Goal: Task Accomplishment & Management: Manage account settings

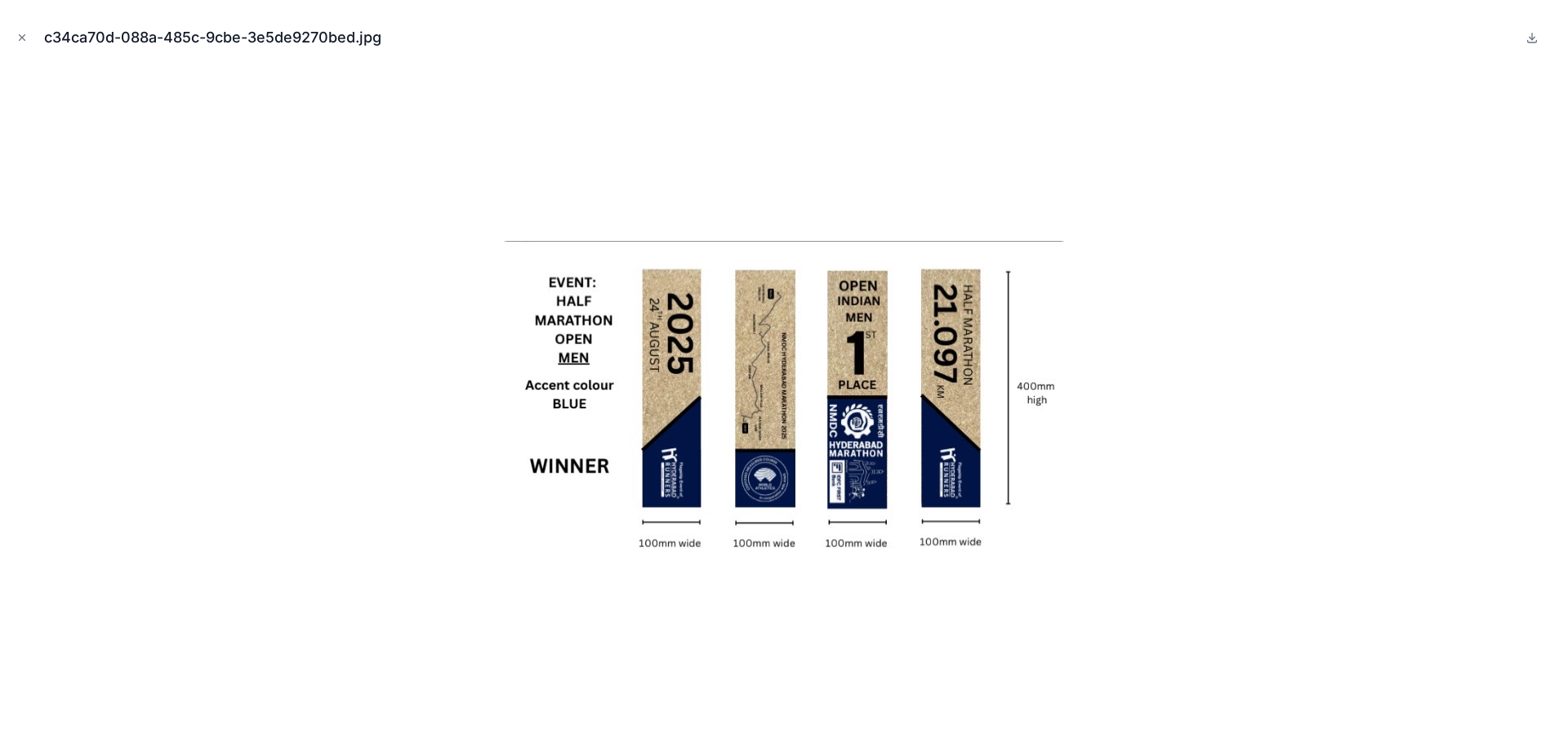
scroll to position [0, 555]
click at [23, 37] on icon "Close modal" at bounding box center [22, 37] width 12 height 12
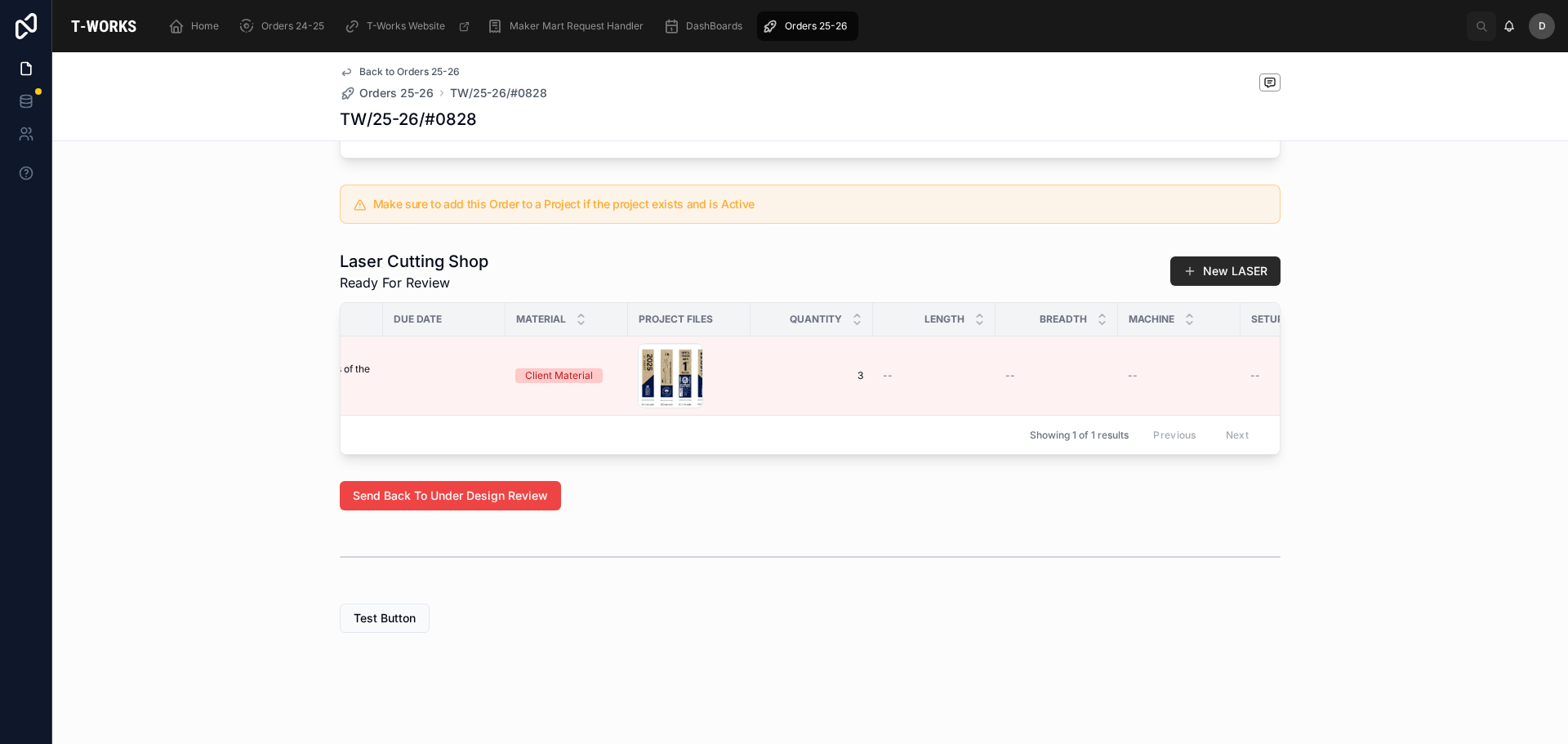
click at [830, 29] on span "Orders 25-26" at bounding box center [815, 26] width 62 height 13
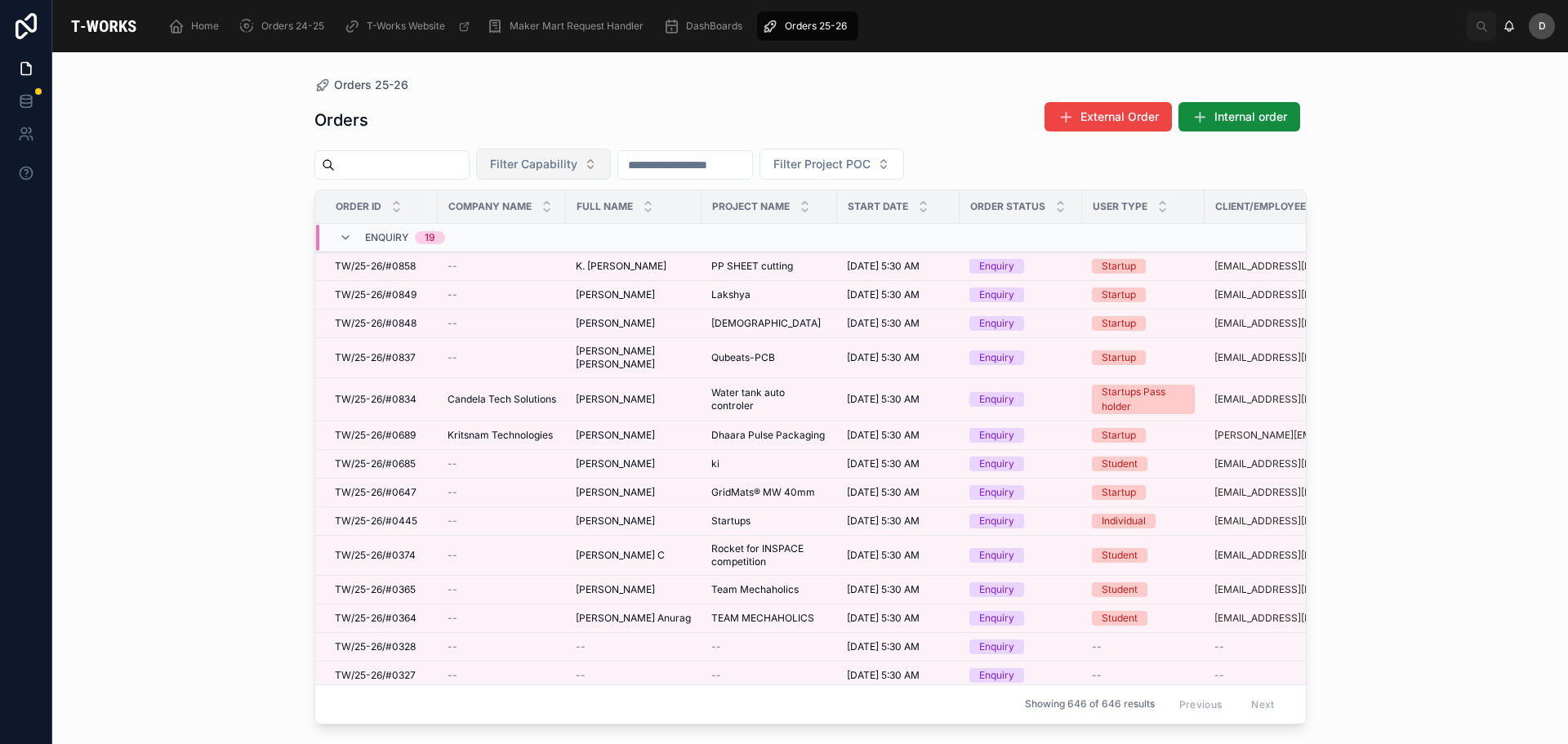
click at [578, 163] on span "Filter Capability" at bounding box center [534, 163] width 87 height 16
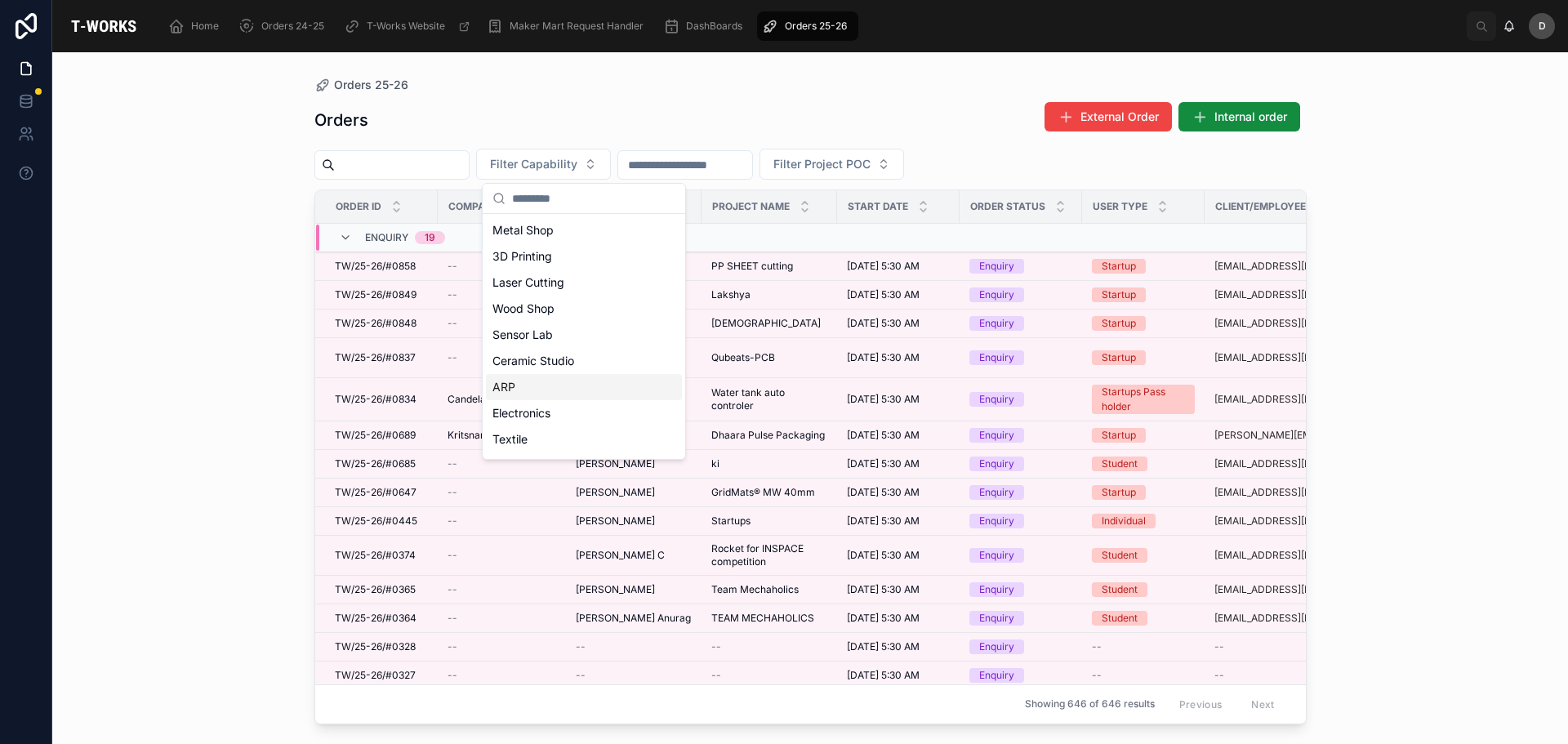
click at [552, 388] on div "ARP" at bounding box center [585, 386] width 196 height 26
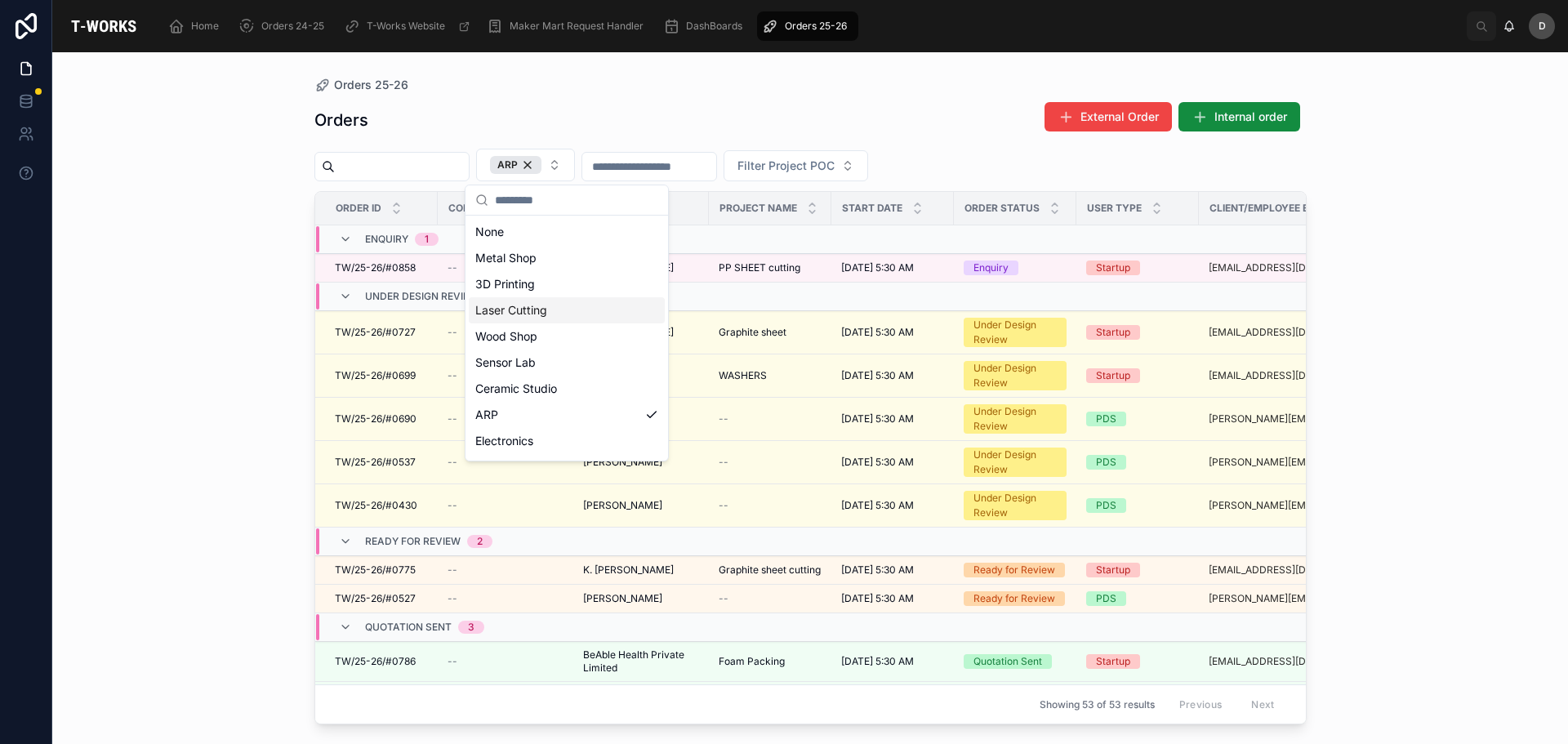
click at [558, 311] on div "Laser Cutting" at bounding box center [567, 310] width 196 height 26
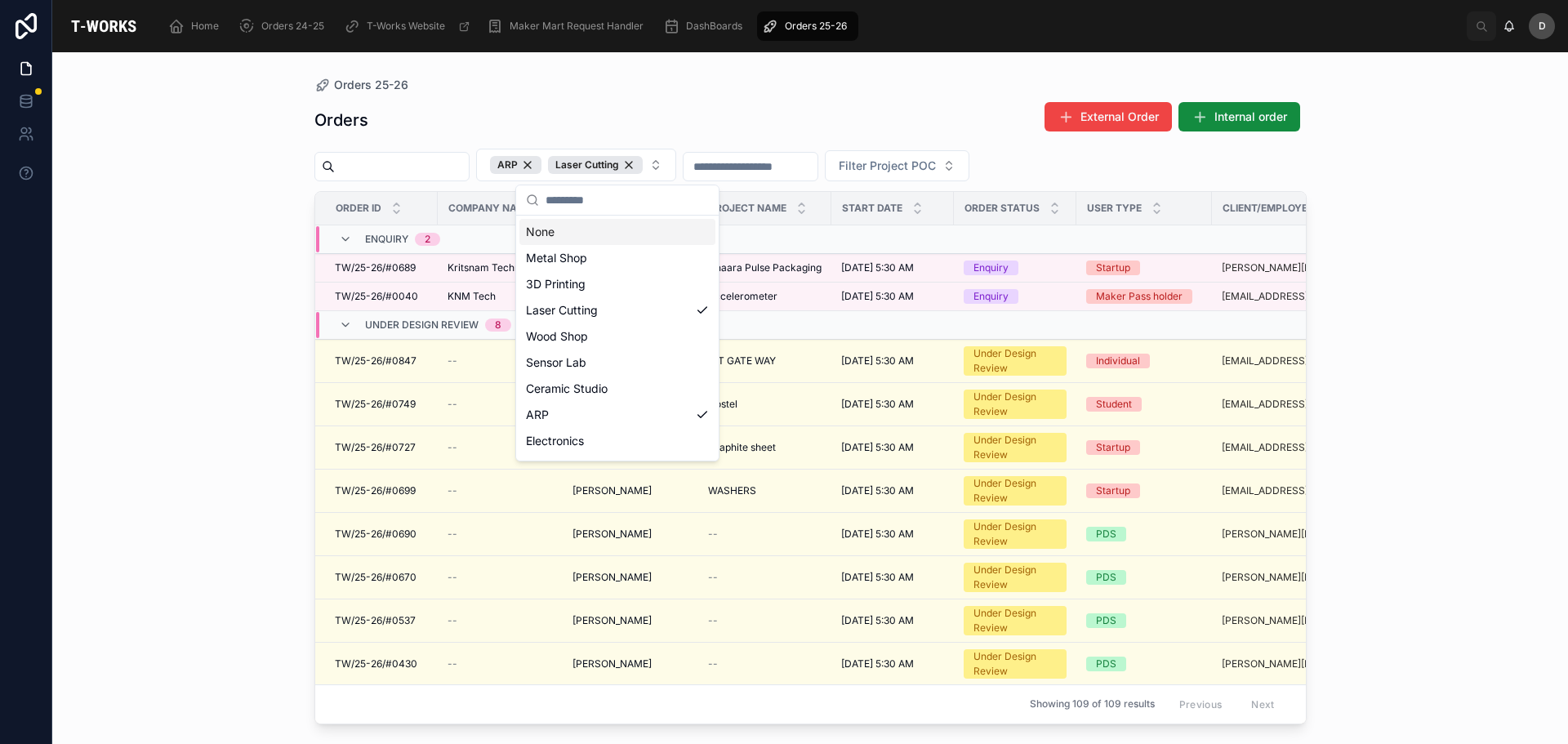
click at [676, 118] on div "Orders External Order Internal order" at bounding box center [810, 119] width 992 height 37
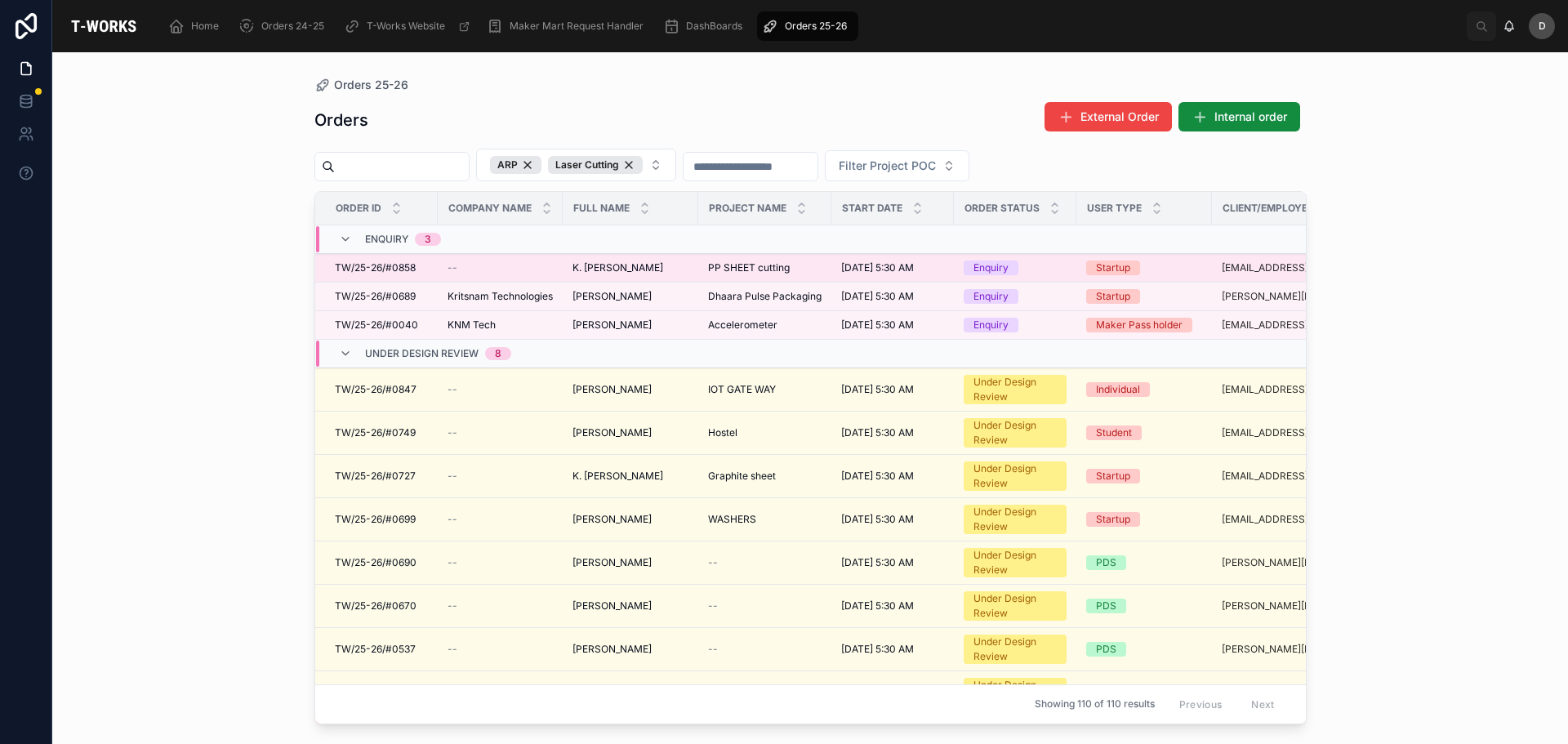
click at [751, 263] on span "PP SHEET cutting" at bounding box center [749, 268] width 82 height 13
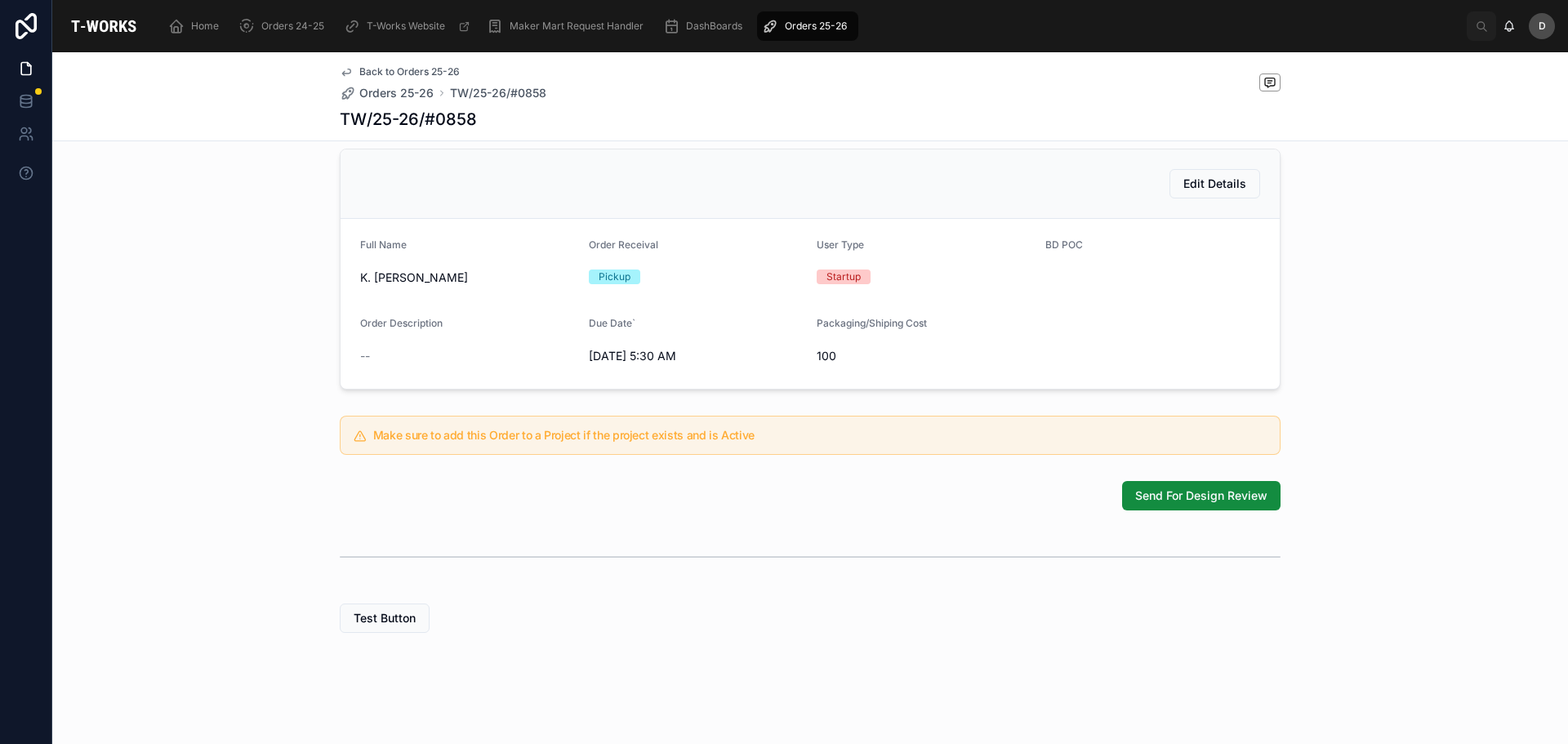
scroll to position [355, 0]
click at [1225, 492] on span "Send For Design Review" at bounding box center [1202, 495] width 133 height 16
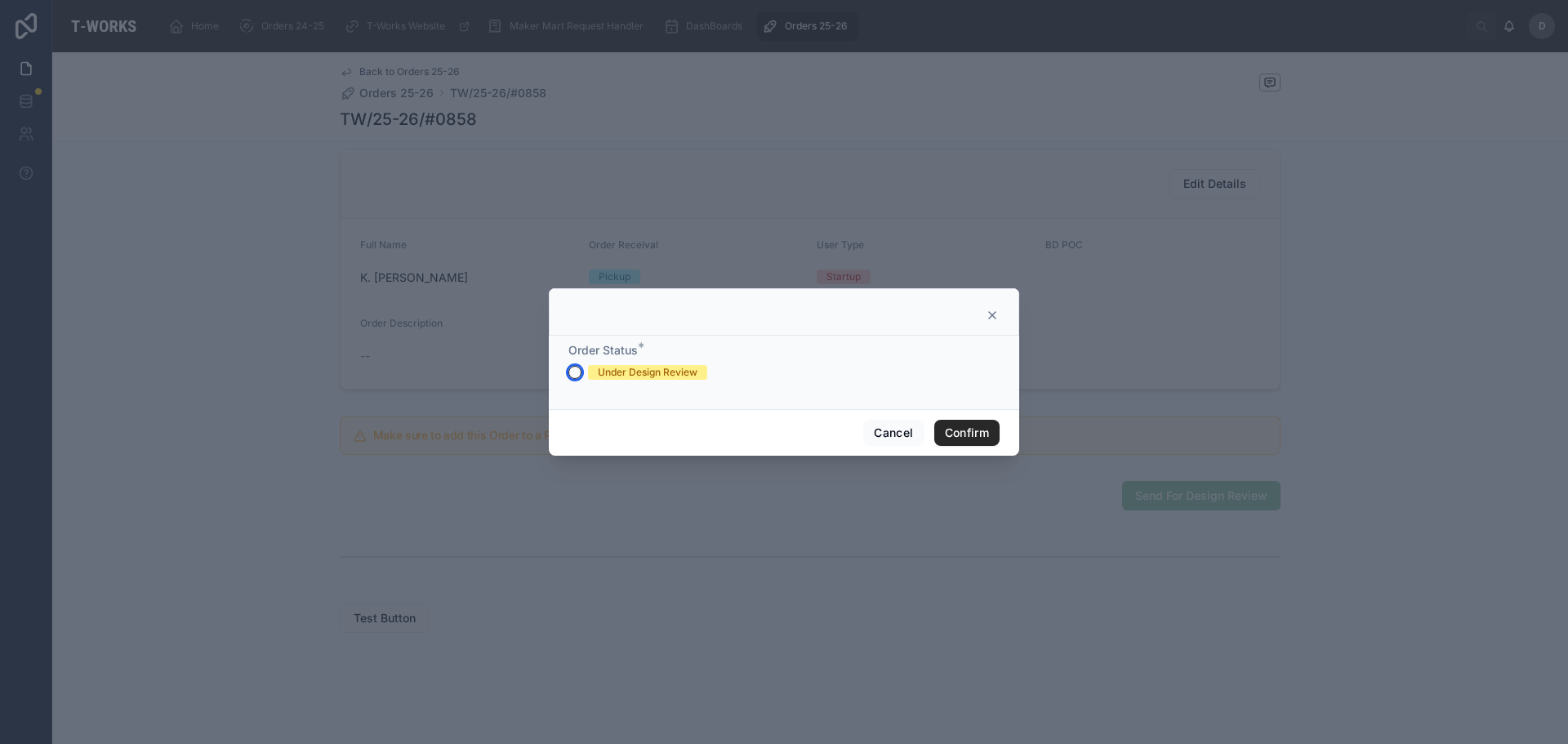
click at [581, 370] on button "Under Design Review" at bounding box center [575, 373] width 13 height 13
click at [969, 437] on button "Confirm" at bounding box center [967, 433] width 65 height 26
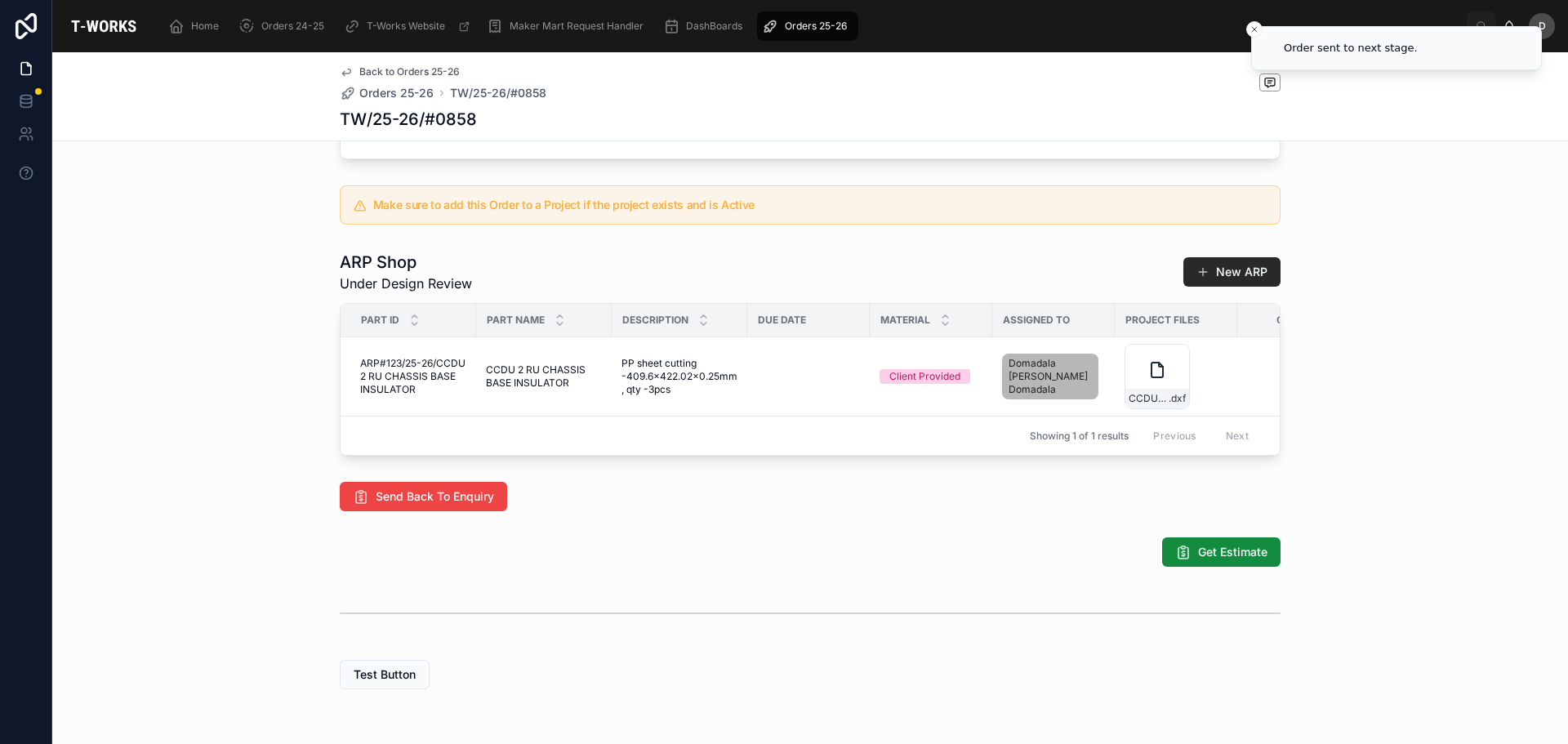
scroll to position [707, 0]
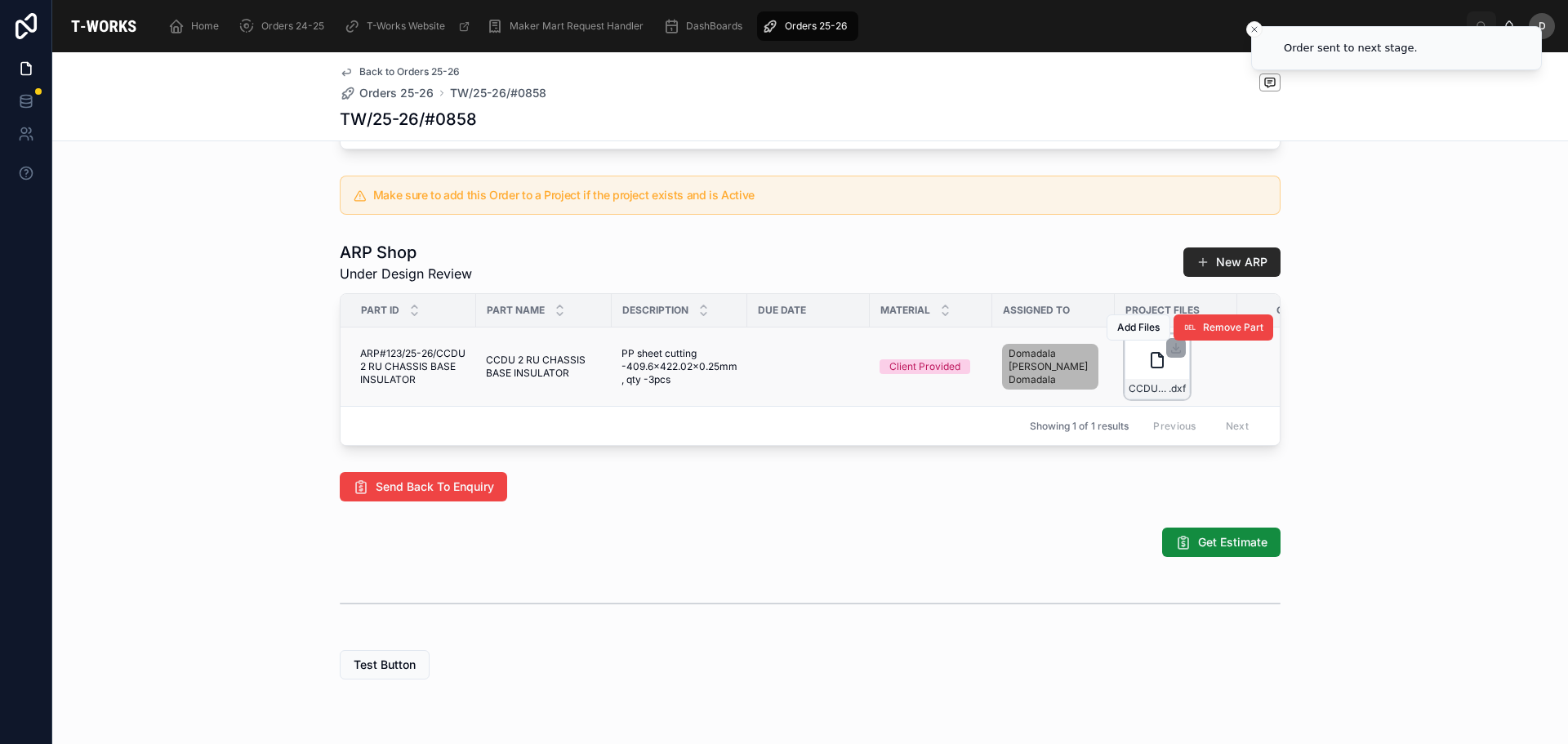
click at [1159, 399] on div "CCDU-2-RU-CHASSIS-BASE-INSULATOR .dxf" at bounding box center [1157, 366] width 65 height 65
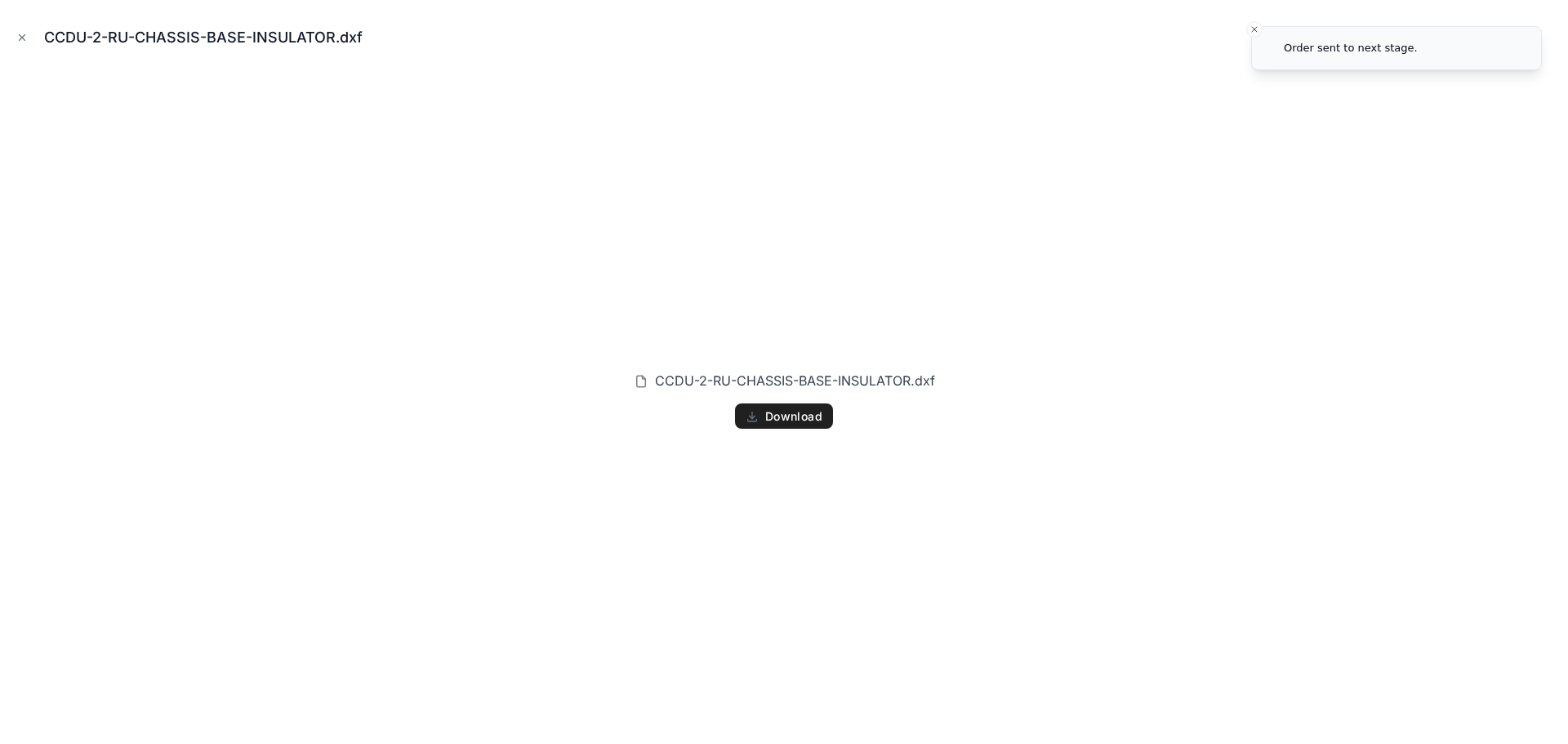
click at [824, 421] on button "Download" at bounding box center [784, 416] width 98 height 26
click at [17, 34] on icon "Close modal" at bounding box center [22, 37] width 12 height 12
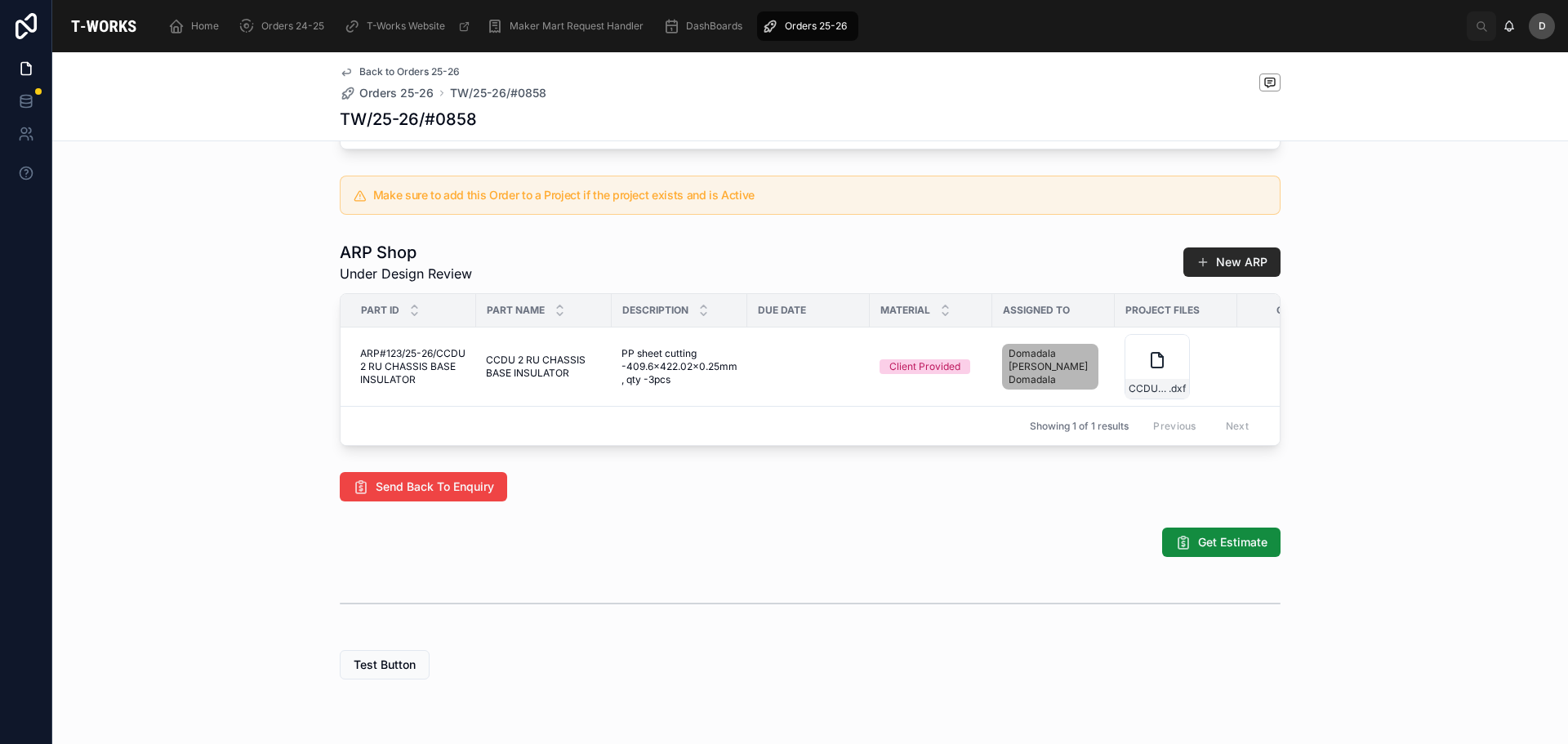
click at [672, 445] on div "Showing 1 of 1 results Previous Next" at bounding box center [809, 425] width 939 height 39
drag, startPoint x: 676, startPoint y: 465, endPoint x: 676, endPoint y: 477, distance: 12.0
click at [676, 445] on div "Part ID Part Name Description Due Date Material Assigned To Project Files Quant…" at bounding box center [809, 369] width 939 height 151
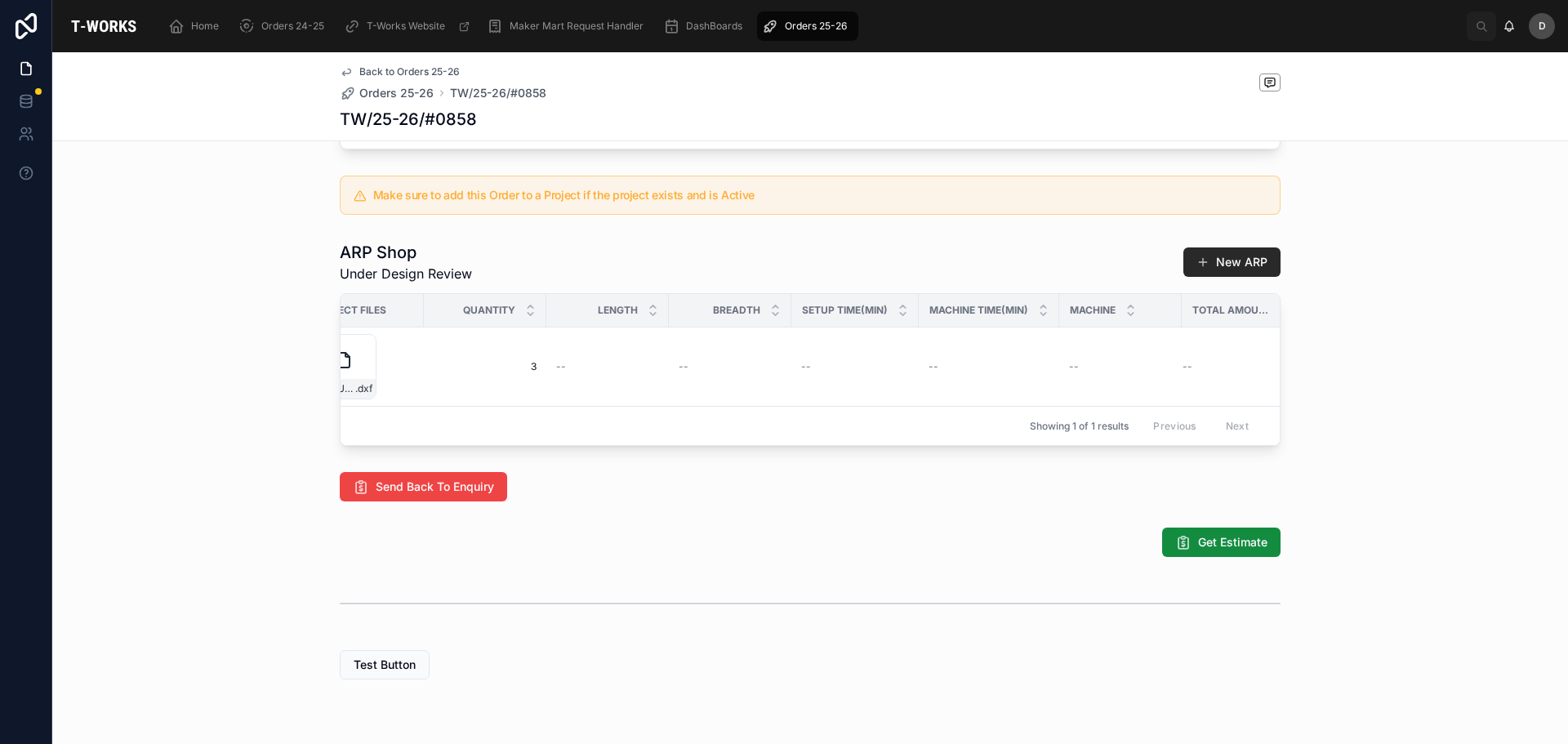
scroll to position [0, 840]
click at [1227, 551] on span "Get Estimate" at bounding box center [1232, 542] width 69 height 16
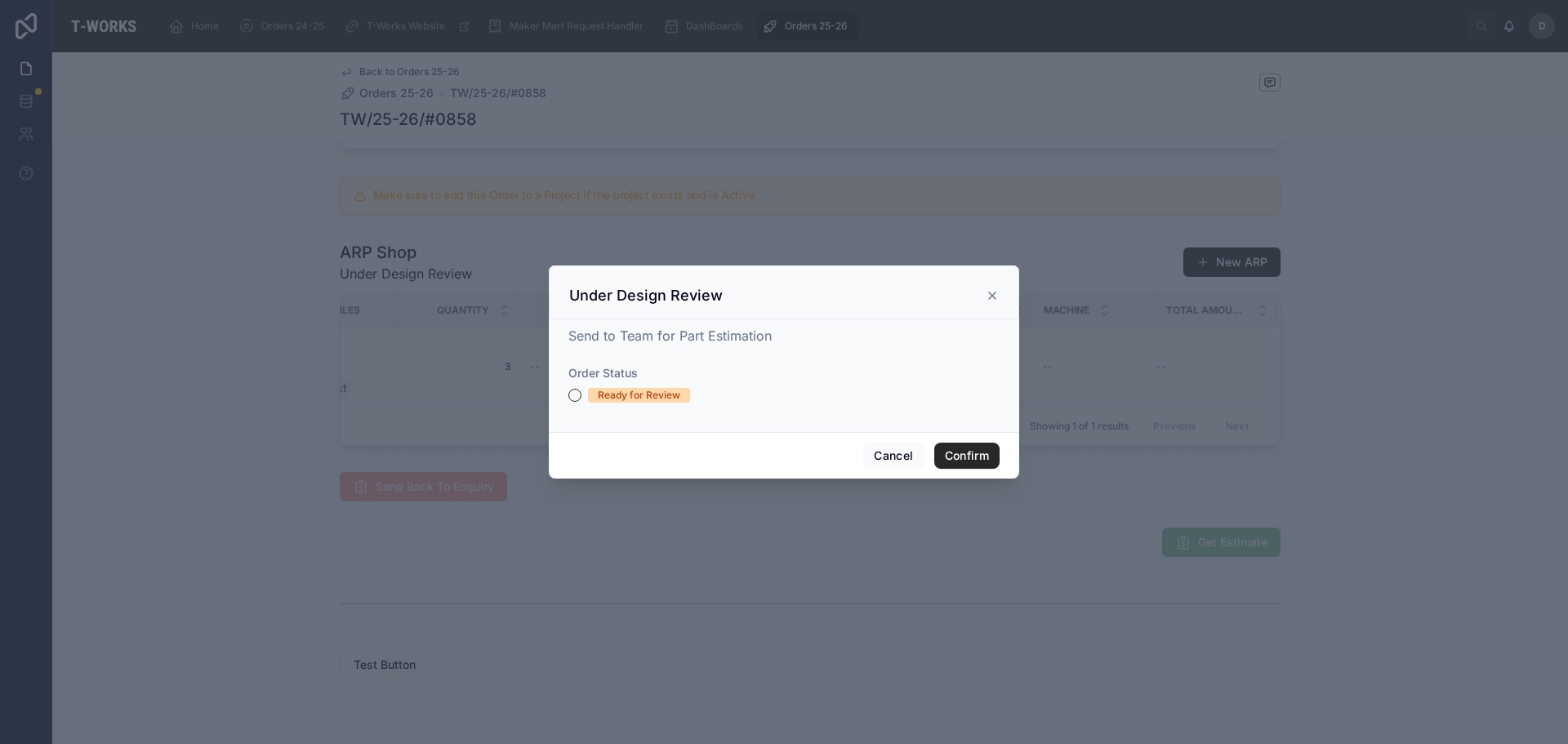
click at [642, 388] on div "Ready for Review" at bounding box center [639, 395] width 83 height 14
click at [582, 388] on button "Ready for Review" at bounding box center [575, 395] width 13 height 13
click at [953, 448] on button "Confirm" at bounding box center [967, 455] width 65 height 26
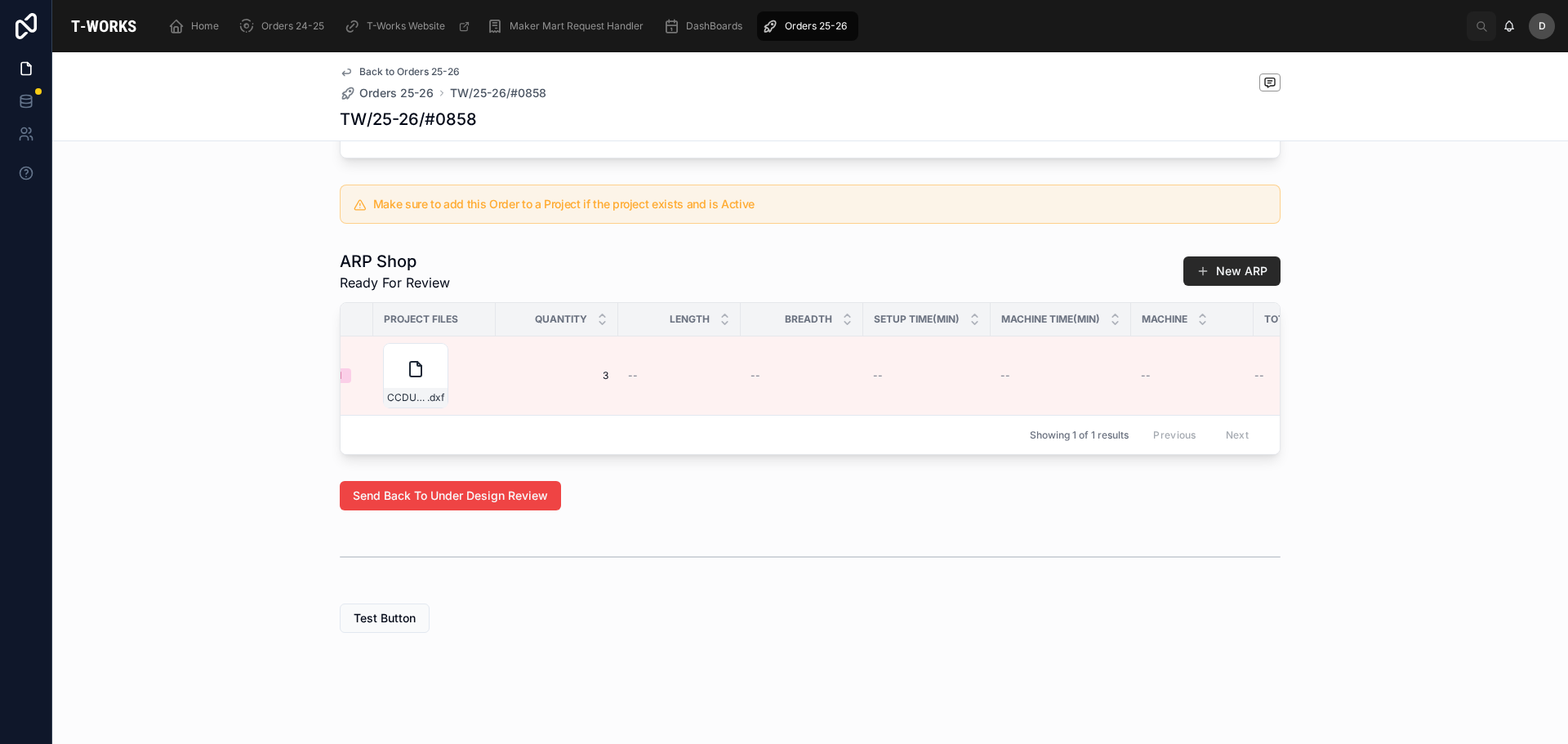
scroll to position [0, 856]
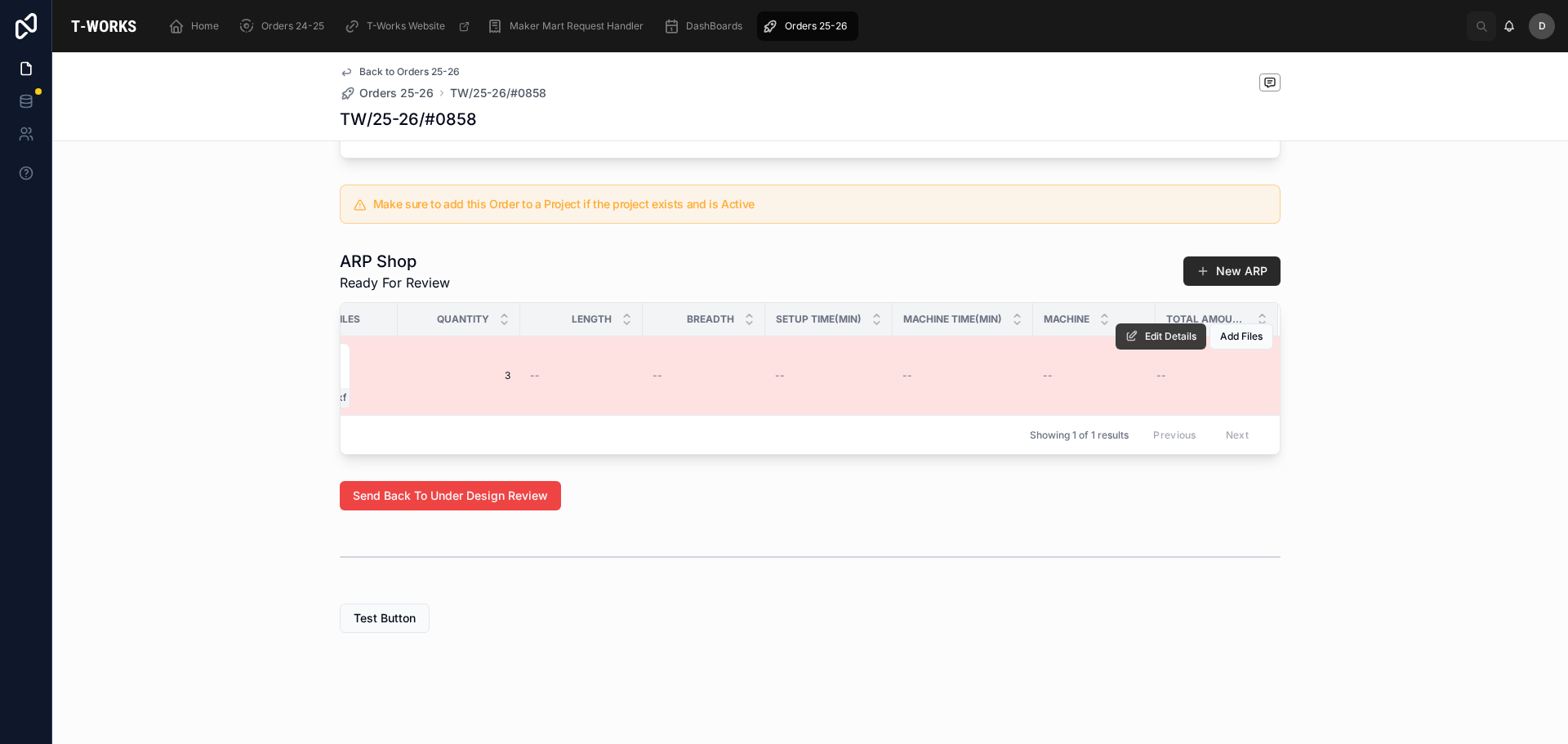
click at [1162, 343] on span "Edit Details" at bounding box center [1171, 336] width 52 height 13
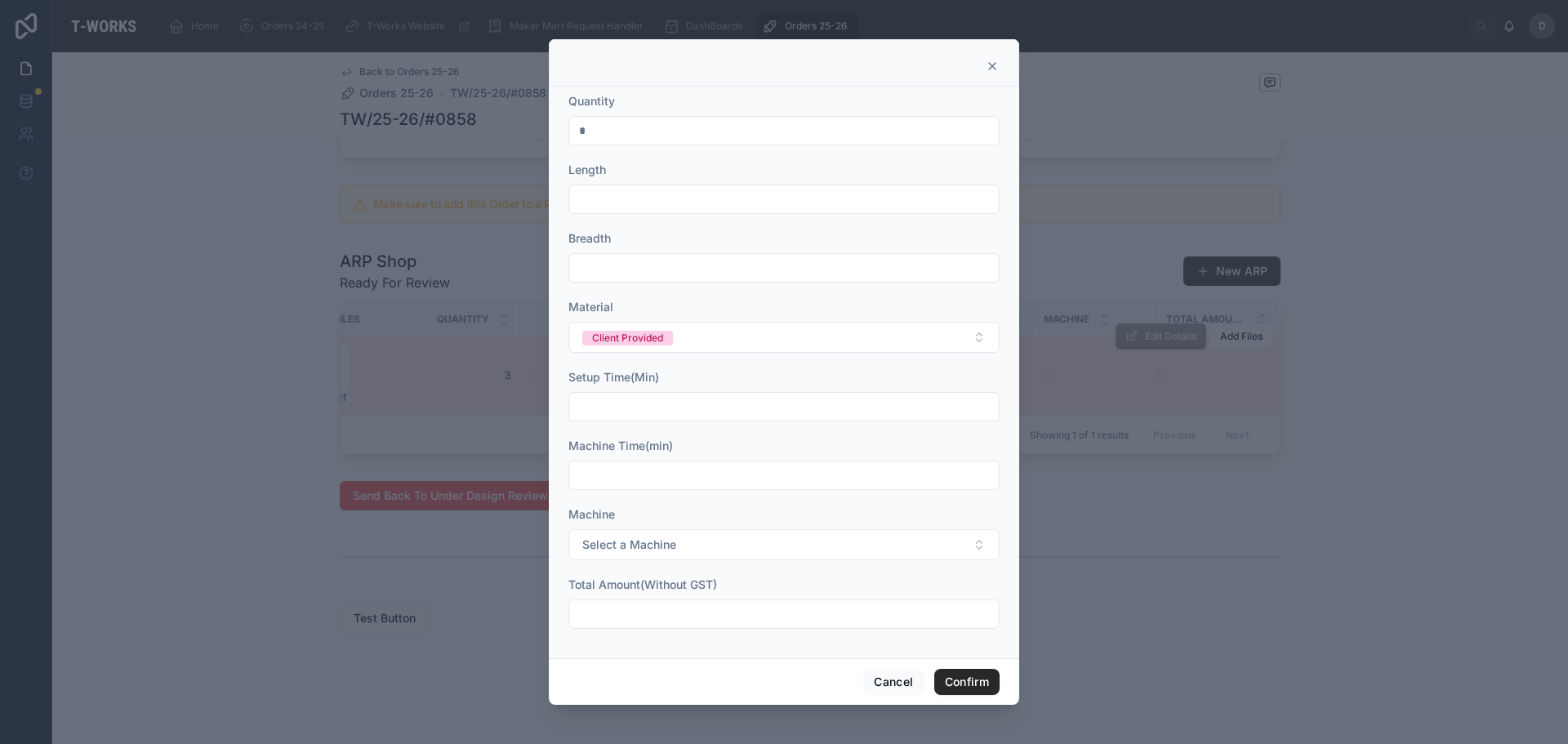
click at [686, 203] on input "text" at bounding box center [784, 199] width 430 height 23
click at [661, 199] on input "text" at bounding box center [784, 199] width 430 height 23
type input "***"
click at [667, 270] on input "text" at bounding box center [784, 268] width 430 height 23
type input "***"
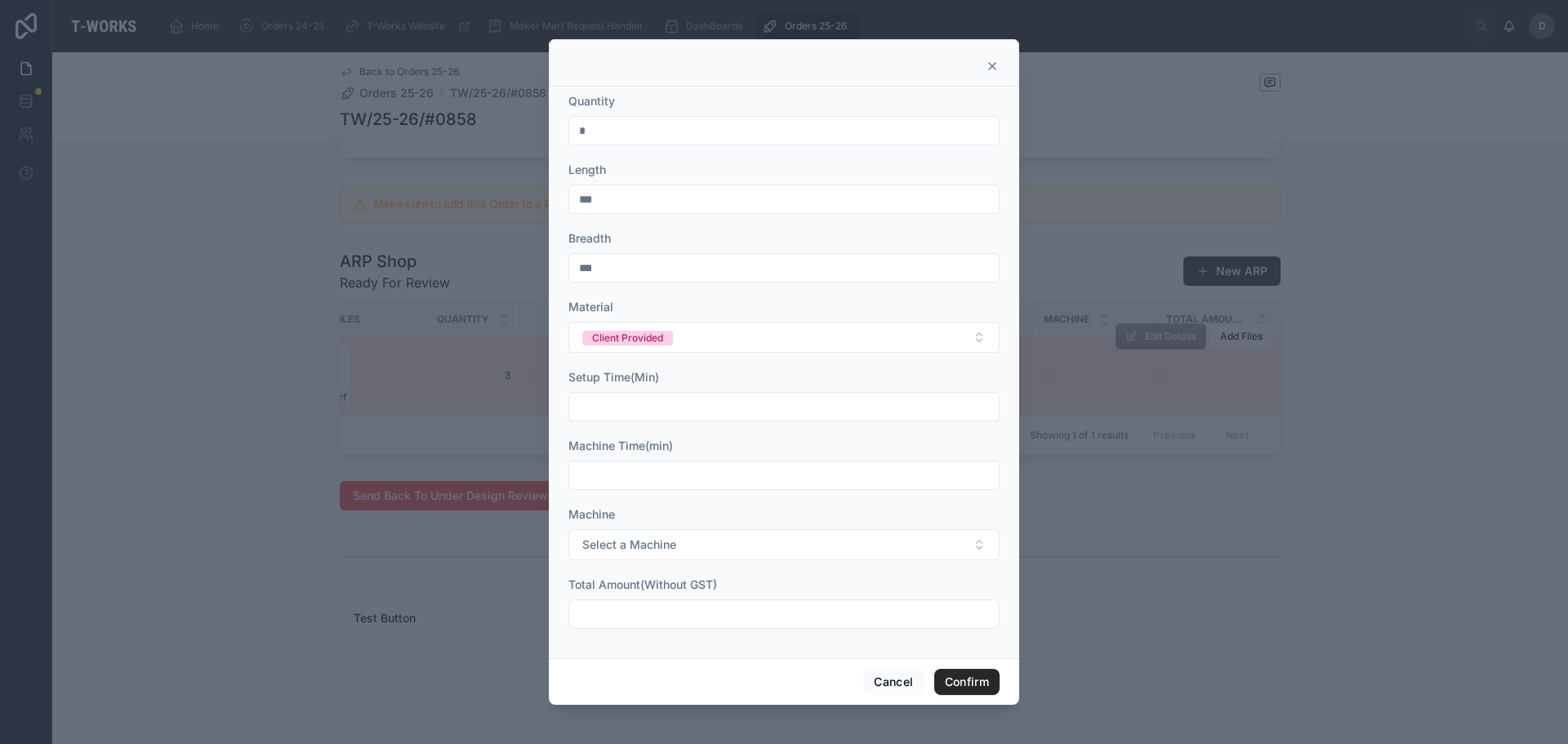
click at [714, 395] on input "text" at bounding box center [784, 407] width 430 height 23
type input "*****"
click at [687, 484] on input "text" at bounding box center [784, 476] width 430 height 23
type input "*****"
click at [694, 548] on button "Select a Machine" at bounding box center [784, 545] width 432 height 31
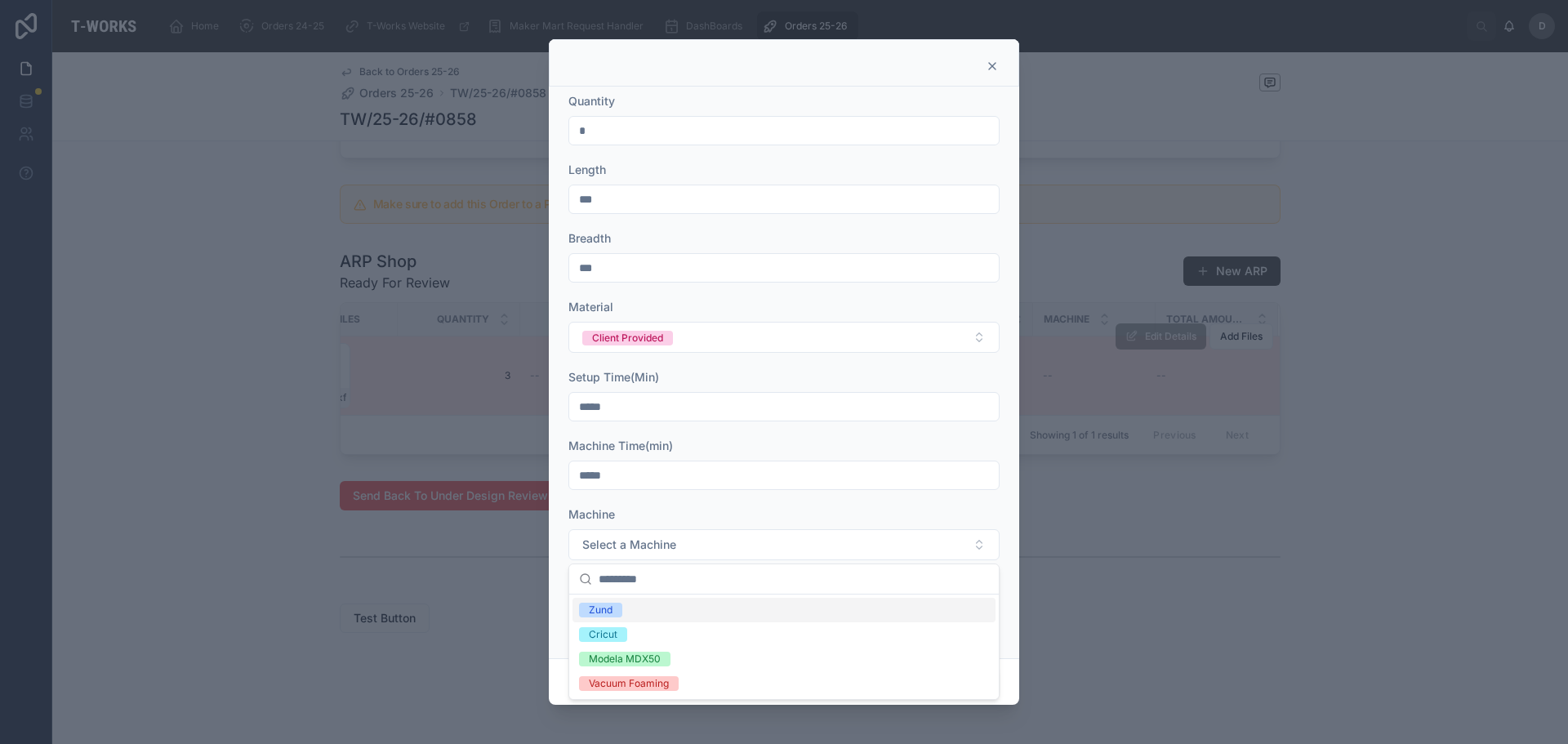
click at [638, 616] on div "Zund" at bounding box center [784, 609] width 423 height 24
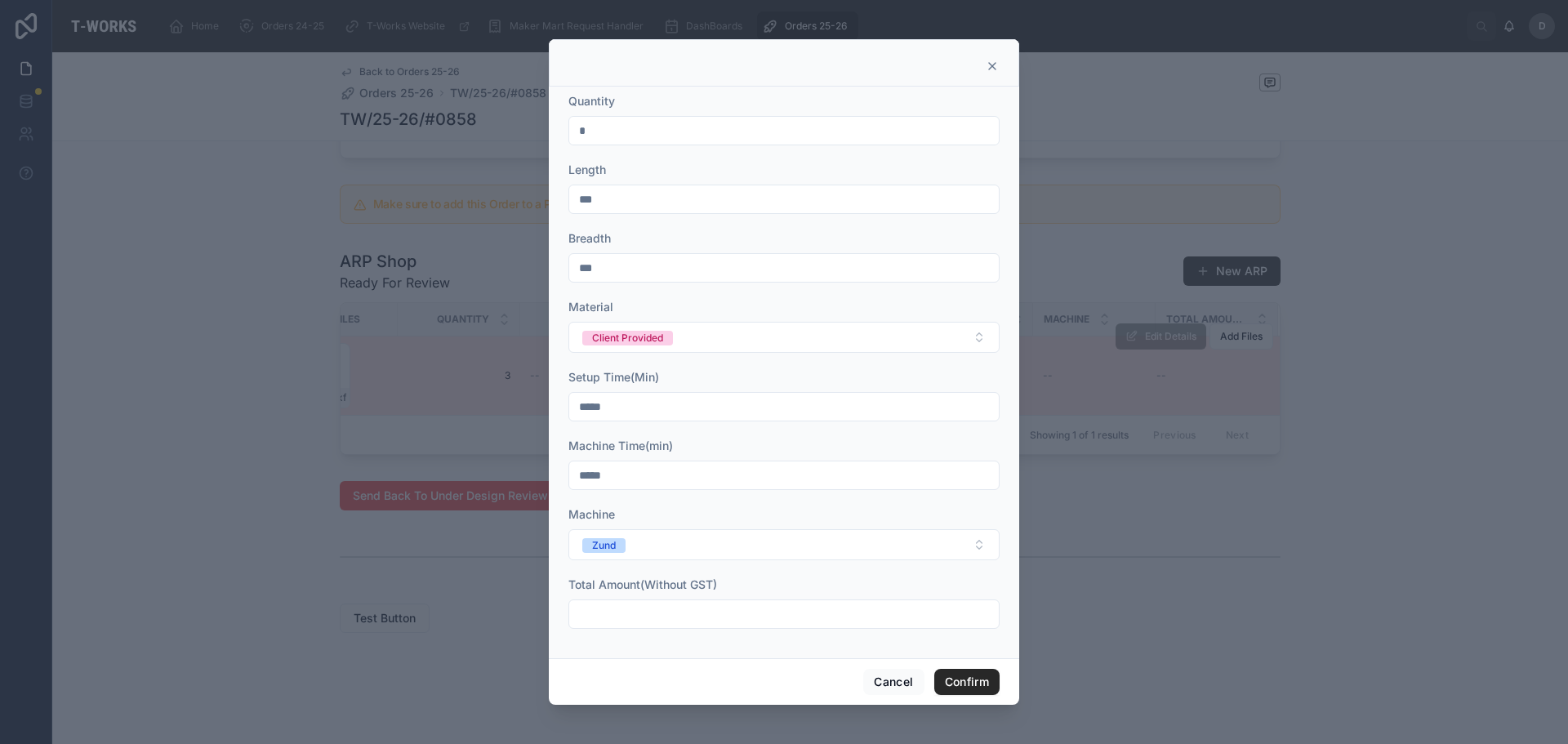
click at [734, 622] on input "text" at bounding box center [784, 614] width 430 height 23
click at [719, 627] on div at bounding box center [784, 614] width 432 height 30
click at [725, 612] on input "text" at bounding box center [784, 614] width 430 height 23
type input "********"
click at [954, 681] on button "Confirm" at bounding box center [967, 682] width 65 height 26
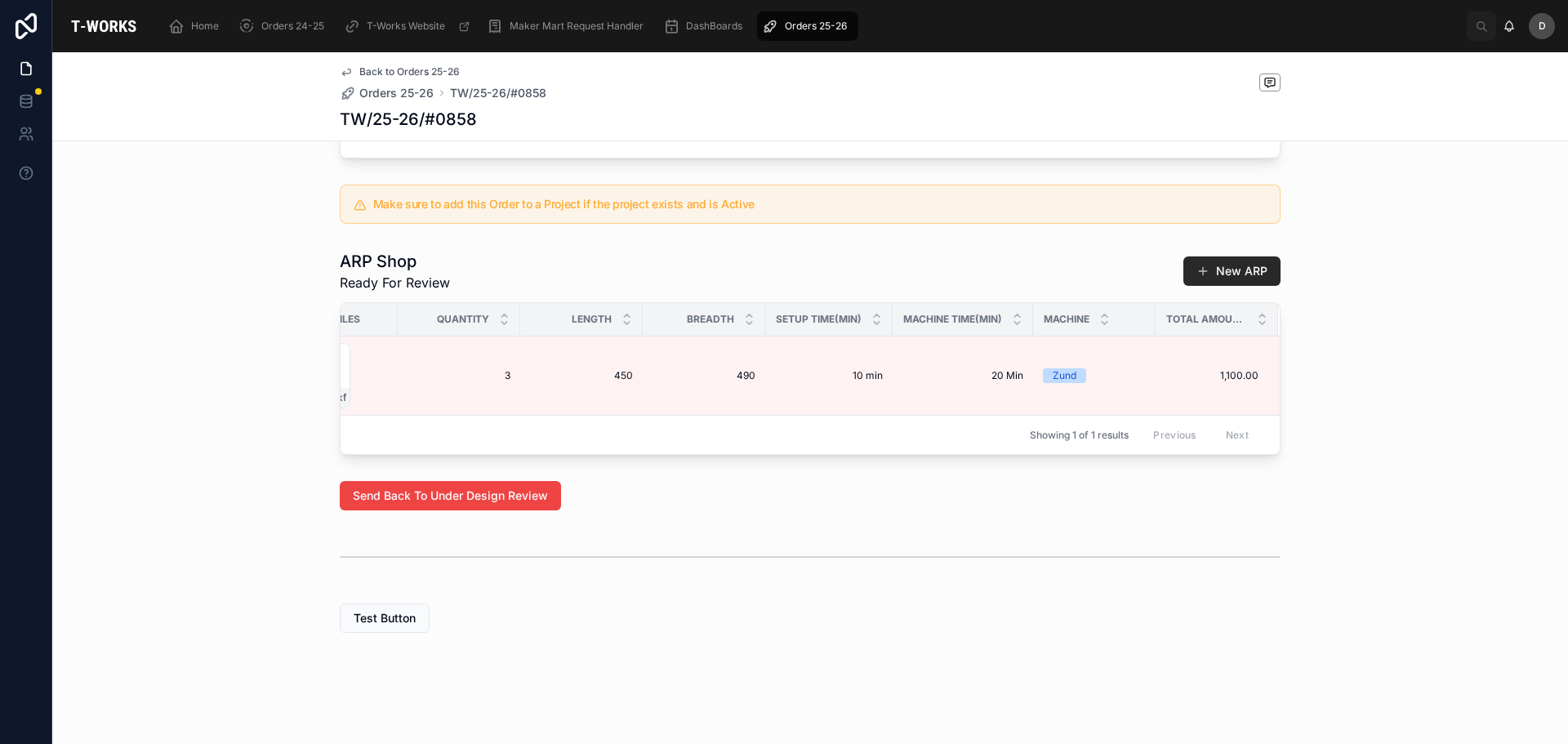
click at [834, 24] on span "Orders 25-26" at bounding box center [815, 26] width 62 height 13
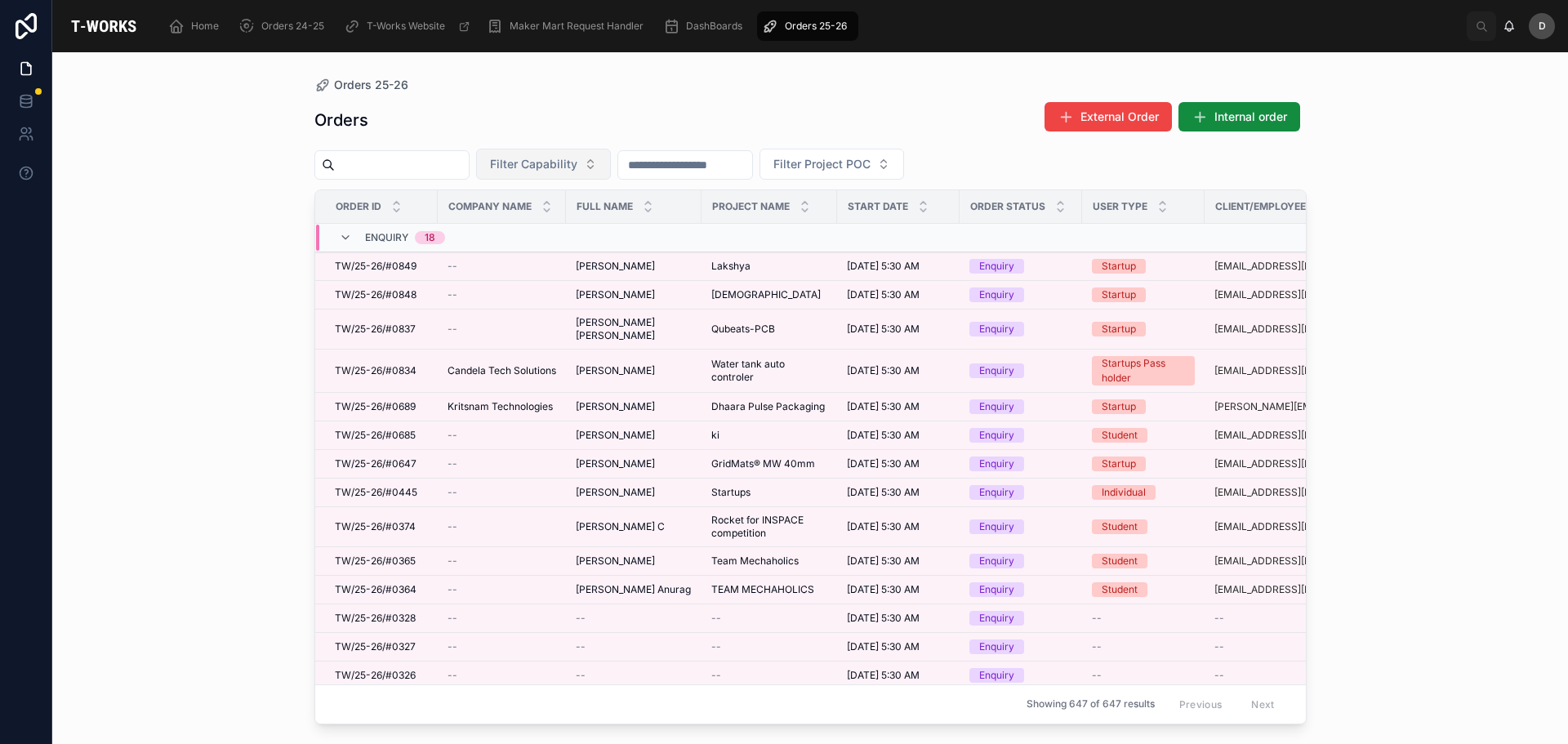
click at [578, 163] on span "Filter Capability" at bounding box center [534, 163] width 87 height 16
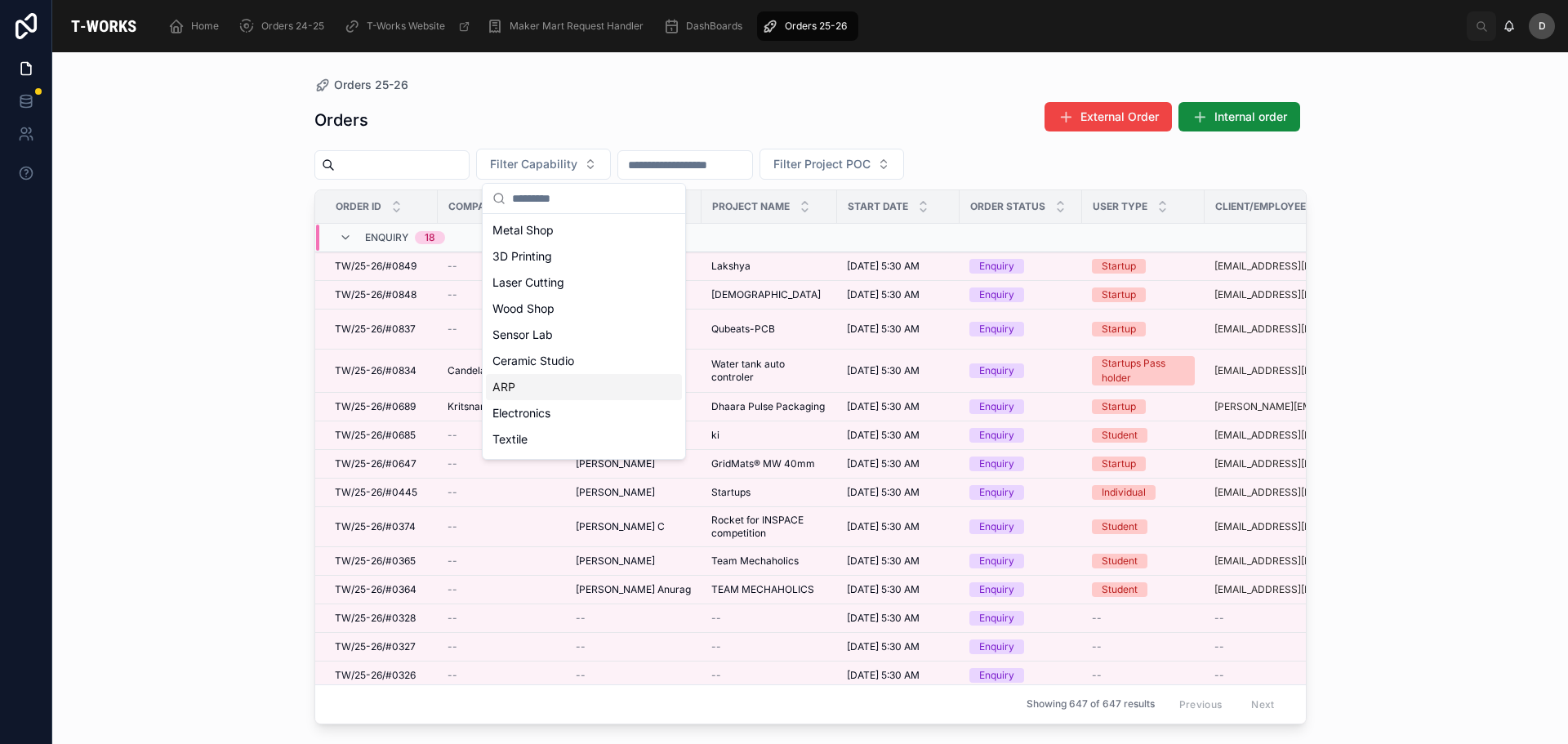
click at [535, 380] on div "ARP" at bounding box center [585, 386] width 196 height 26
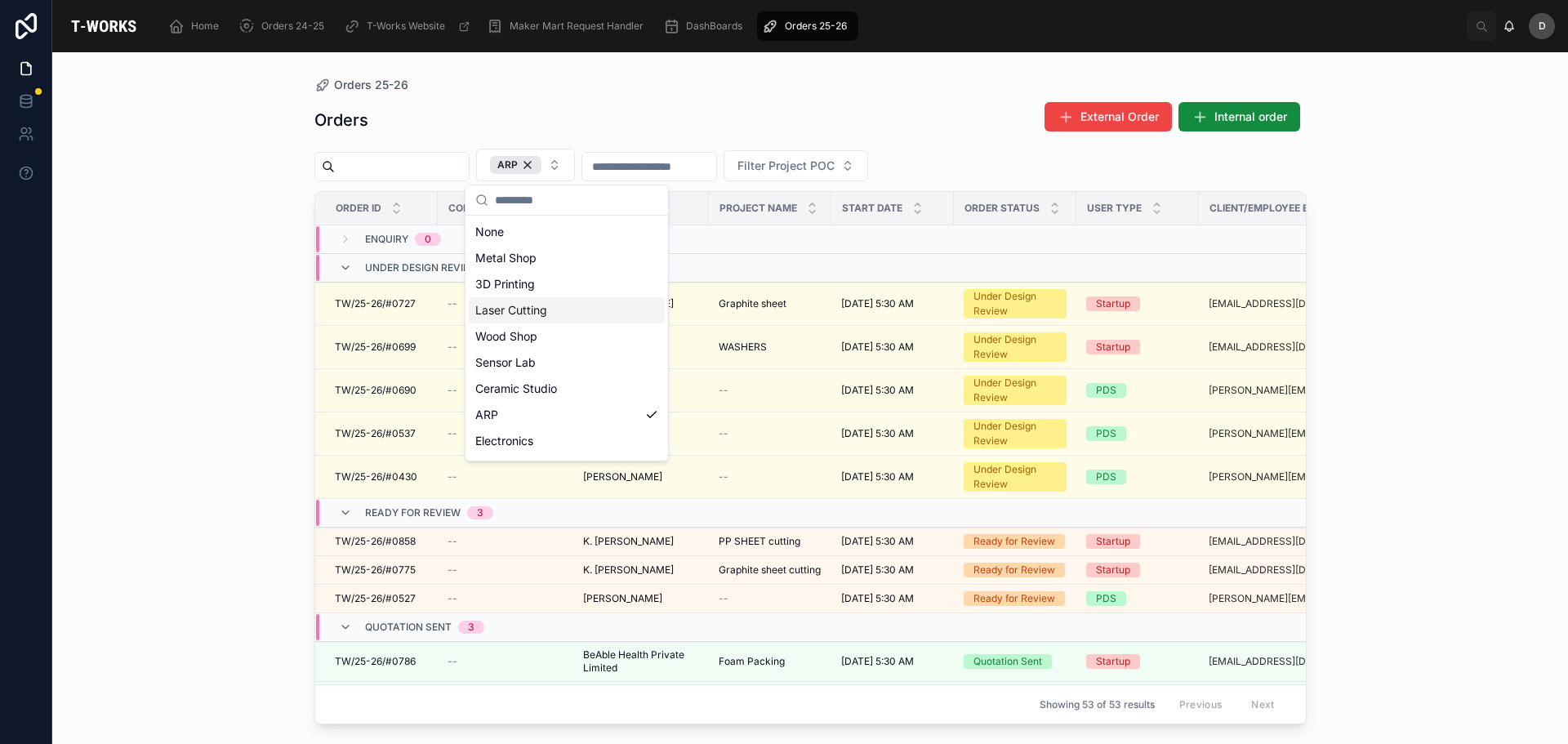
click at [544, 303] on div "Laser Cutting" at bounding box center [567, 310] width 196 height 26
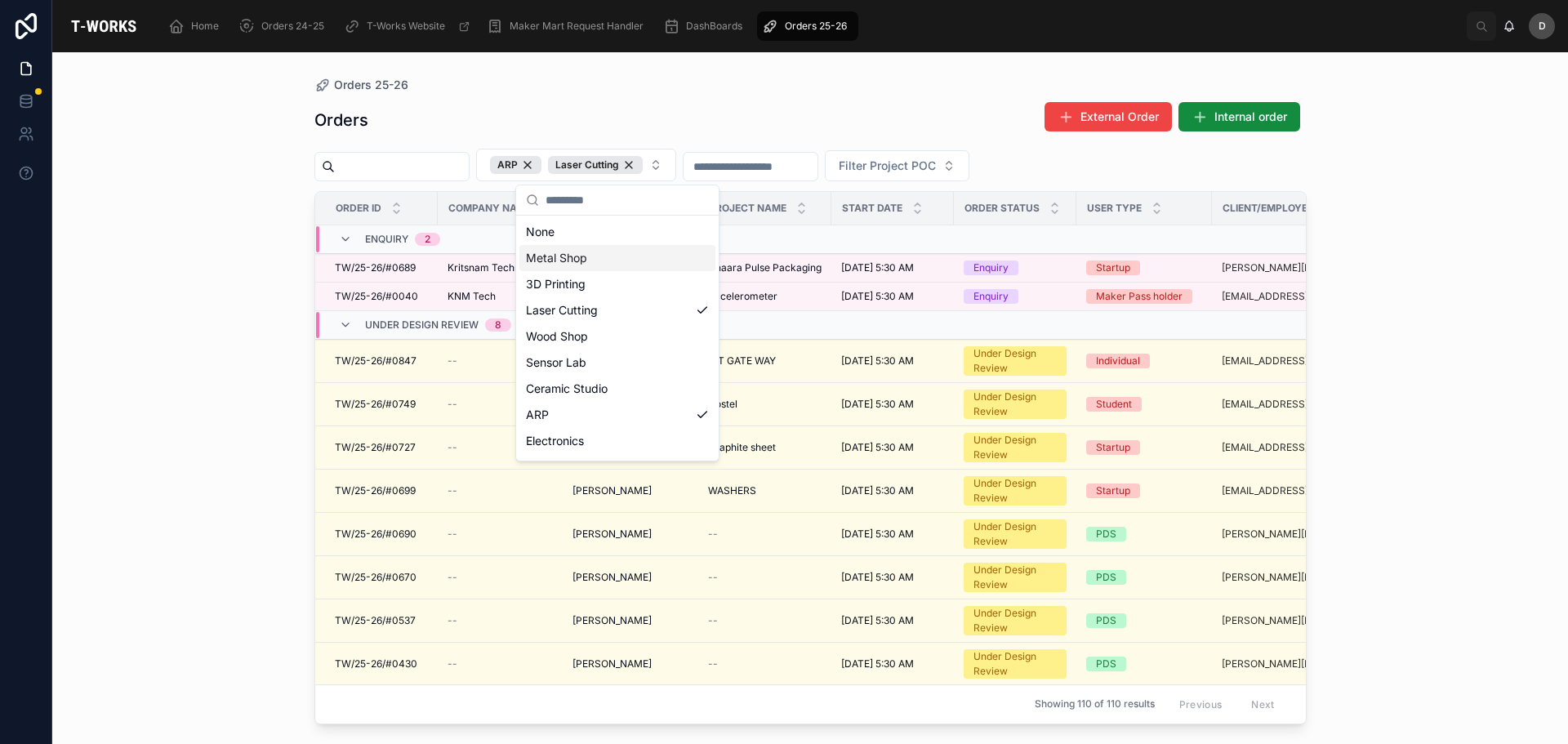
click at [800, 82] on div "Orders 25-26" at bounding box center [810, 86] width 992 height 13
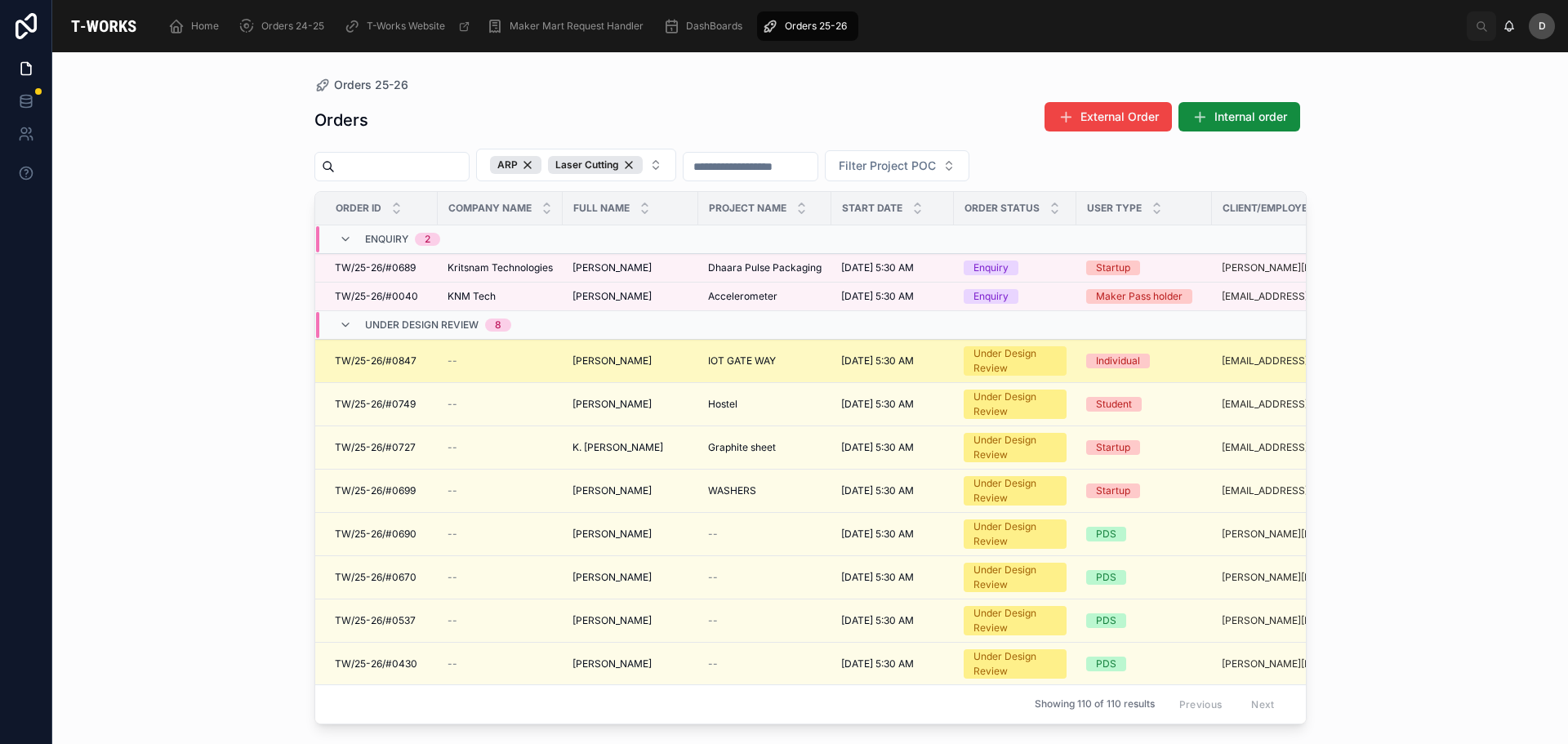
click at [746, 366] on span "IOT GATE WAY" at bounding box center [742, 361] width 68 height 13
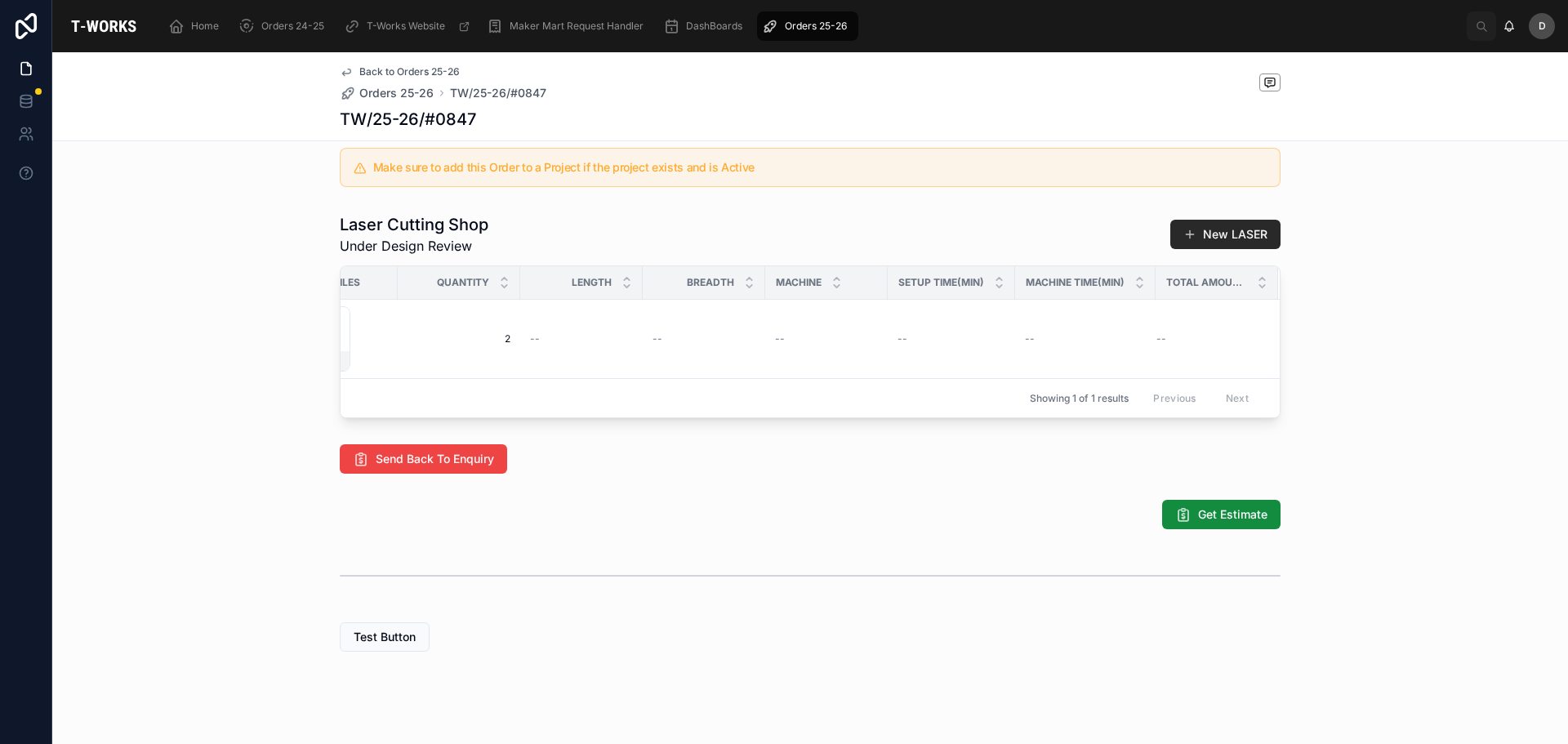
scroll to position [0, 317]
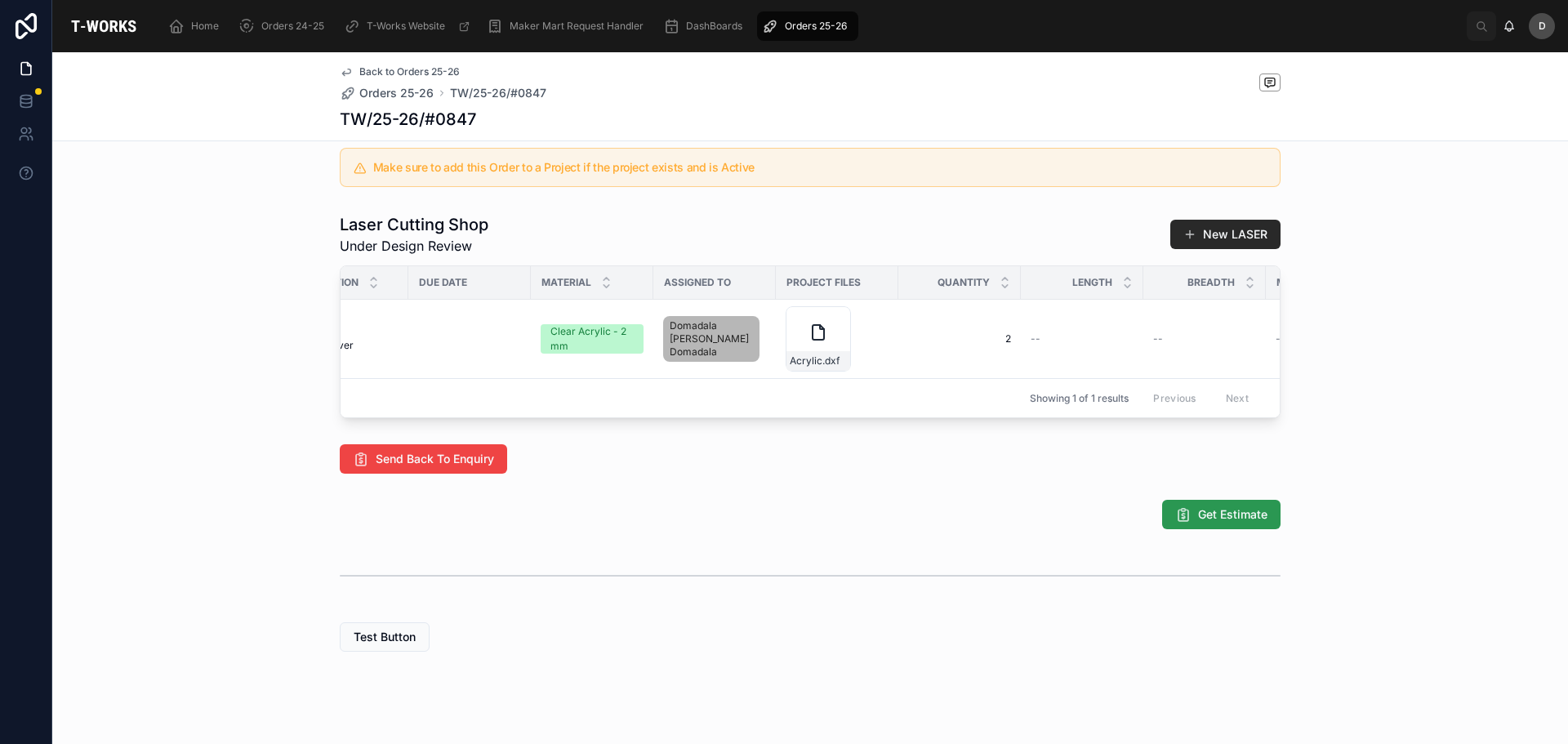
click at [1206, 523] on span "Get Estimate" at bounding box center [1232, 514] width 69 height 16
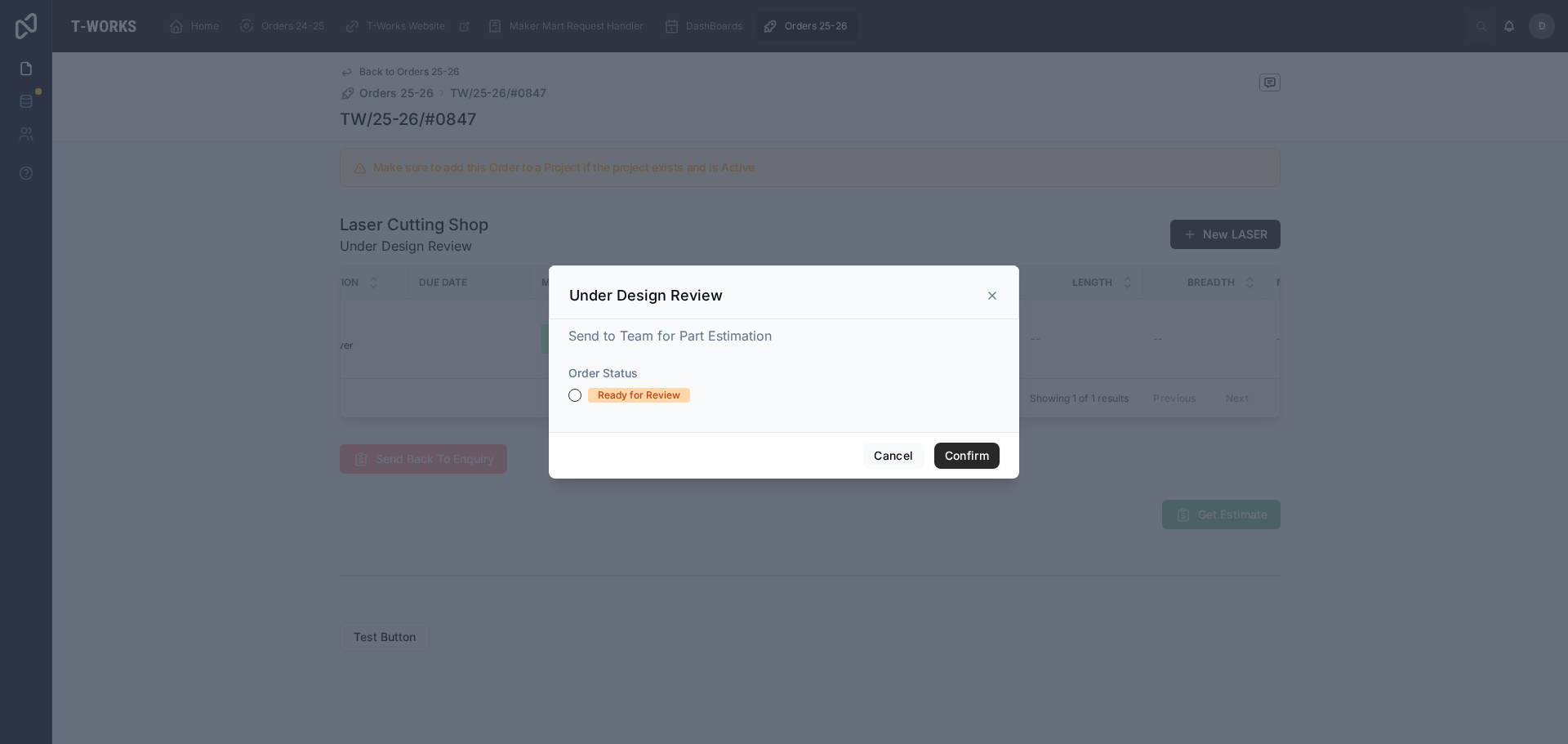
click at [648, 403] on div "Ready for Review" at bounding box center [639, 395] width 83 height 14
click at [582, 402] on button "Ready for Review" at bounding box center [575, 395] width 13 height 13
click at [978, 463] on button "Confirm" at bounding box center [967, 455] width 65 height 26
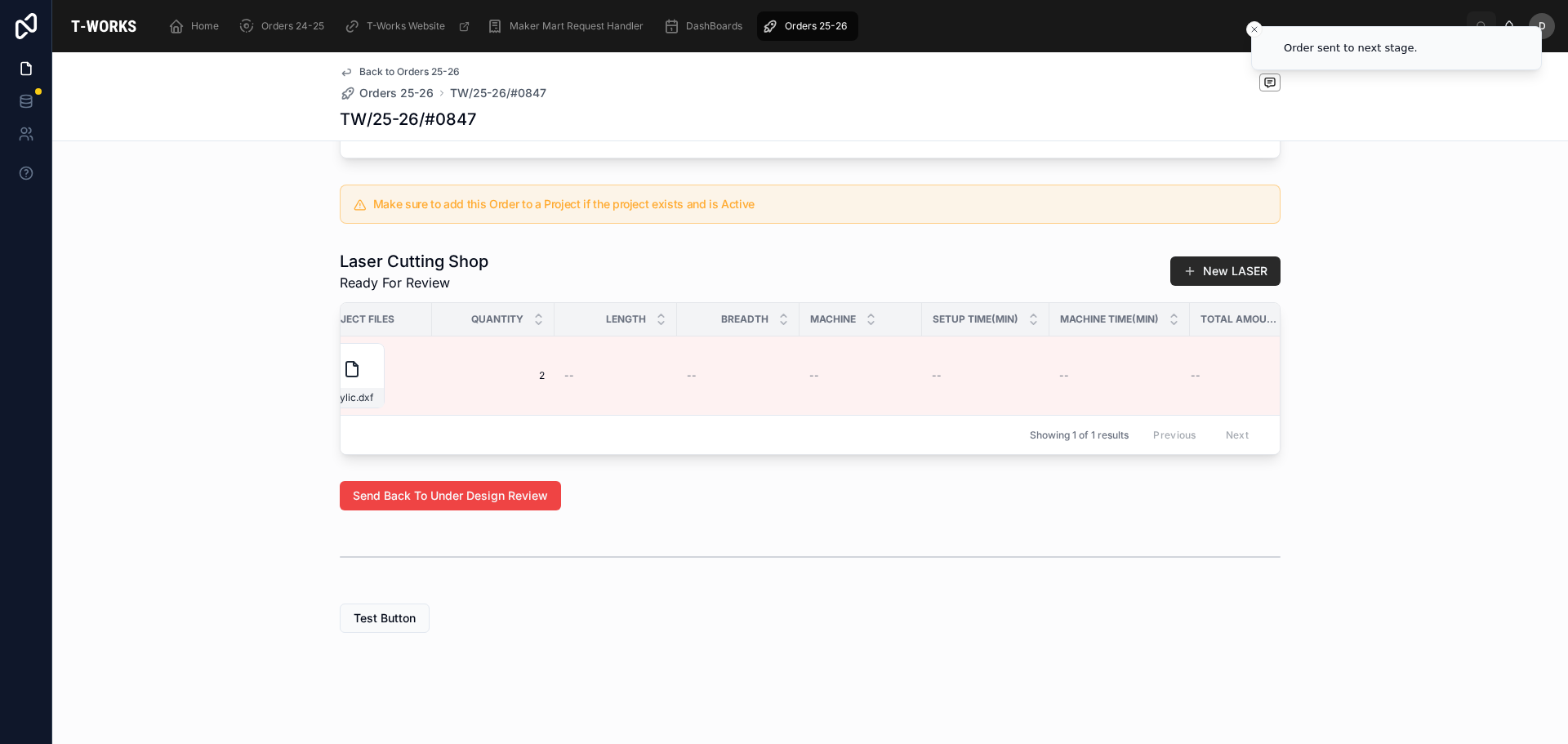
scroll to position [0, 894]
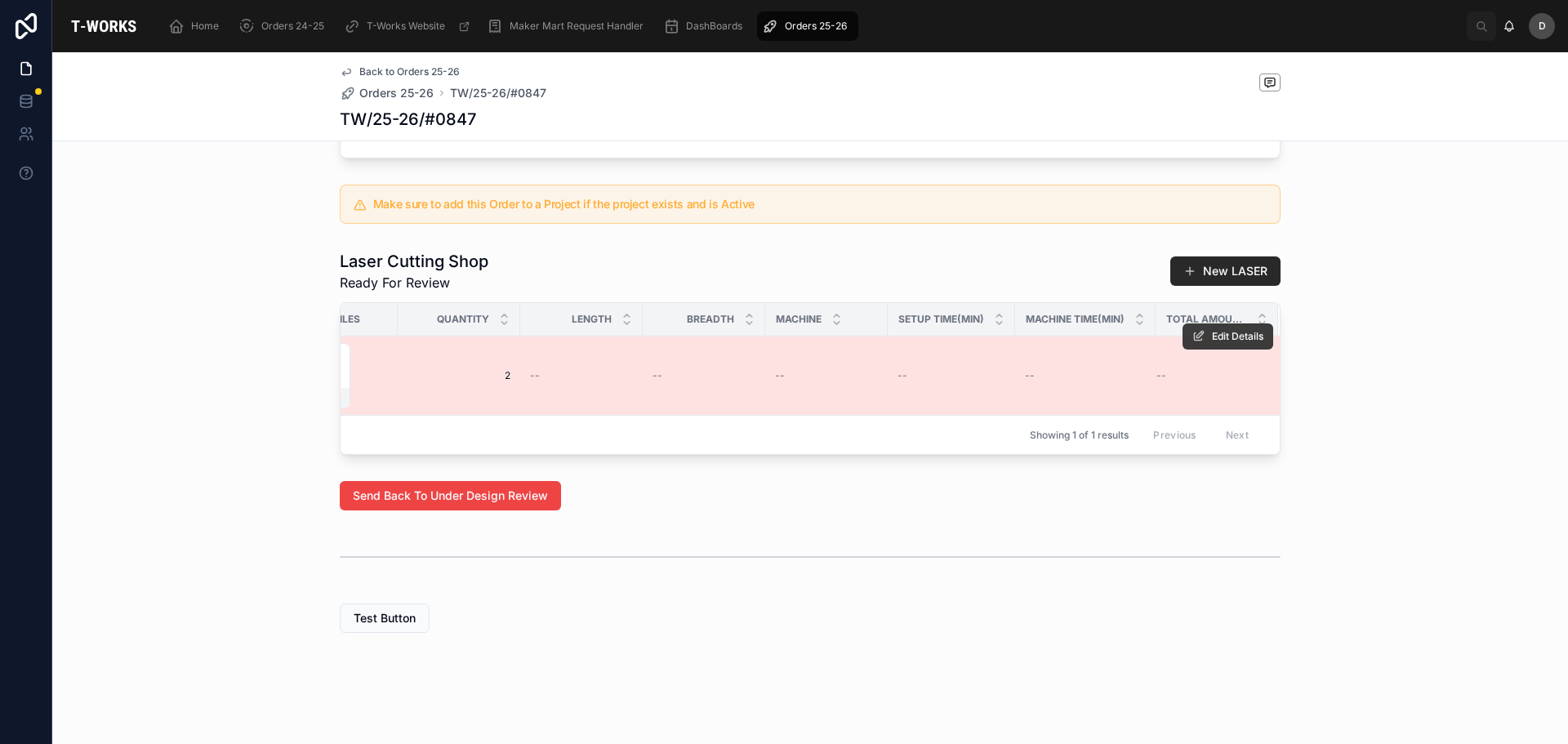
click at [1252, 330] on span "Edit Details" at bounding box center [1238, 336] width 52 height 13
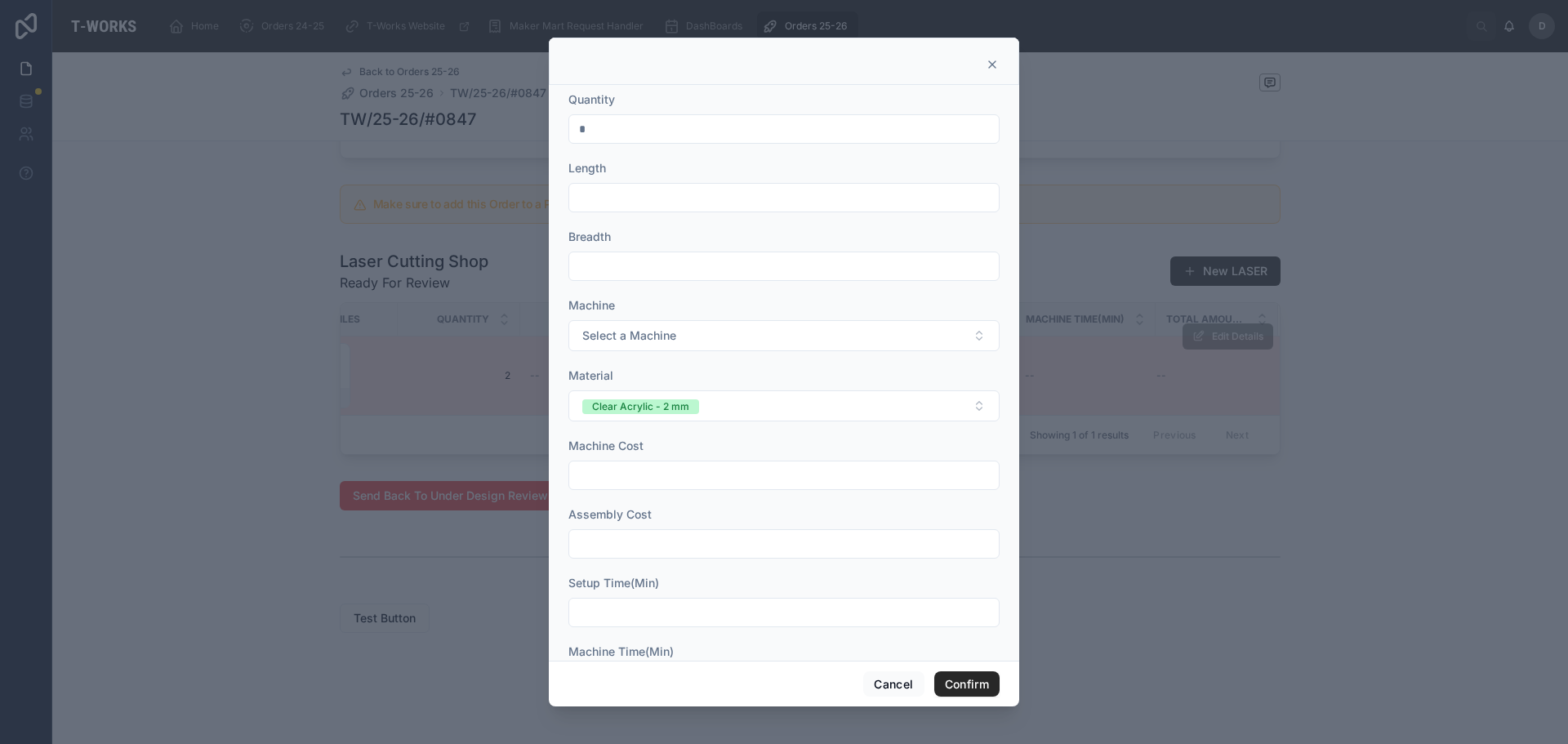
click at [668, 204] on input "text" at bounding box center [784, 198] width 430 height 23
type input "******"
click at [722, 264] on input "text" at bounding box center [784, 266] width 430 height 23
type input "*****"
click at [696, 333] on button "Select a Machine" at bounding box center [784, 335] width 432 height 31
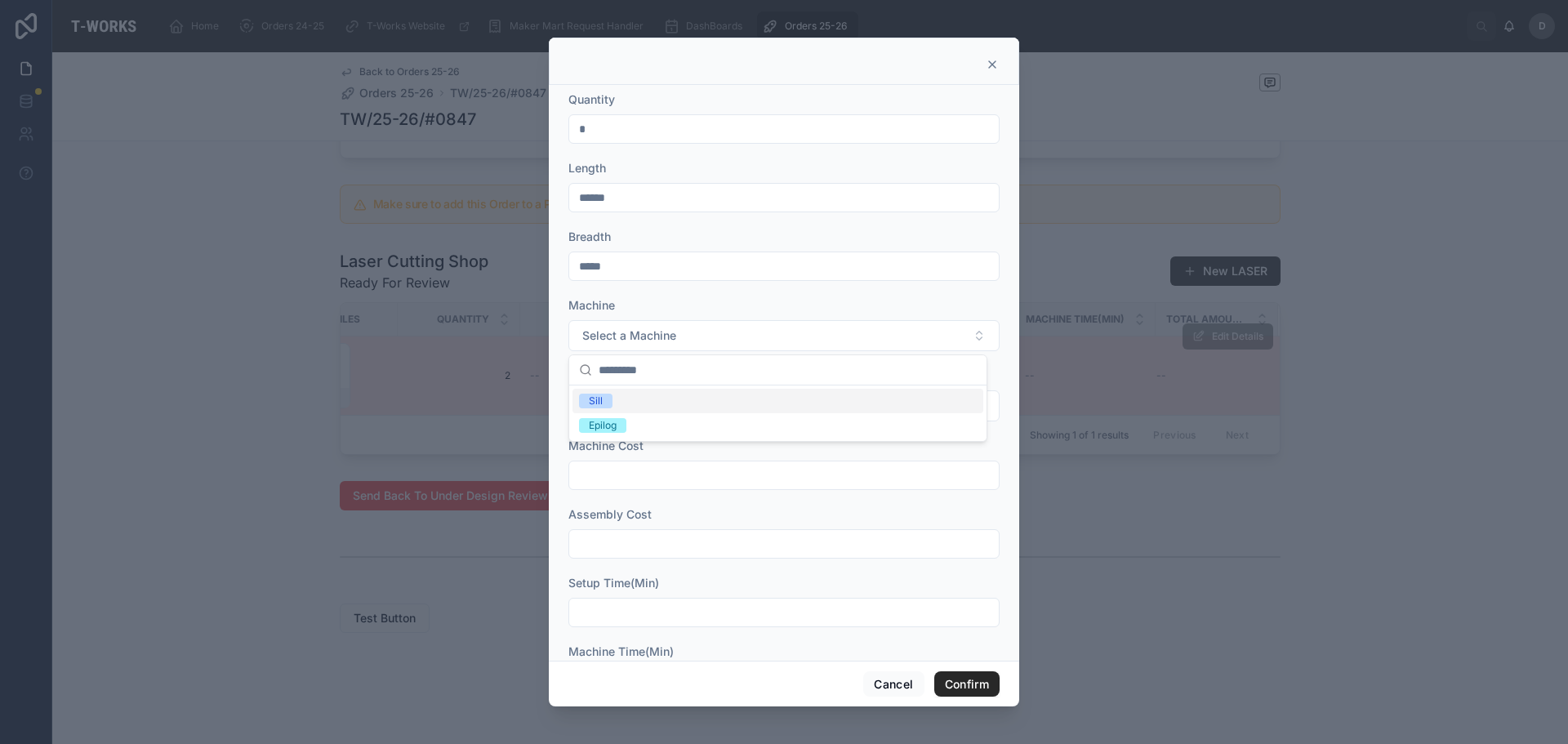
click at [660, 398] on div "Sill" at bounding box center [778, 400] width 411 height 24
click at [709, 405] on button "Clear Acrylic - 2 mm" at bounding box center [784, 406] width 432 height 31
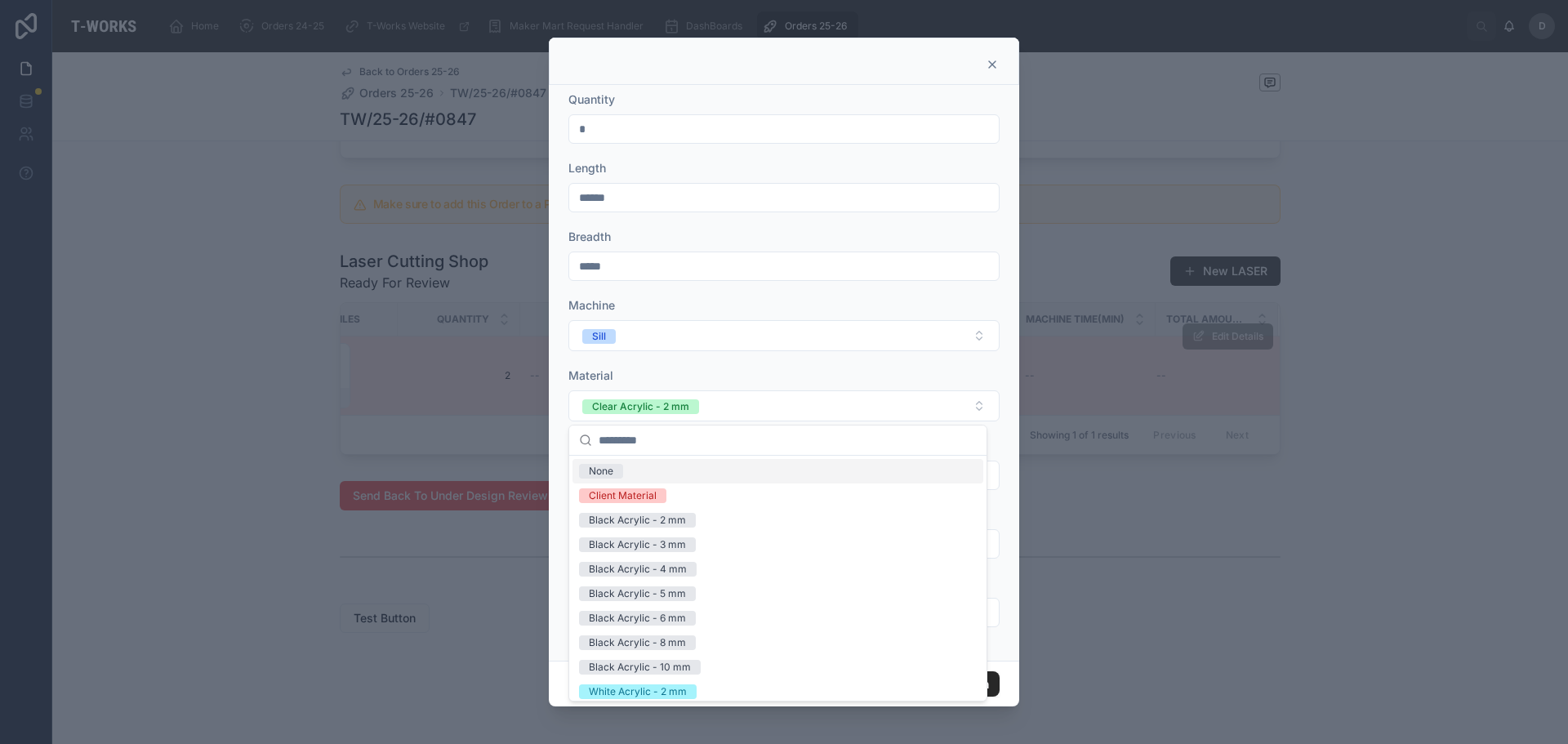
click at [794, 367] on div "Material" at bounding box center [784, 375] width 432 height 16
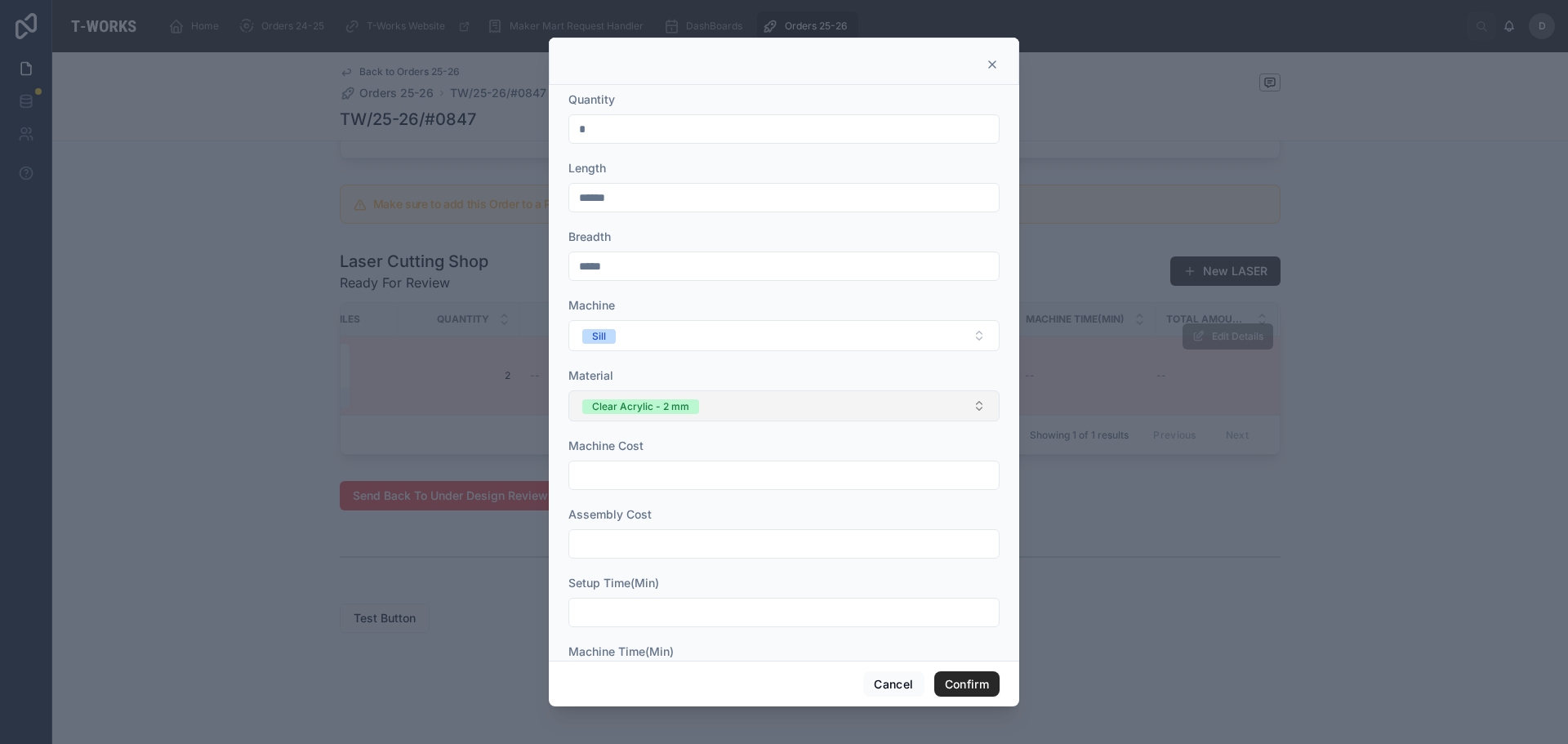
click at [784, 409] on button "Clear Acrylic - 2 mm" at bounding box center [784, 406] width 432 height 31
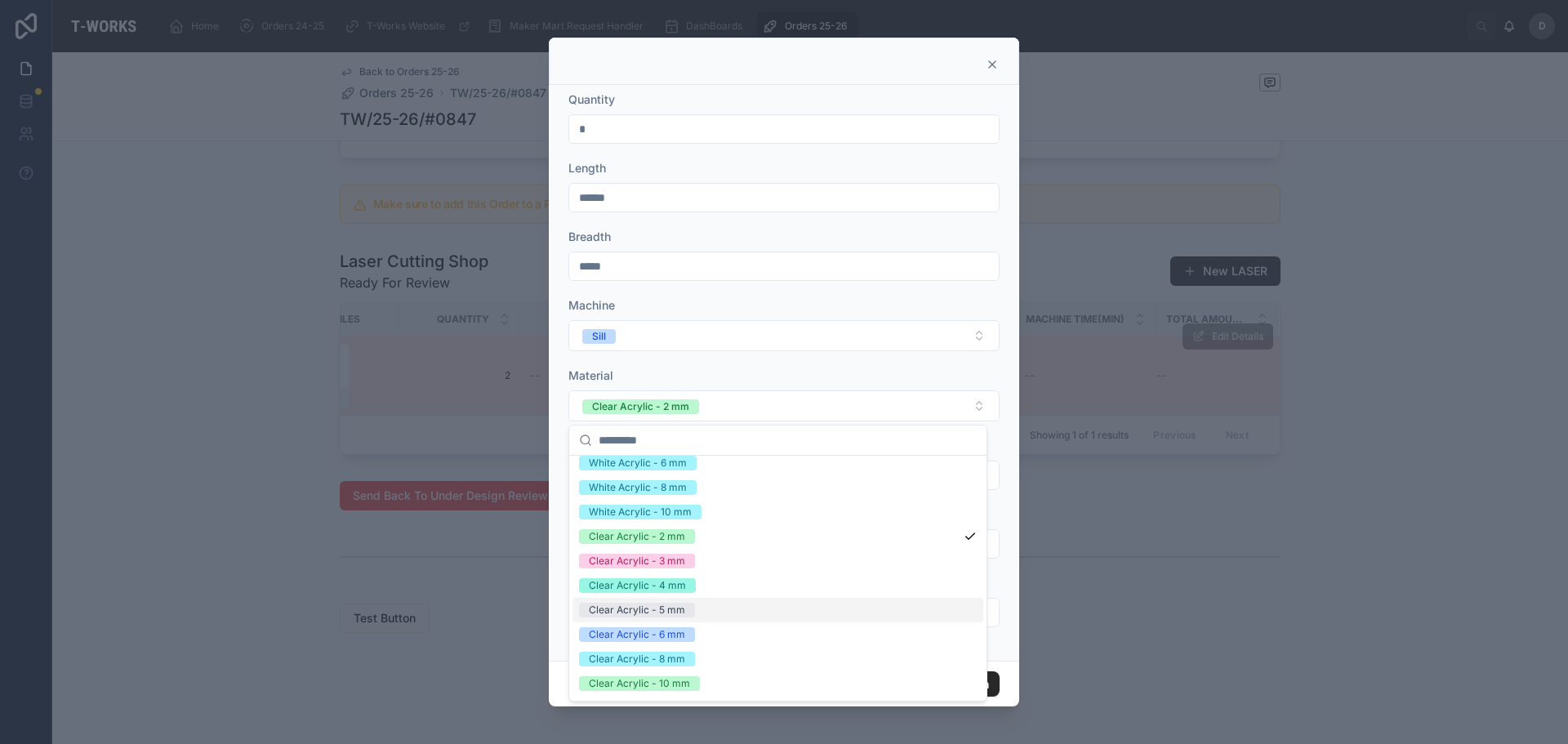
scroll to position [292, 0]
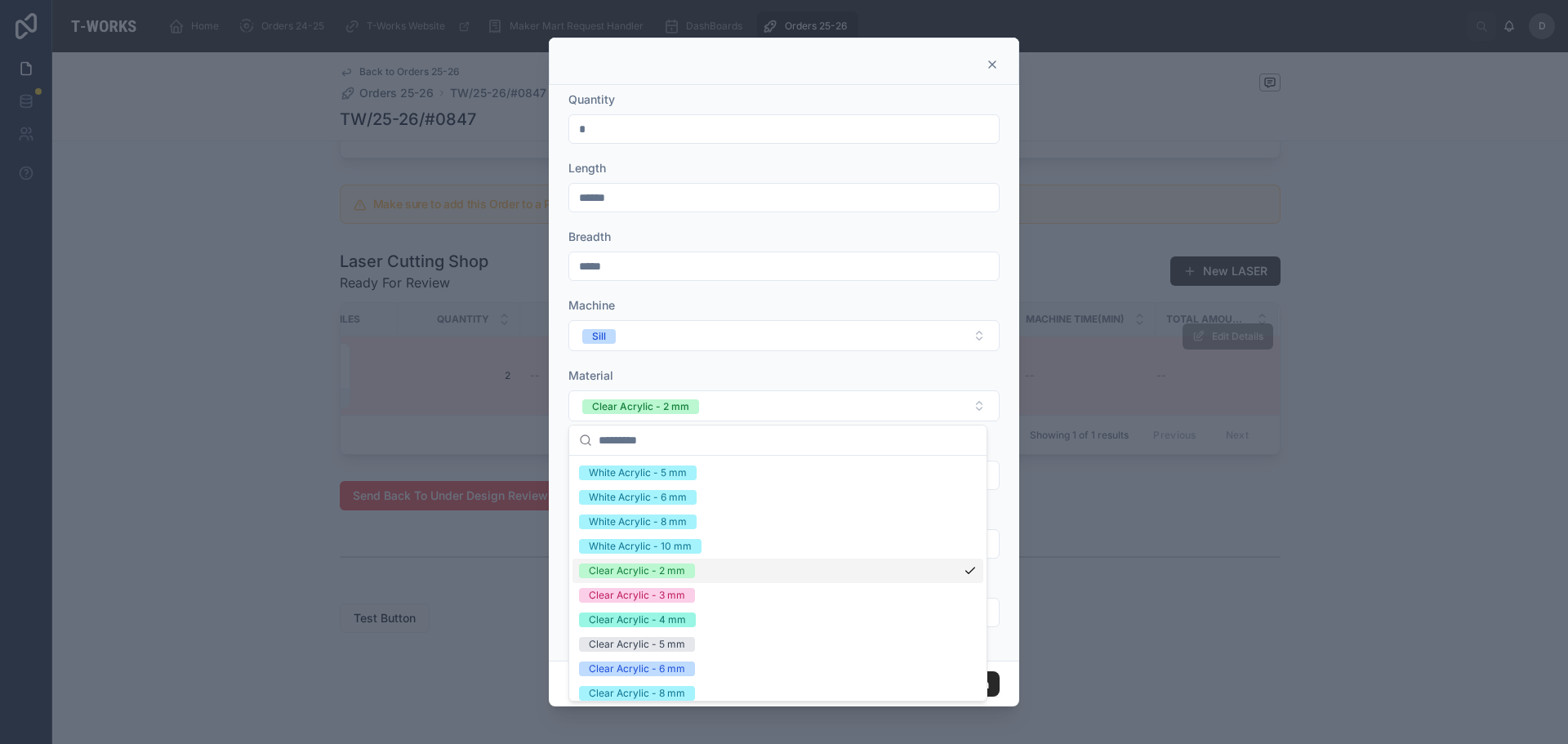
click at [681, 579] on div "Clear Acrylic - 2 mm" at bounding box center [778, 570] width 411 height 24
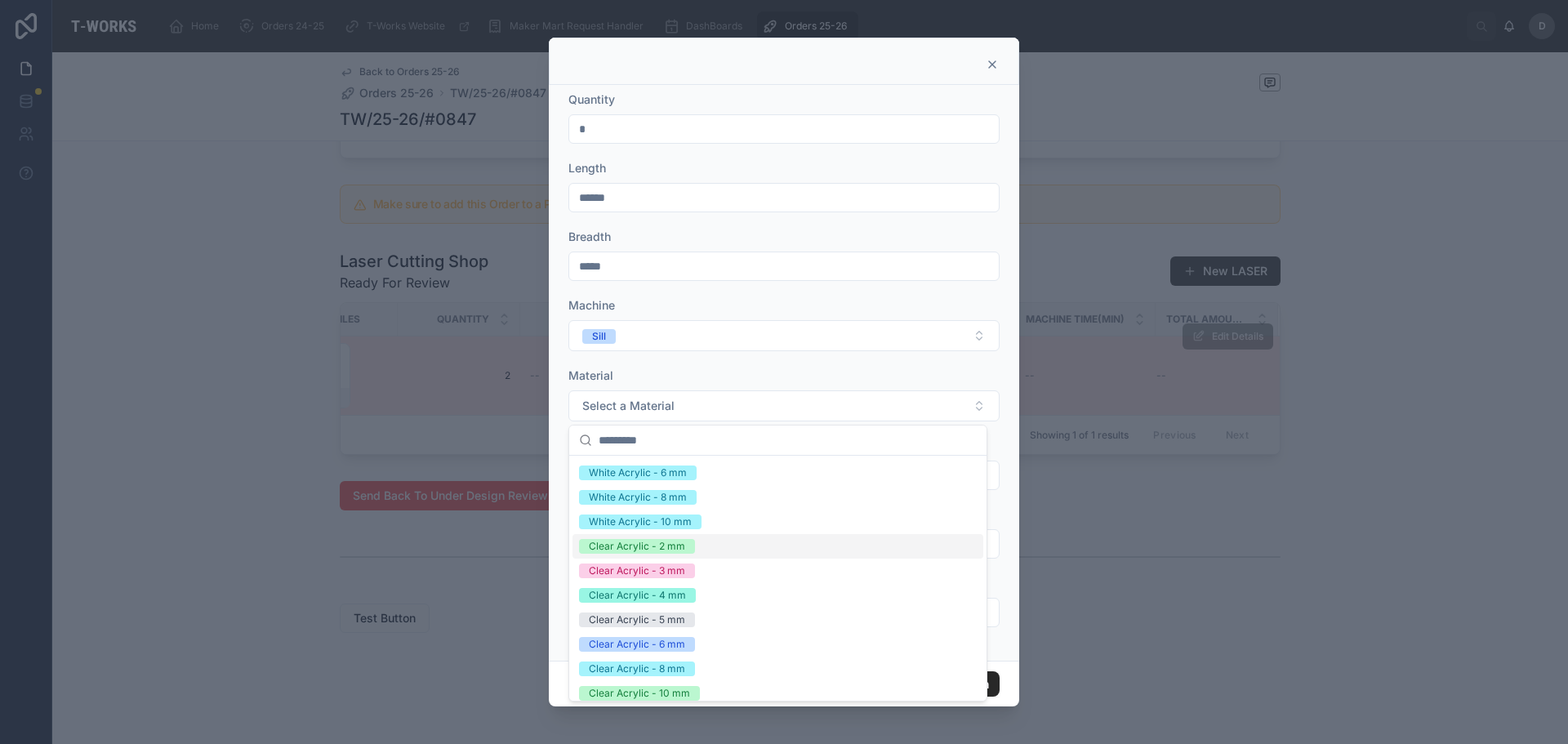
scroll to position [268, 0]
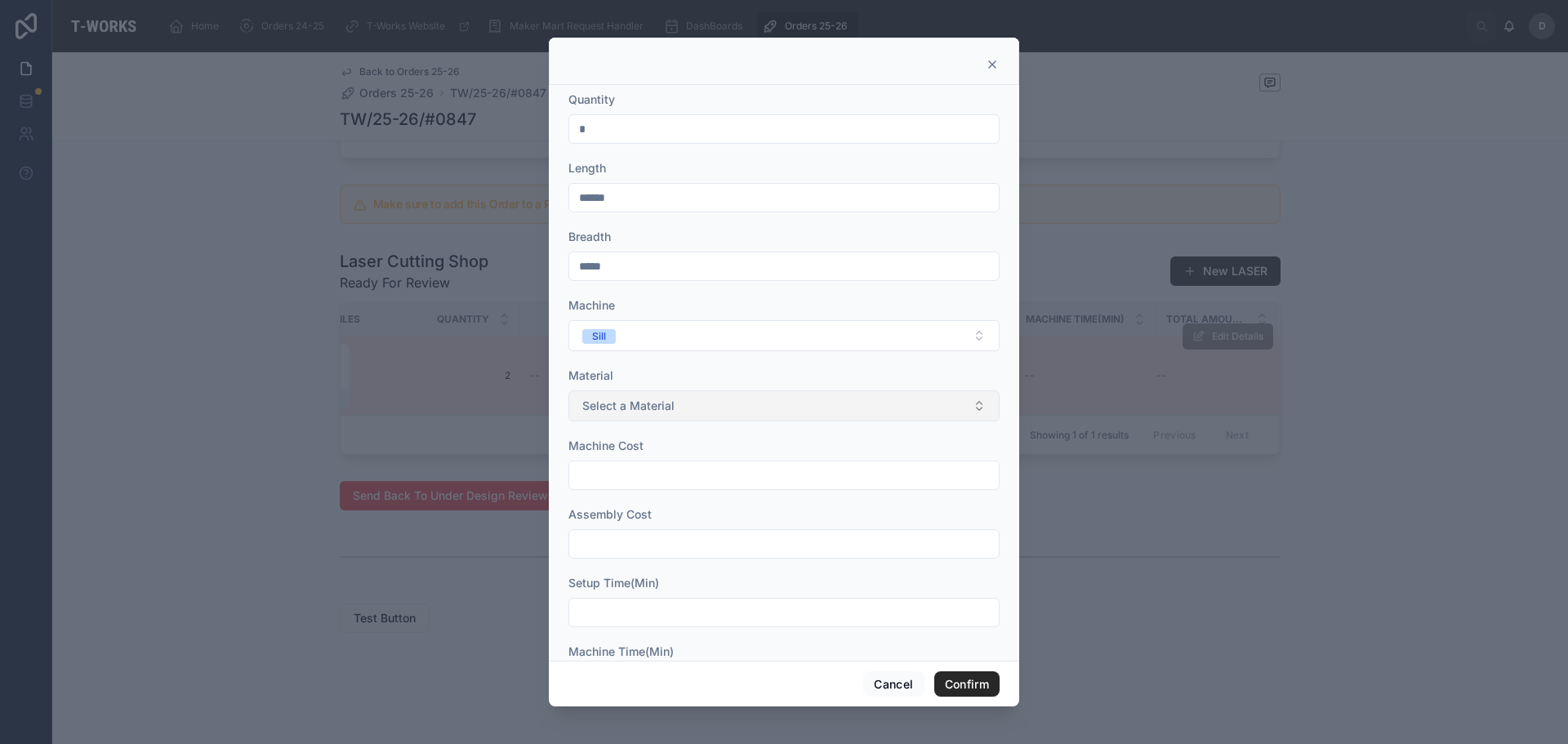
click at [741, 408] on button "Select a Material" at bounding box center [784, 406] width 432 height 31
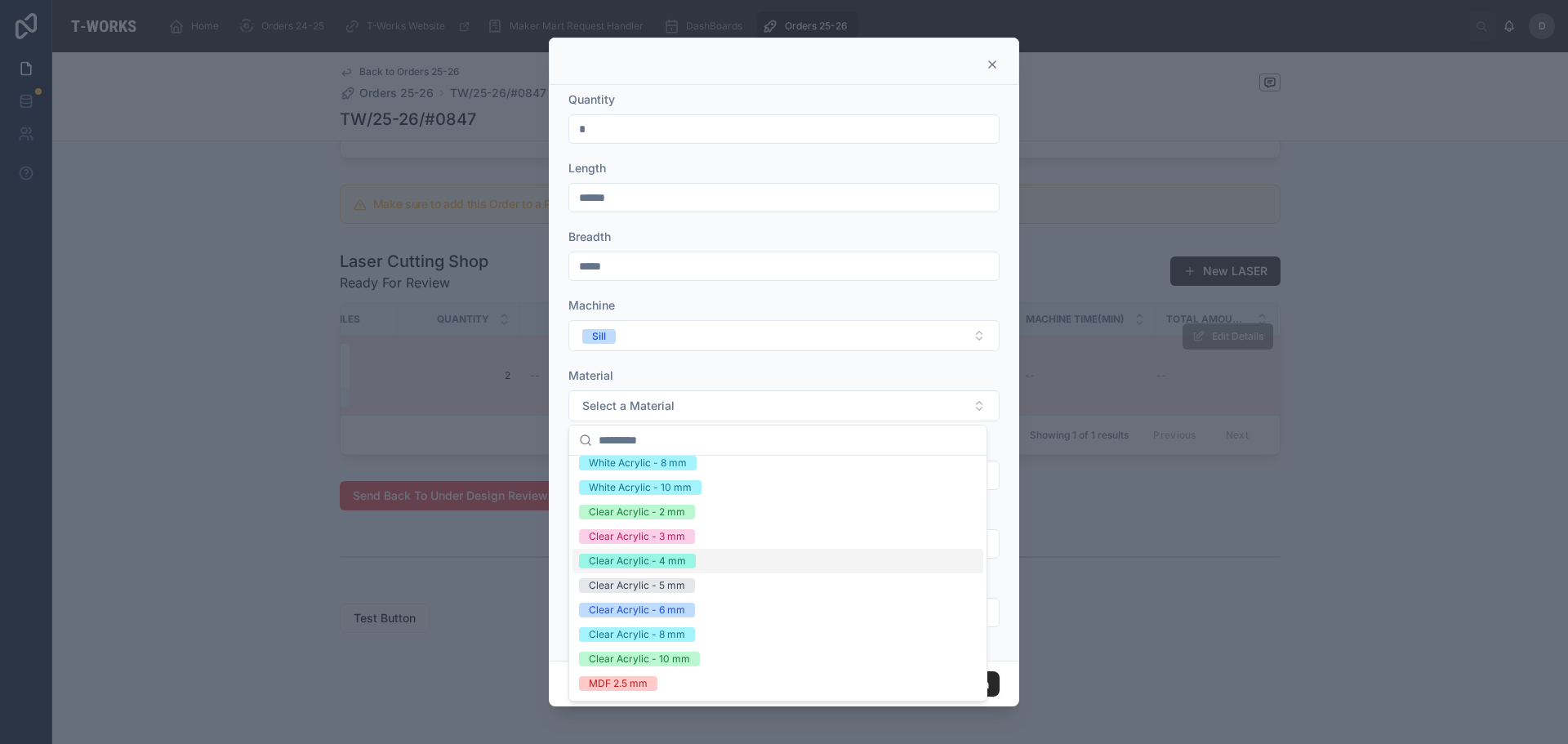
scroll to position [245, 0]
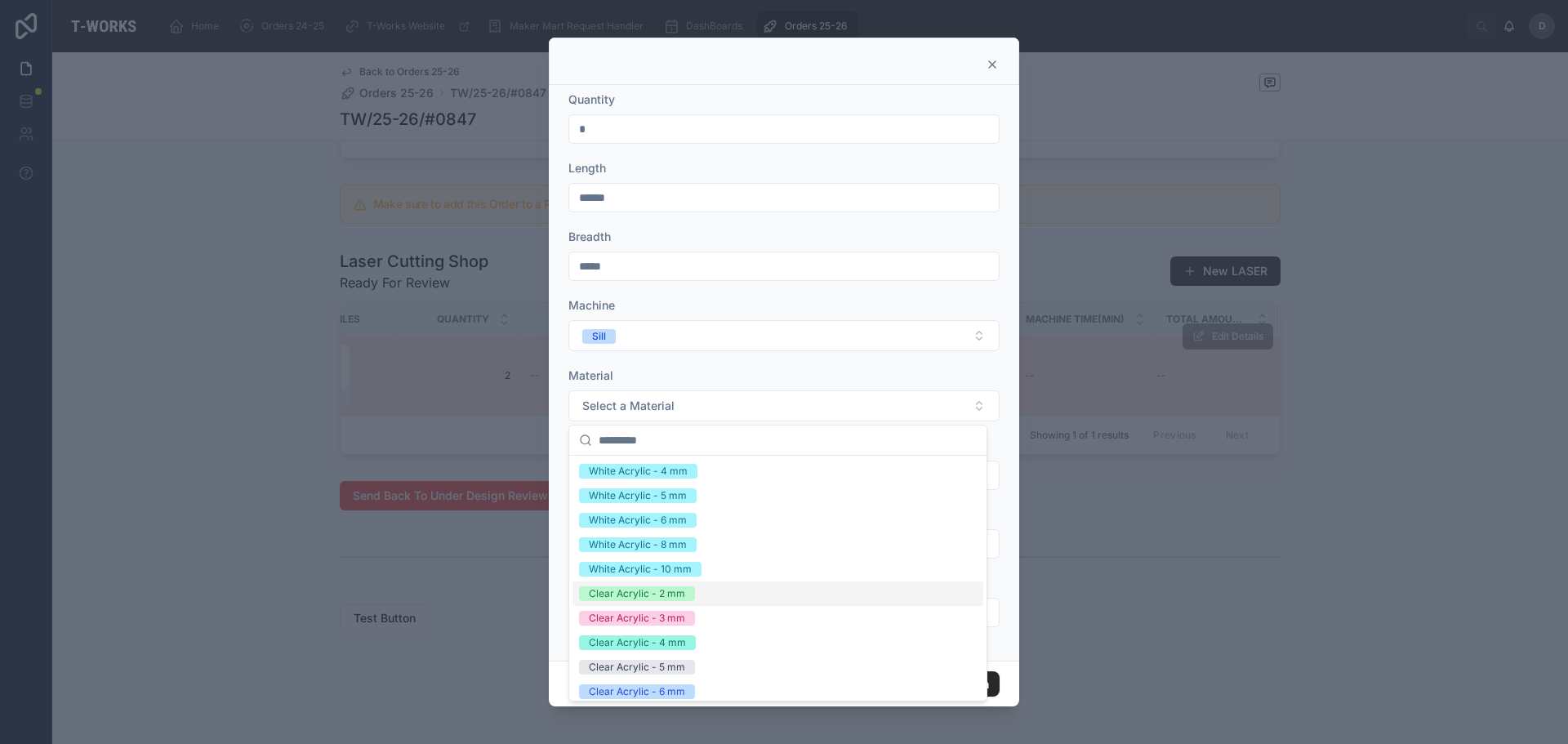
click at [686, 593] on span "Clear Acrylic - 2 mm" at bounding box center [636, 593] width 116 height 14
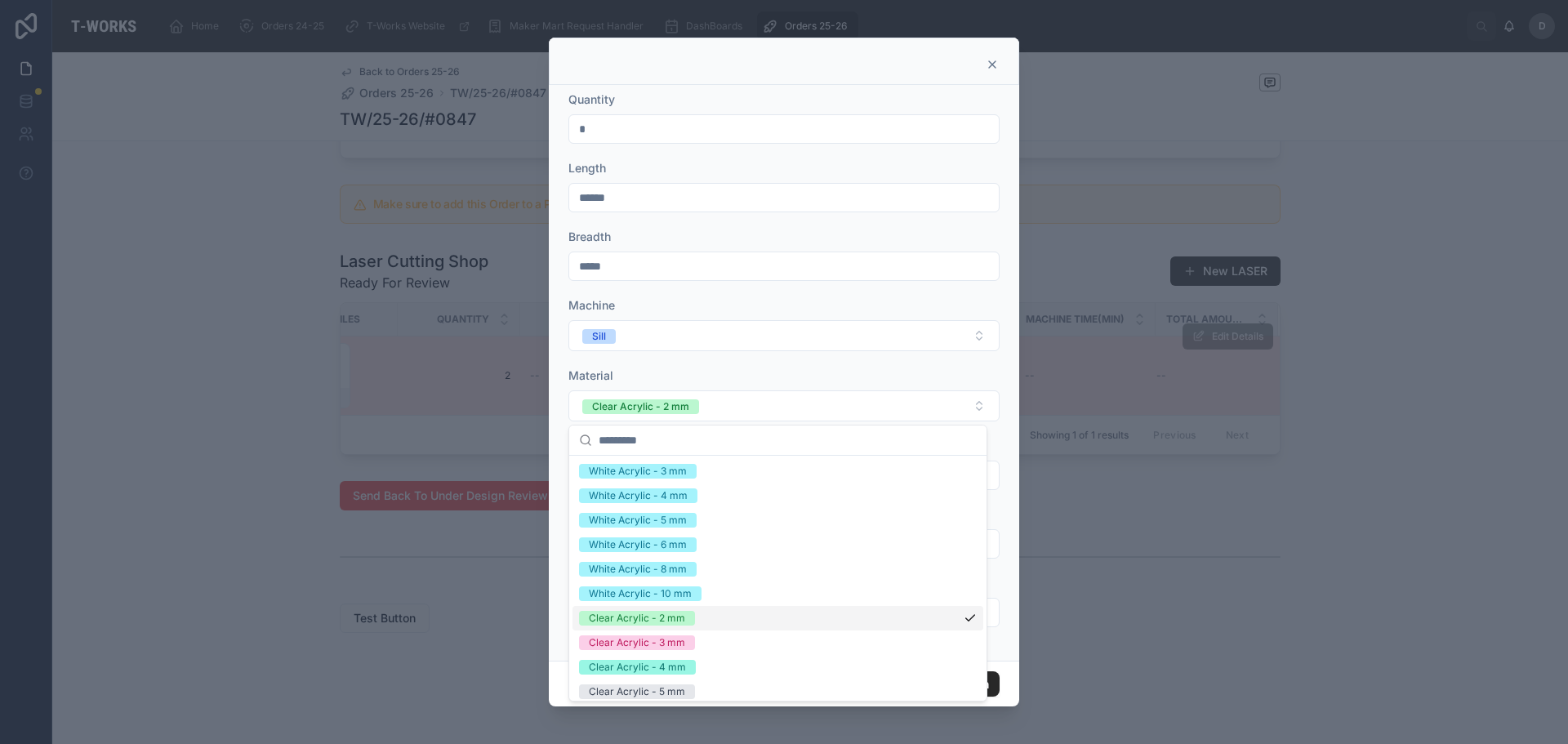
scroll to position [269, 0]
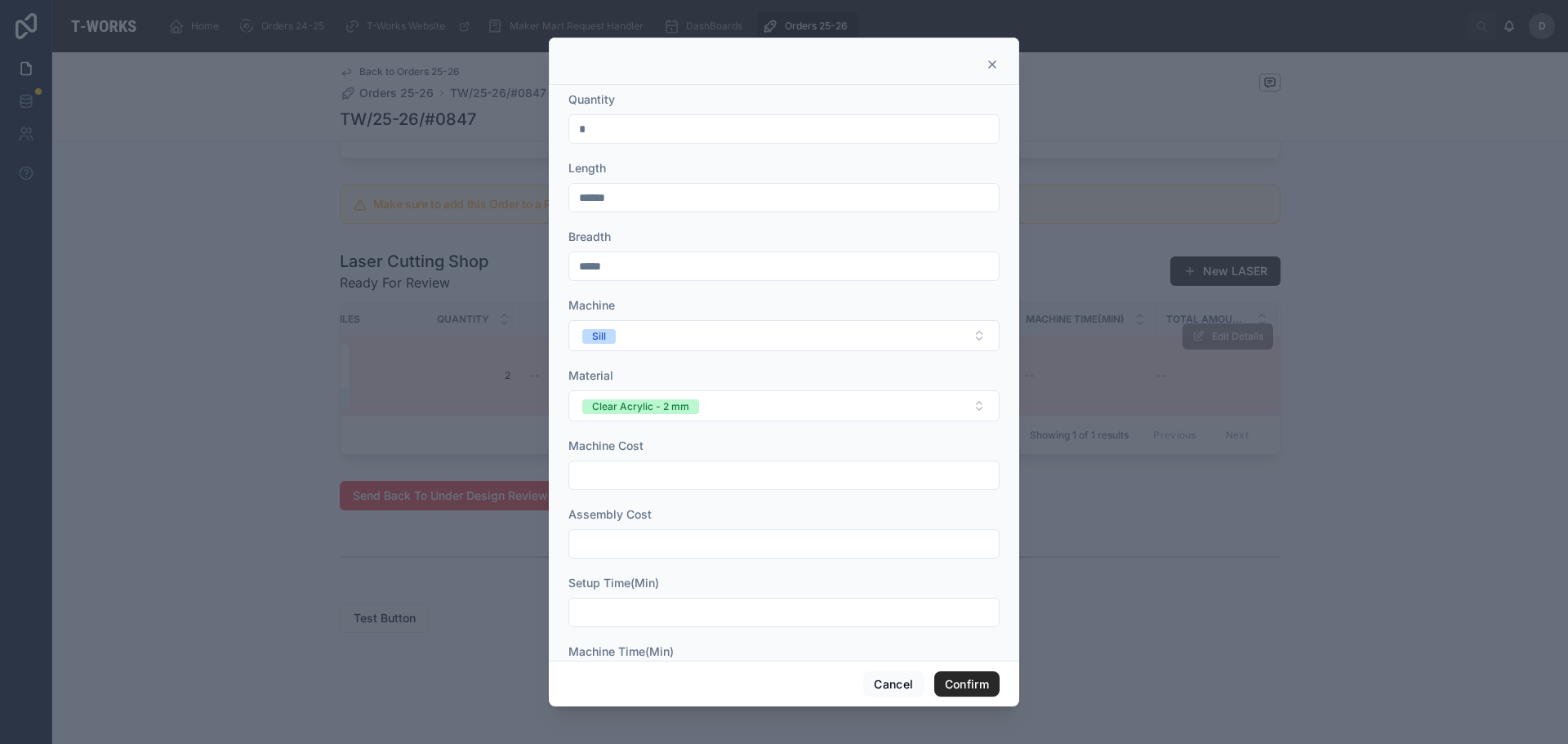
click at [792, 475] on input "text" at bounding box center [784, 476] width 430 height 23
type input "*"
click at [693, 551] on input "text" at bounding box center [784, 544] width 430 height 23
type input "*"
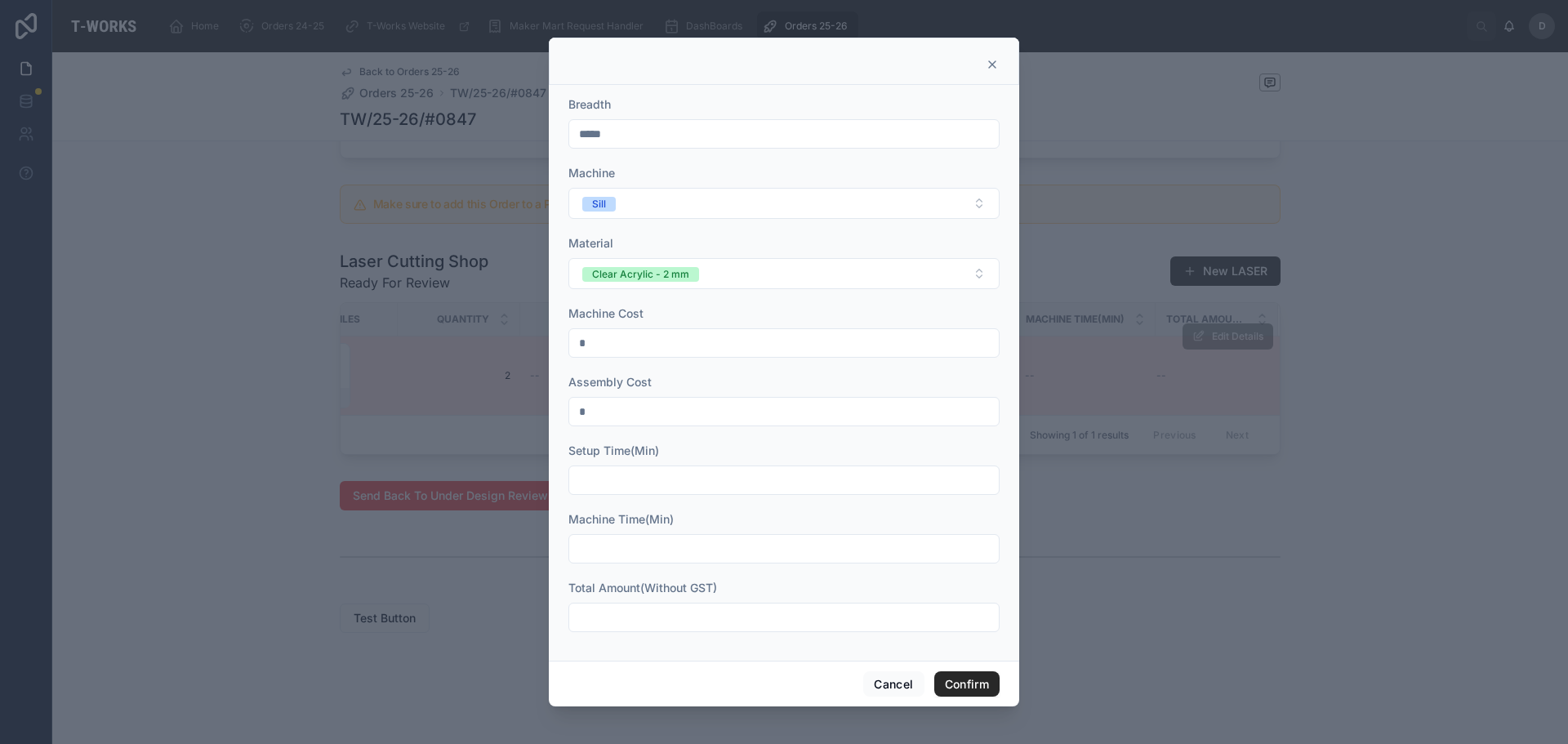
scroll to position [133, 0]
click at [724, 484] on input "text" at bounding box center [784, 480] width 430 height 23
type input "**"
click at [676, 540] on input "text" at bounding box center [784, 548] width 430 height 23
type input "*"
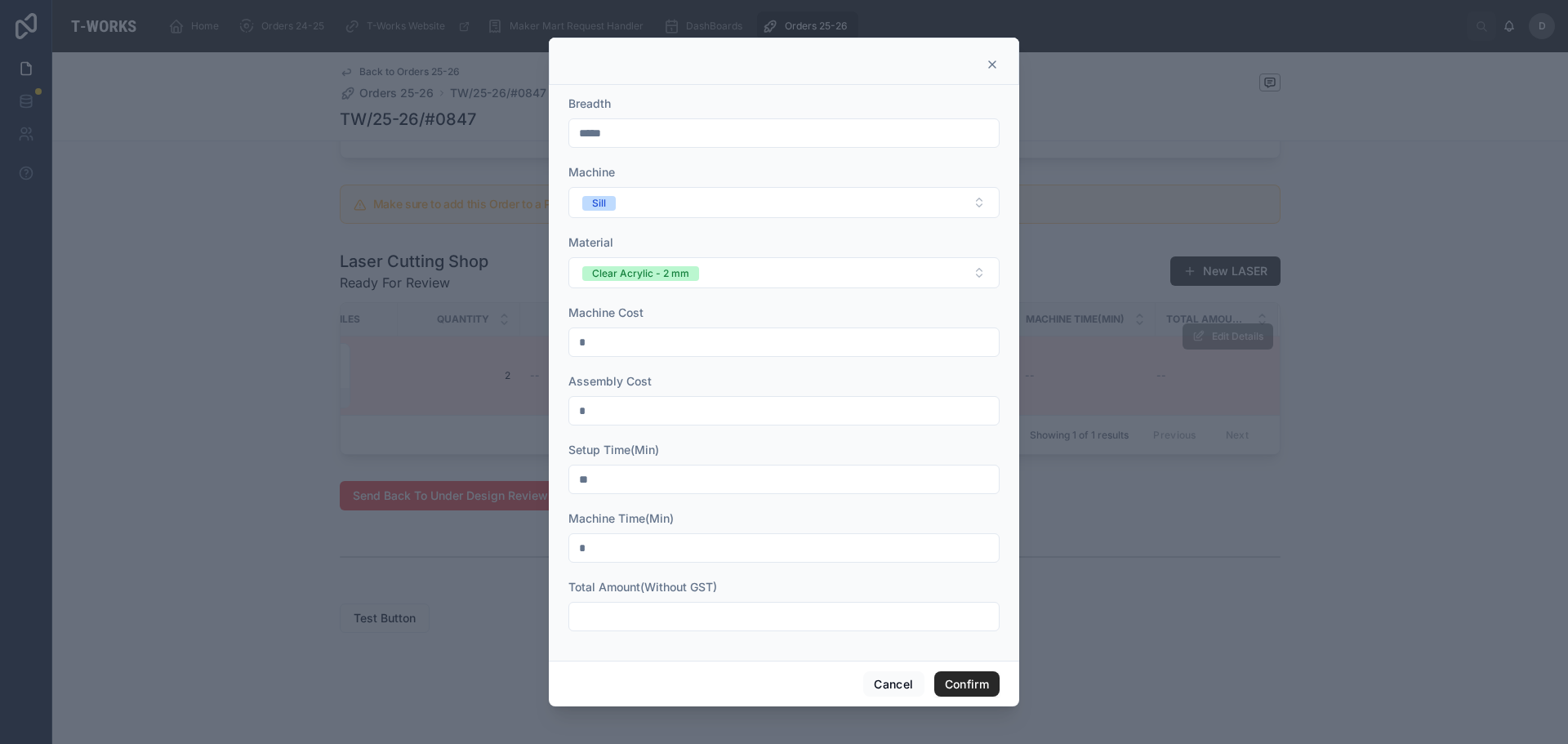
click at [636, 616] on input "text" at bounding box center [784, 617] width 430 height 23
type input "****"
type input "******"
click at [978, 686] on button "Confirm" at bounding box center [967, 683] width 65 height 26
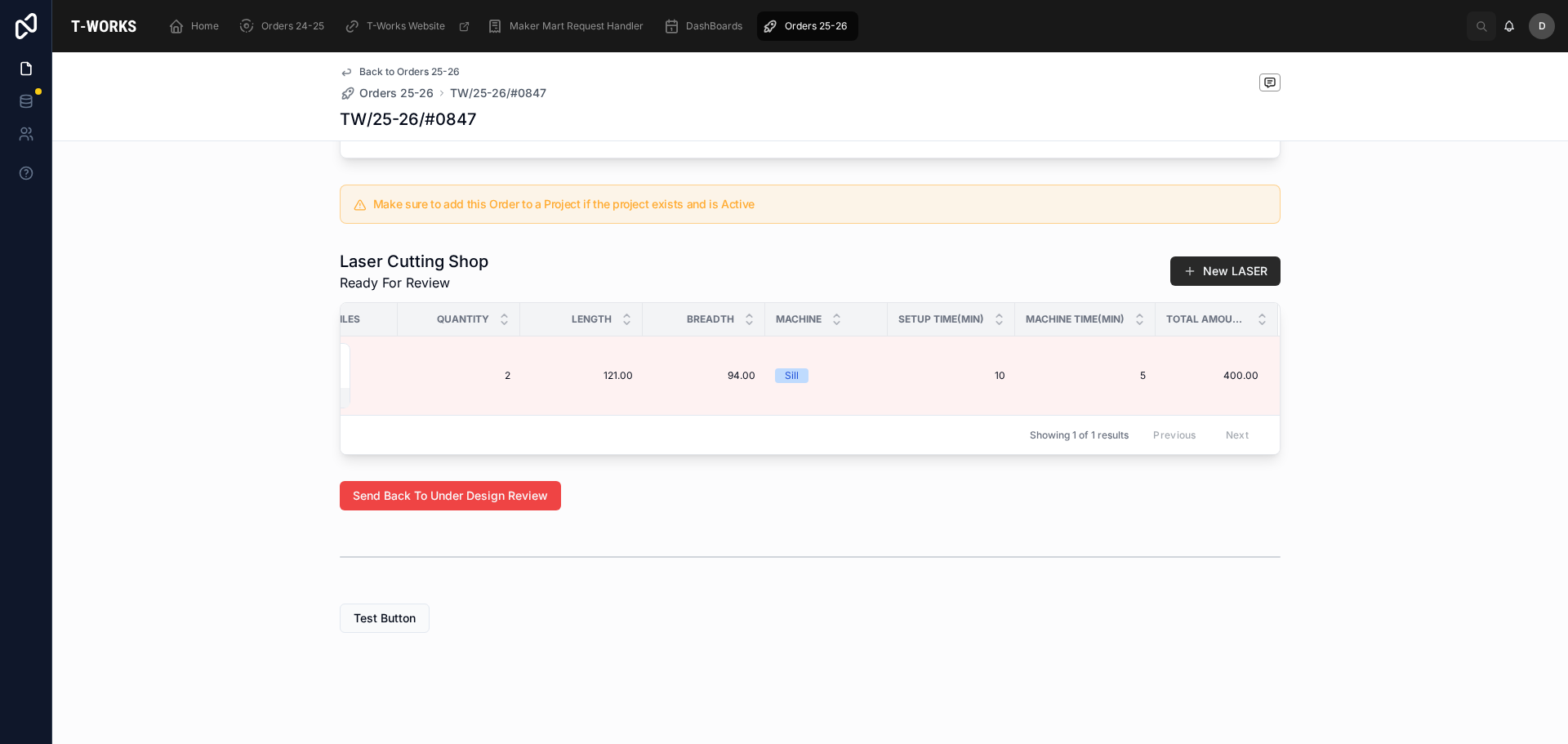
click at [817, 27] on span "Orders 25-26" at bounding box center [815, 26] width 62 height 13
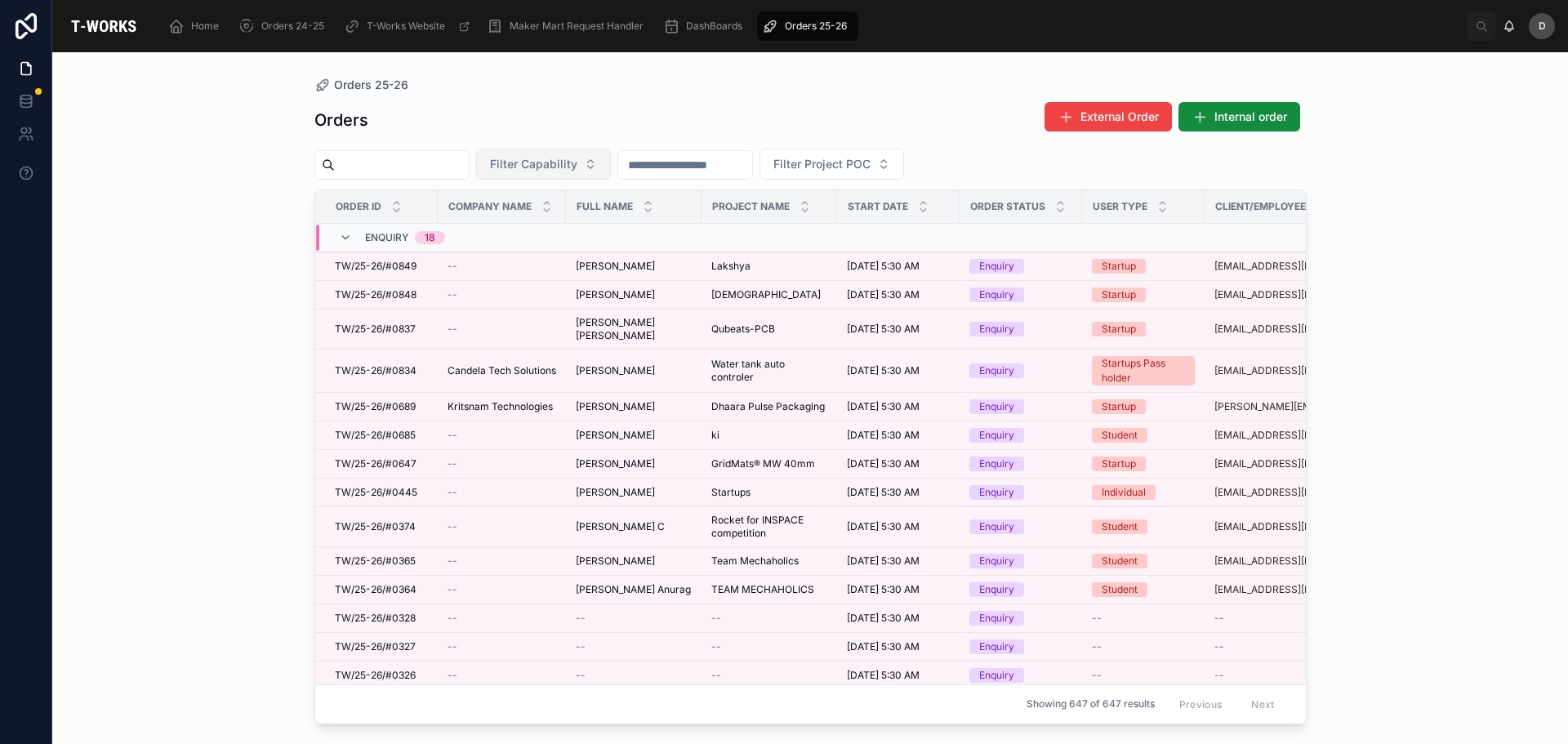
click at [611, 152] on button "Filter Capability" at bounding box center [543, 164] width 135 height 31
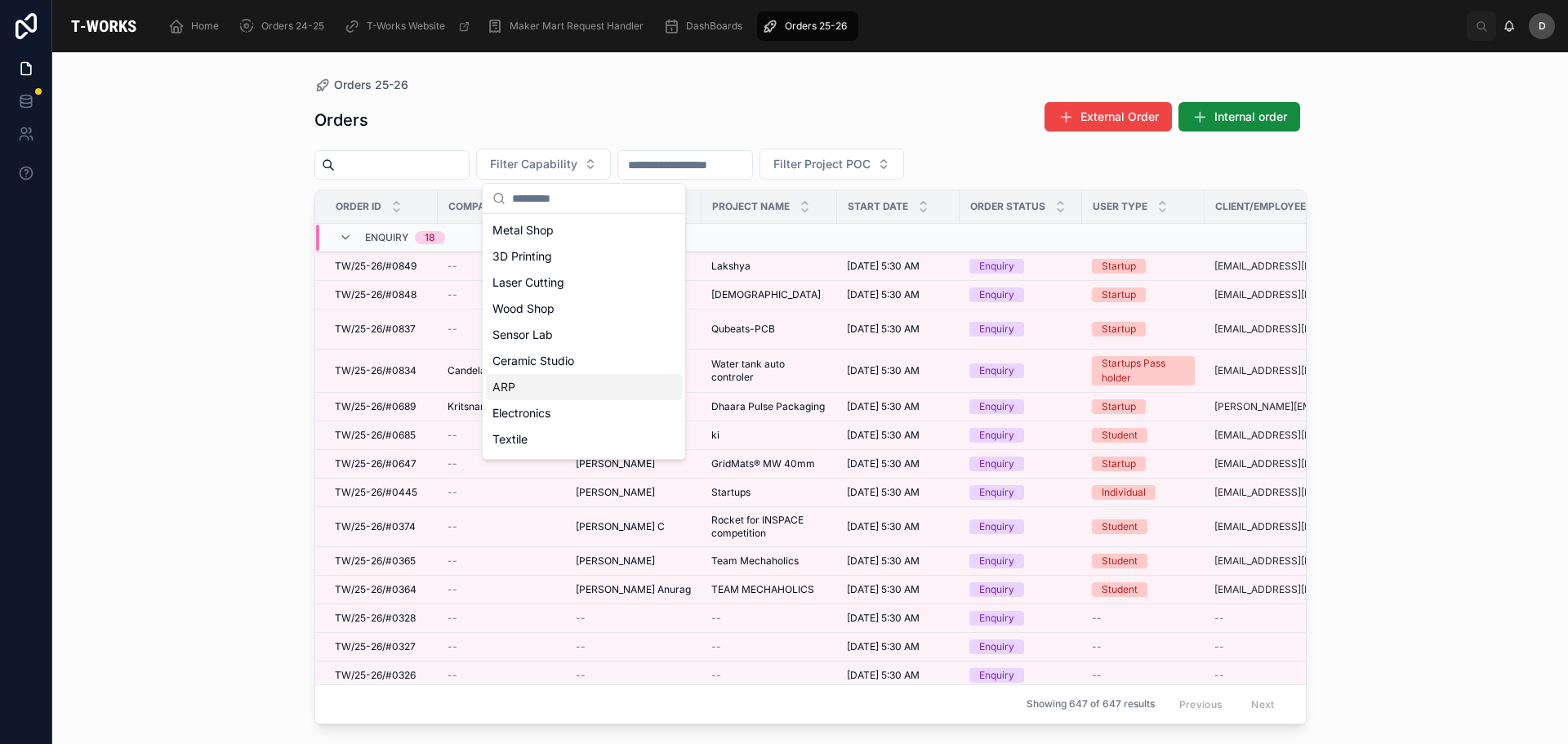
click at [559, 383] on div "ARP" at bounding box center [585, 386] width 196 height 26
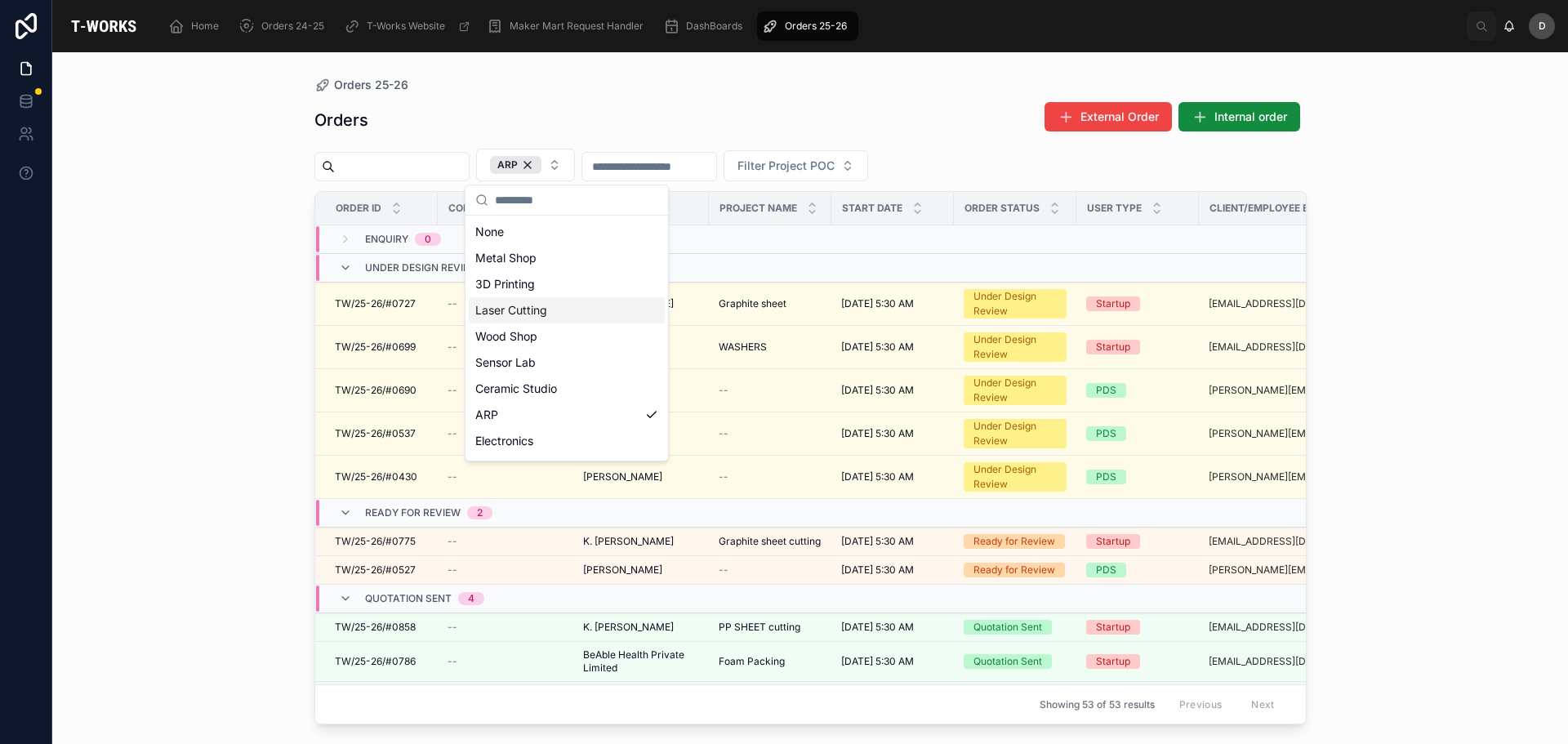
click at [557, 316] on div "Laser Cutting" at bounding box center [567, 310] width 196 height 26
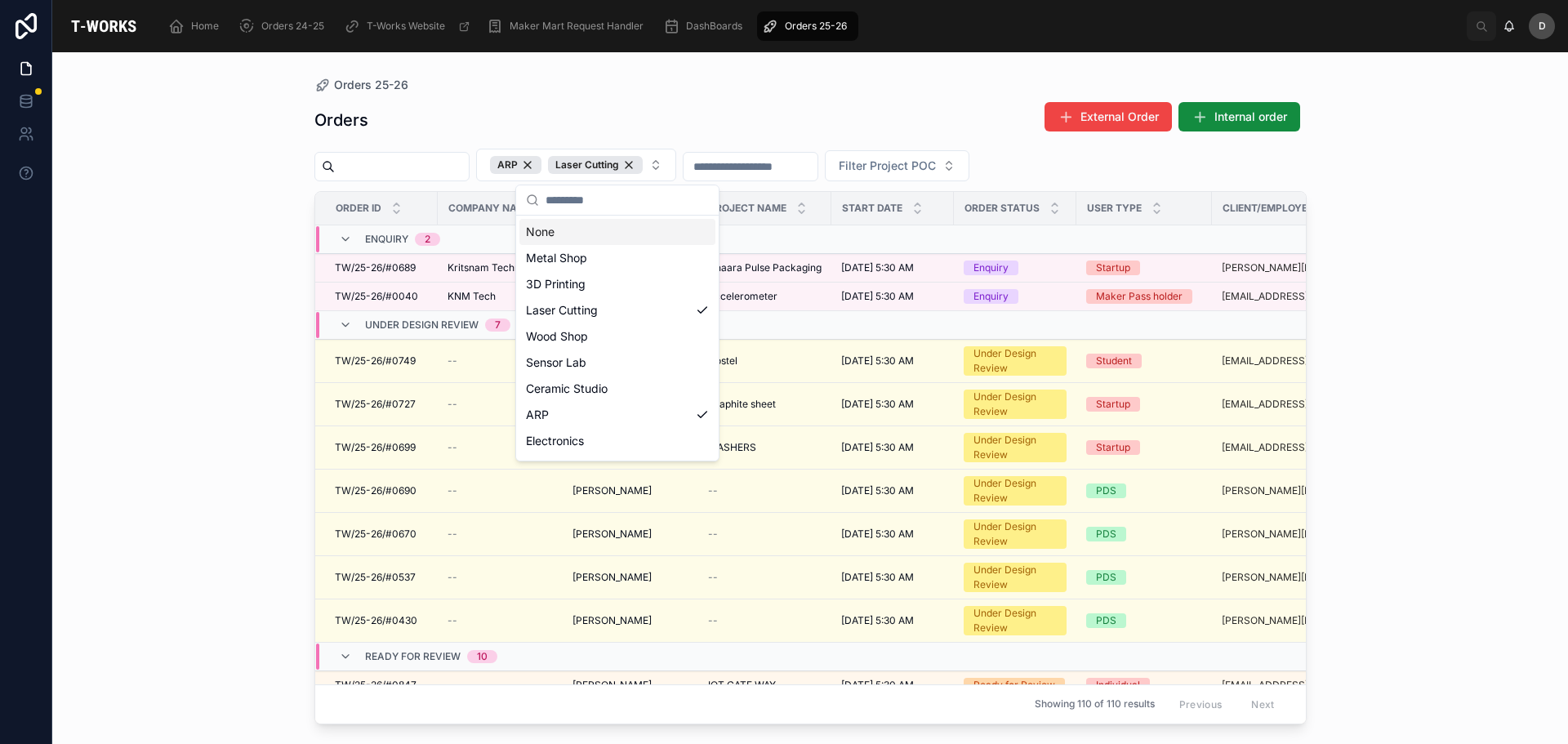
click at [776, 106] on div "Orders External Order Internal order" at bounding box center [810, 119] width 992 height 37
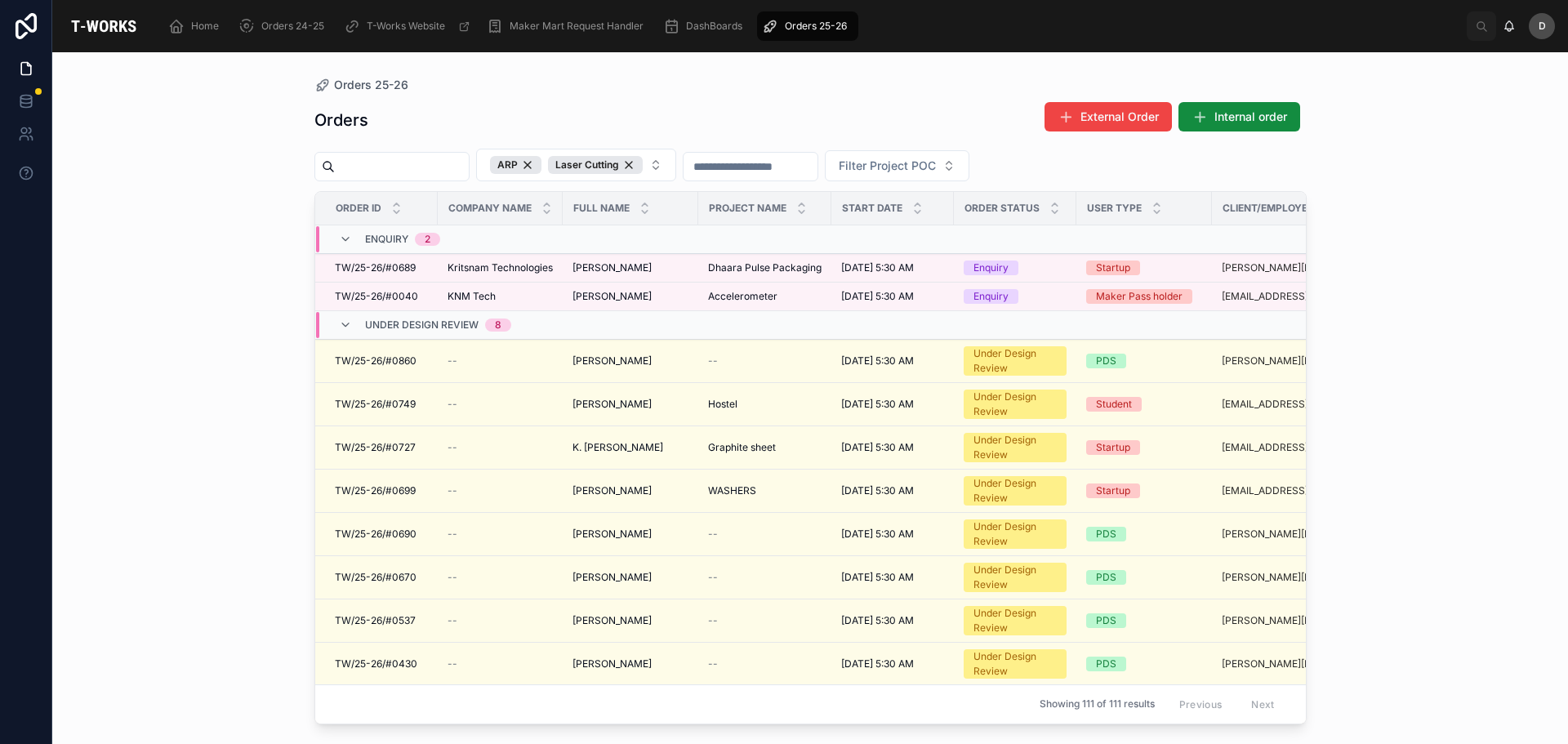
scroll to position [82, 0]
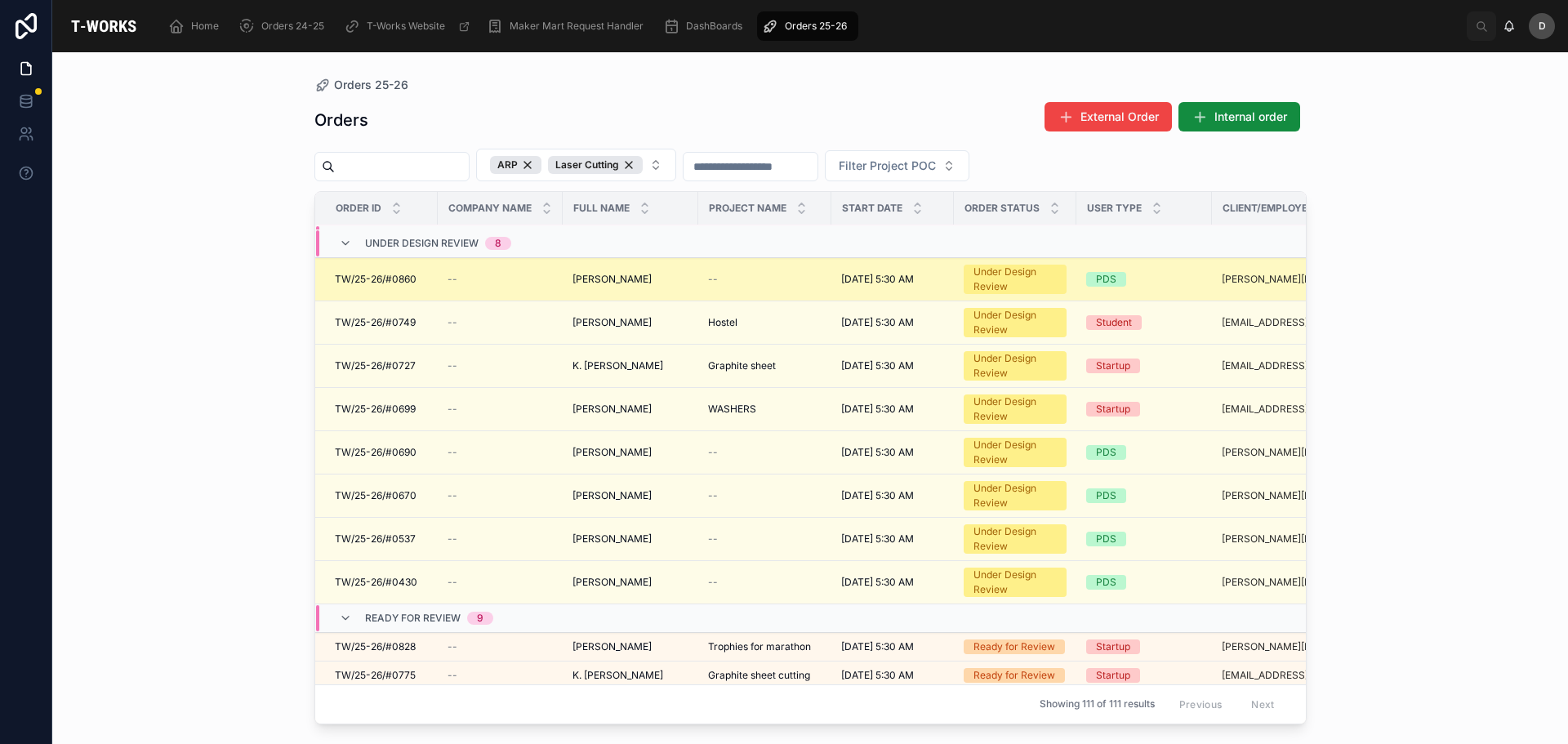
click at [799, 274] on div "--" at bounding box center [765, 280] width 113 height 13
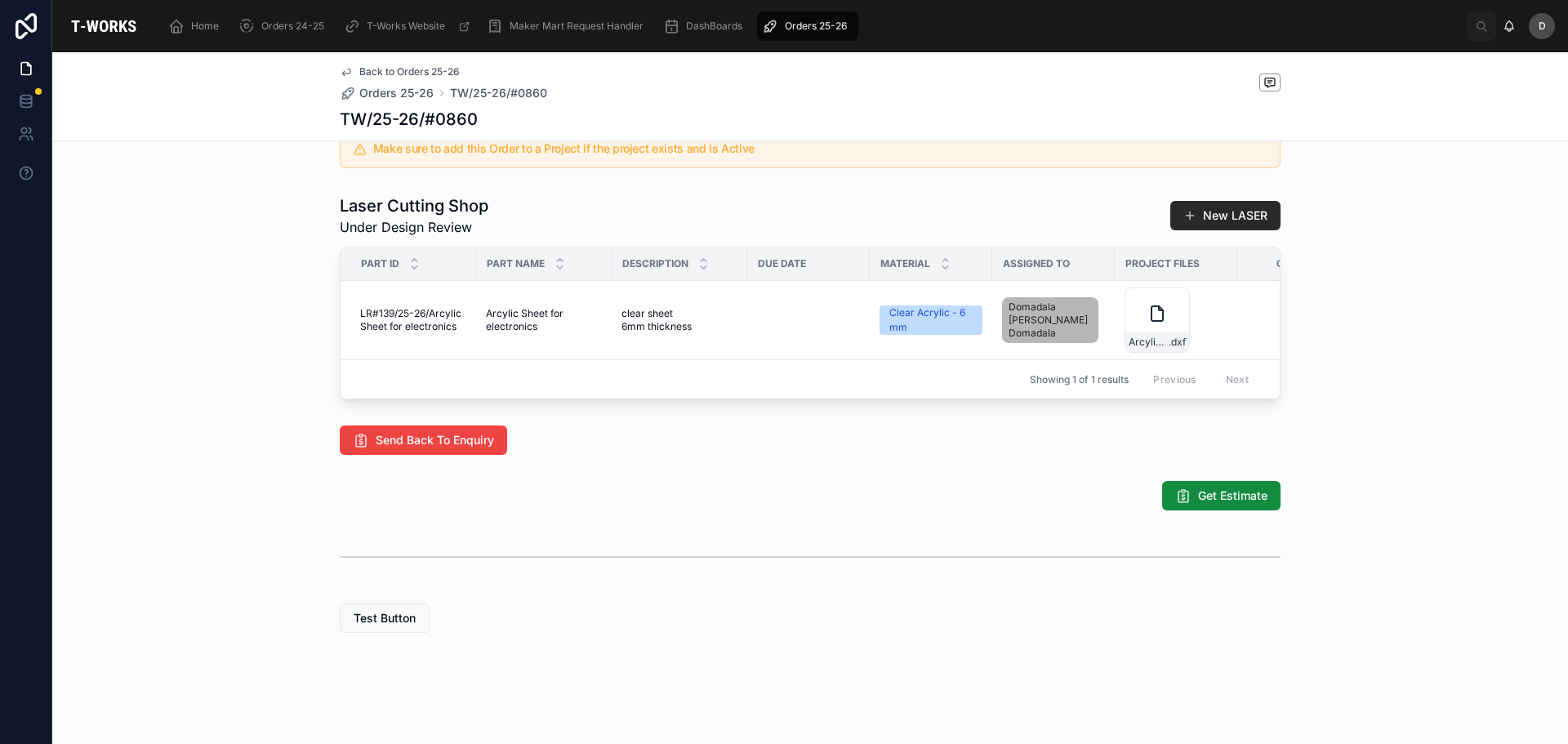
scroll to position [619, 0]
click at [1160, 335] on span "Arcylic-sheet-for-electronics" at bounding box center [1149, 342] width 40 height 13
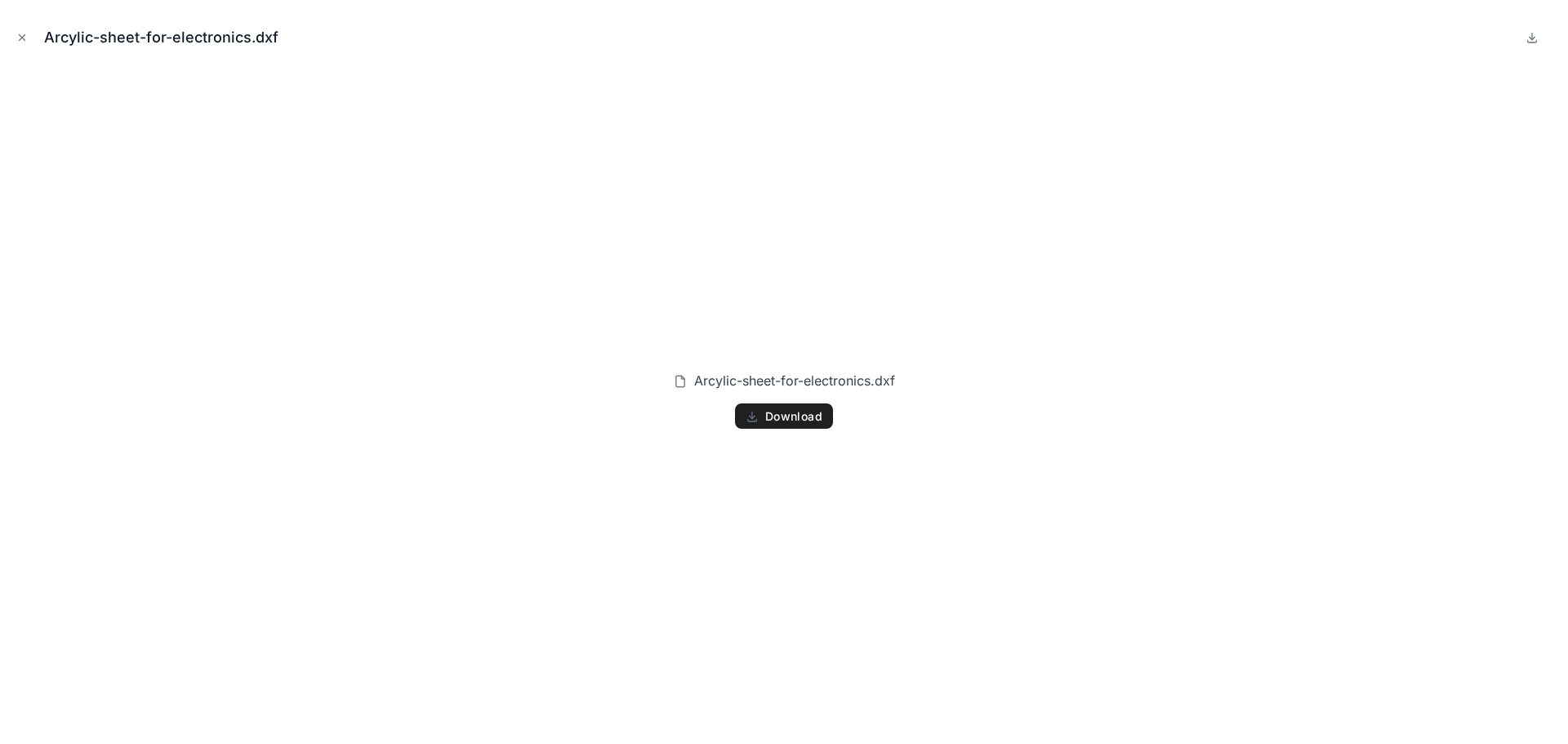
click at [789, 416] on span "Download" at bounding box center [793, 416] width 57 height 14
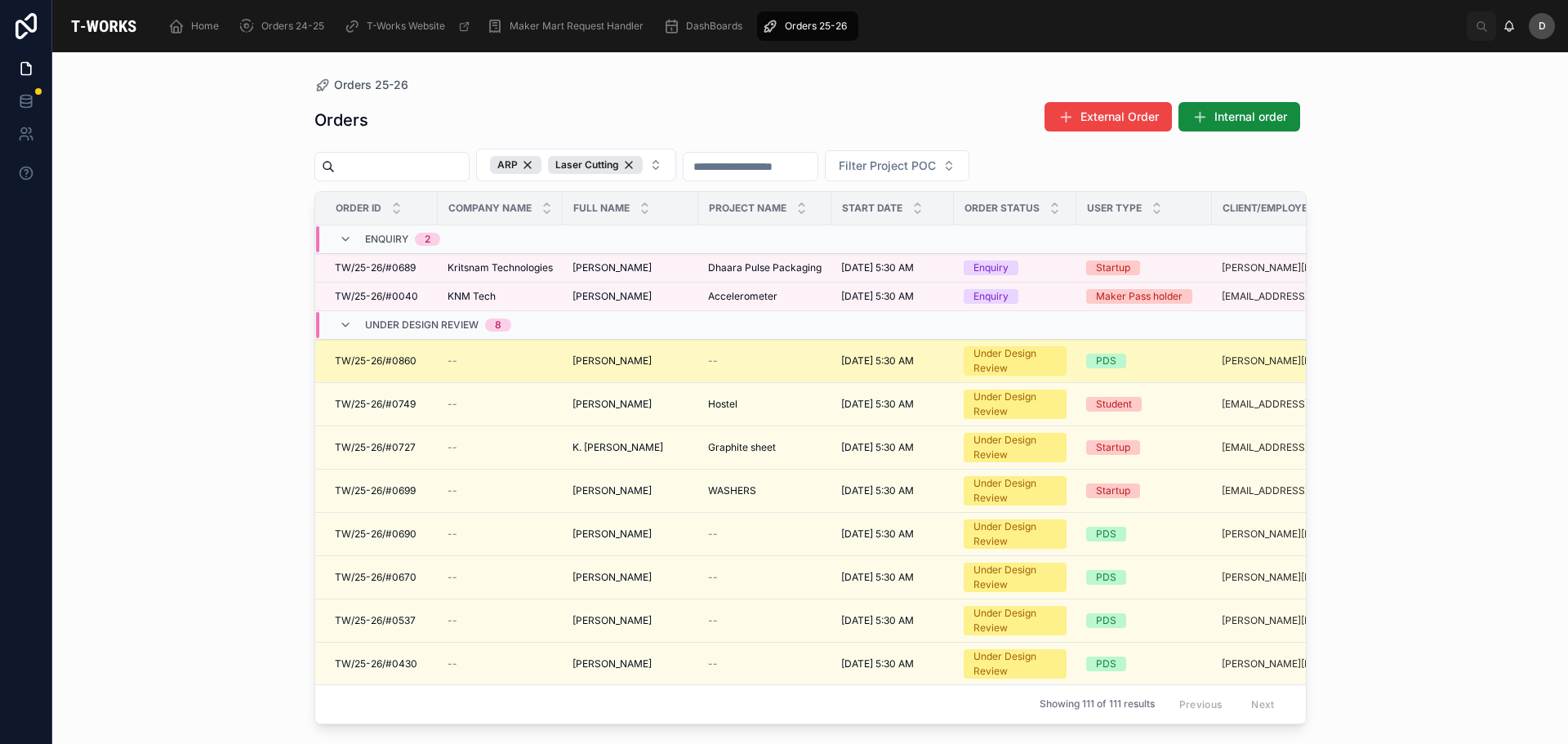
click at [746, 368] on td "--" at bounding box center [764, 360] width 133 height 43
click at [729, 361] on div "--" at bounding box center [765, 361] width 113 height 13
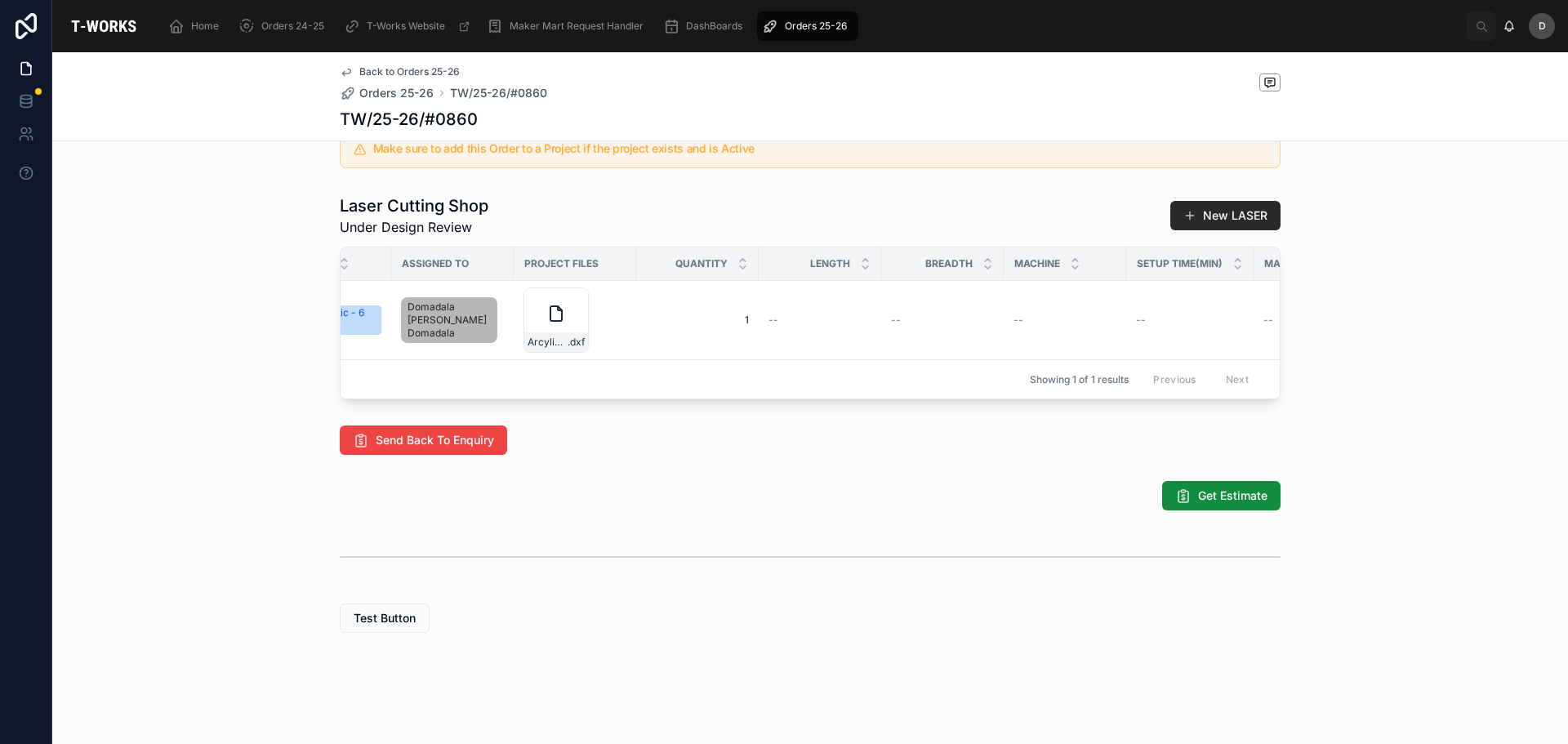
scroll to position [0, 671]
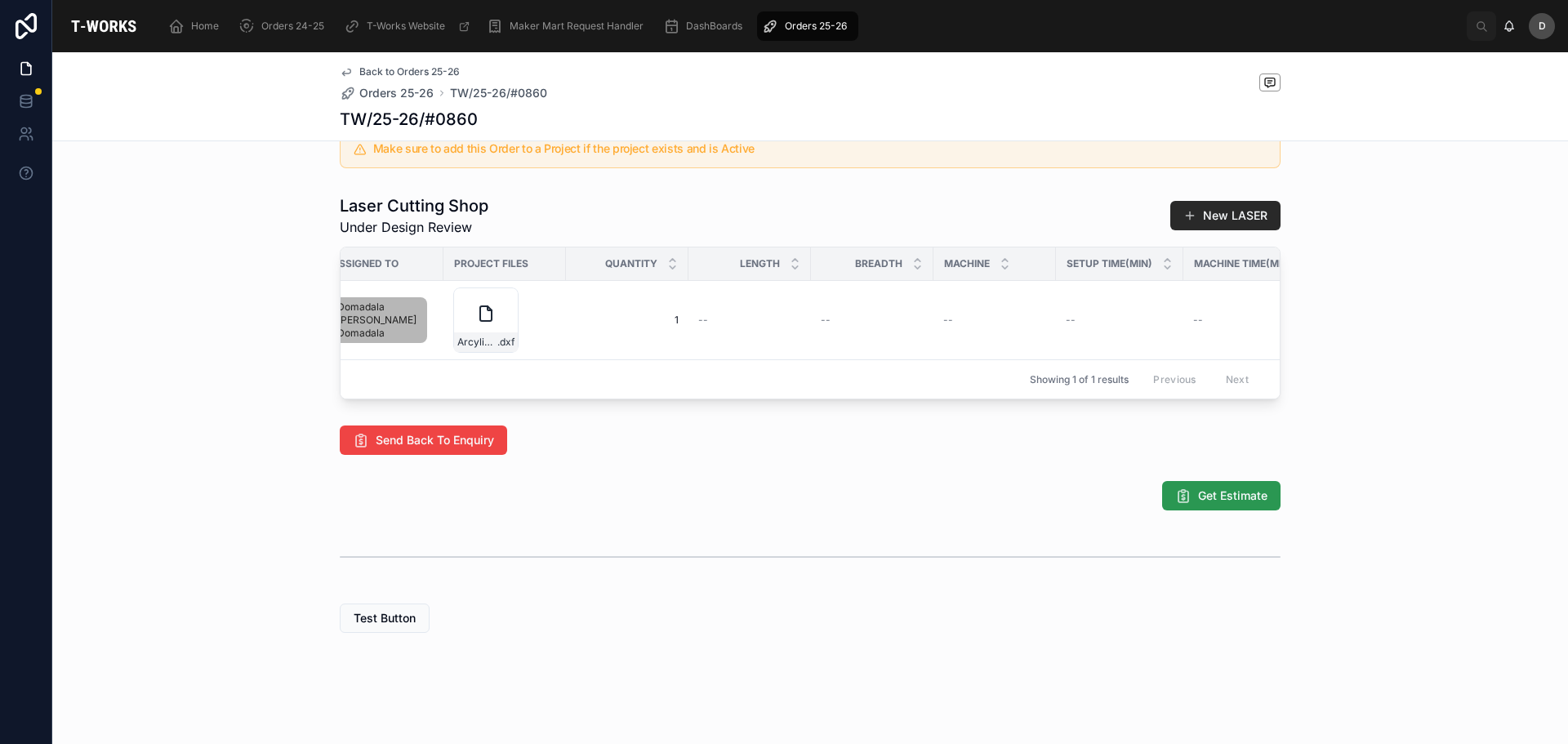
click at [1250, 484] on div "Home Orders 24-25 T-Works Website Maker Mart Request Handler DashBoards Orders …" at bounding box center [809, 372] width 1516 height 744
click at [1214, 490] on span "Get Estimate" at bounding box center [1232, 495] width 69 height 16
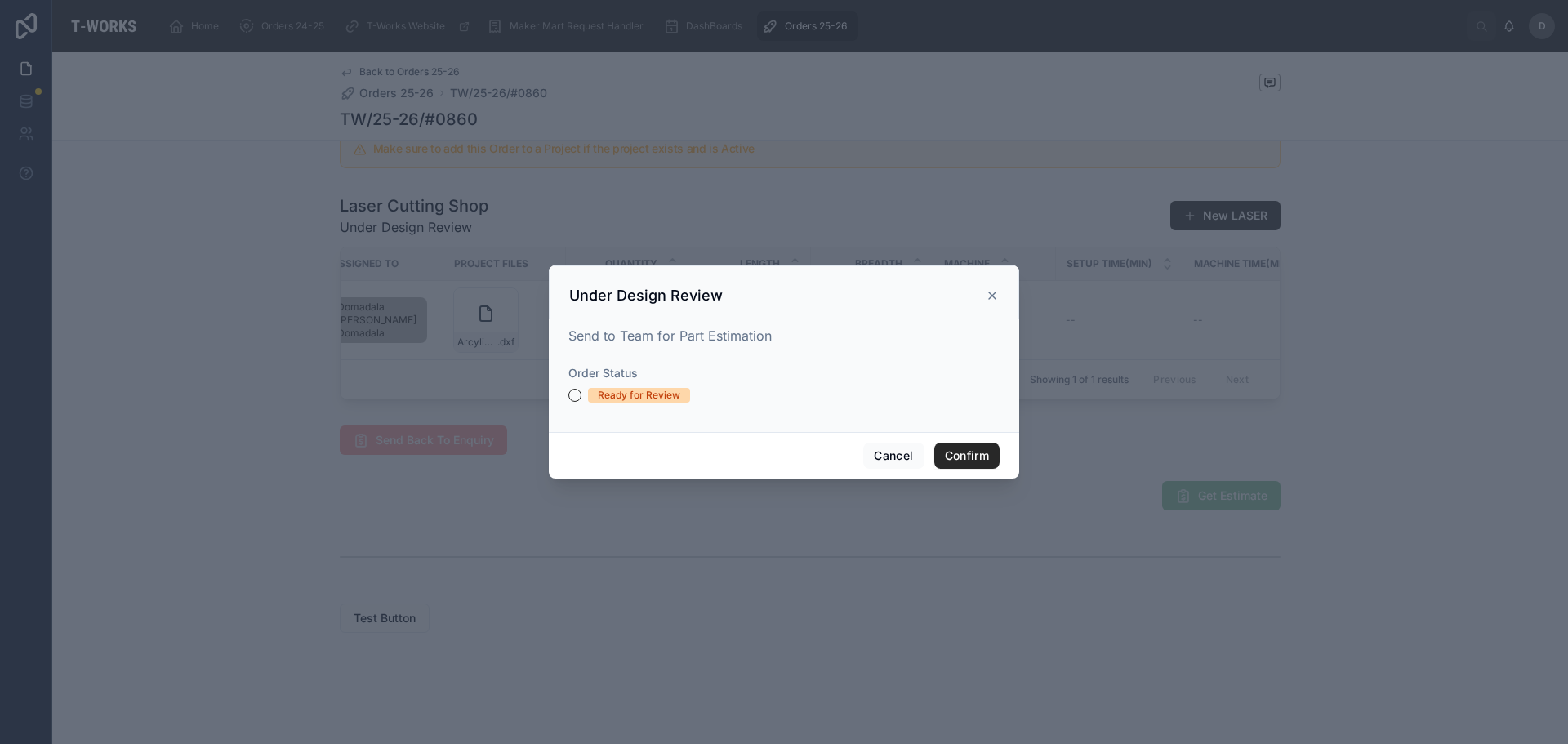
click at [667, 397] on div "Ready for Review" at bounding box center [639, 395] width 83 height 14
click at [582, 397] on button "Ready for Review" at bounding box center [575, 395] width 13 height 13
click at [972, 464] on button "Confirm" at bounding box center [967, 455] width 65 height 26
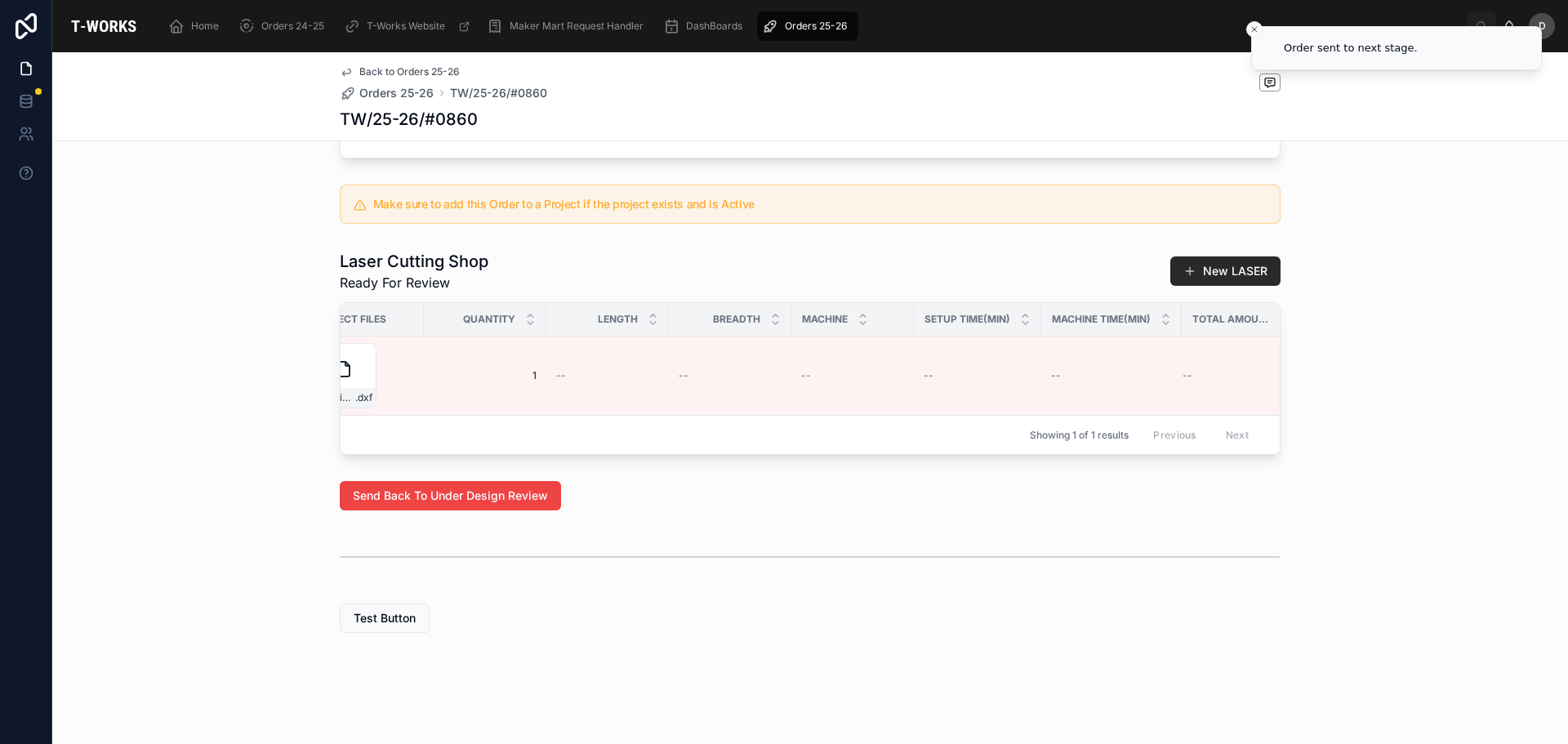
scroll to position [0, 908]
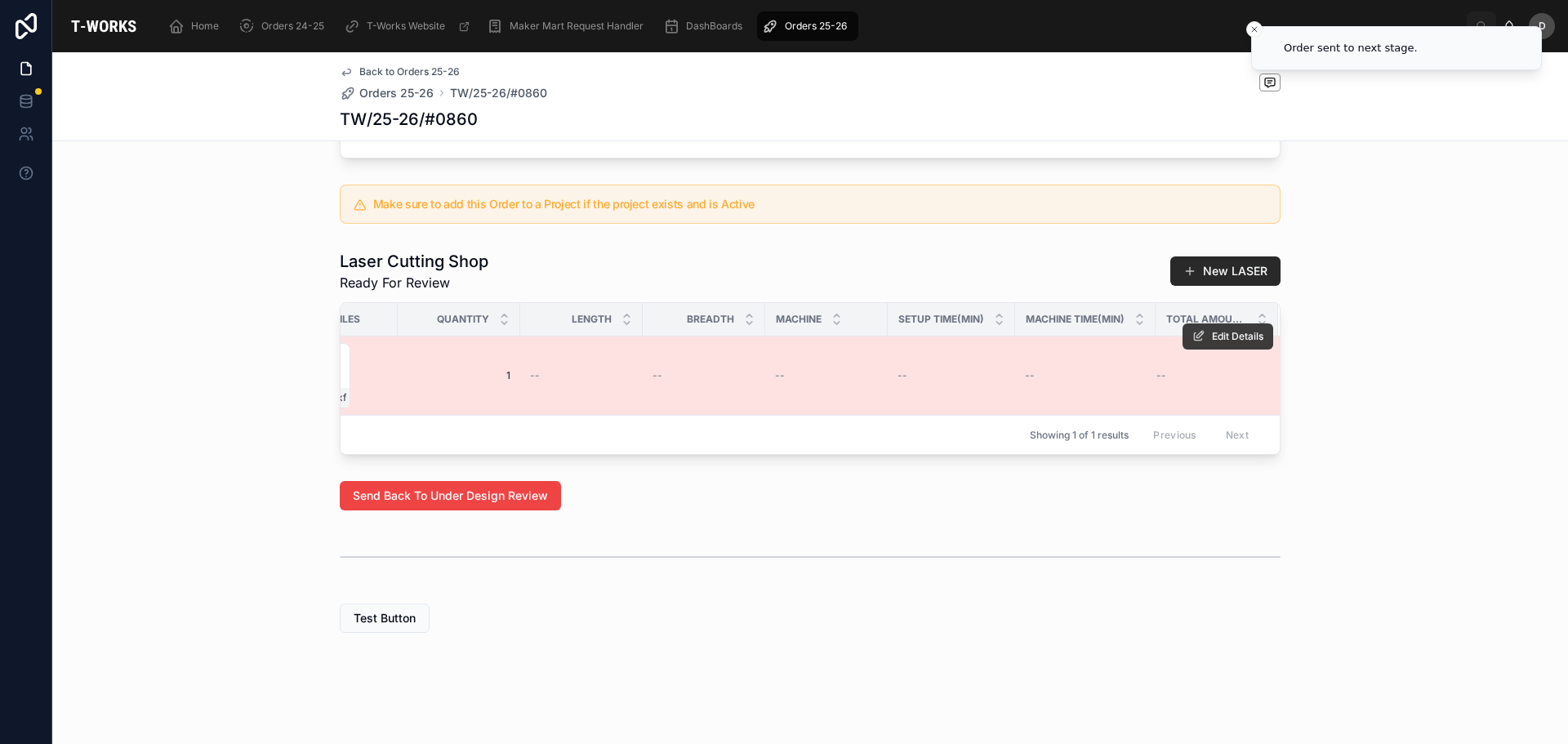
click at [1201, 325] on button "Edit Details" at bounding box center [1228, 335] width 90 height 26
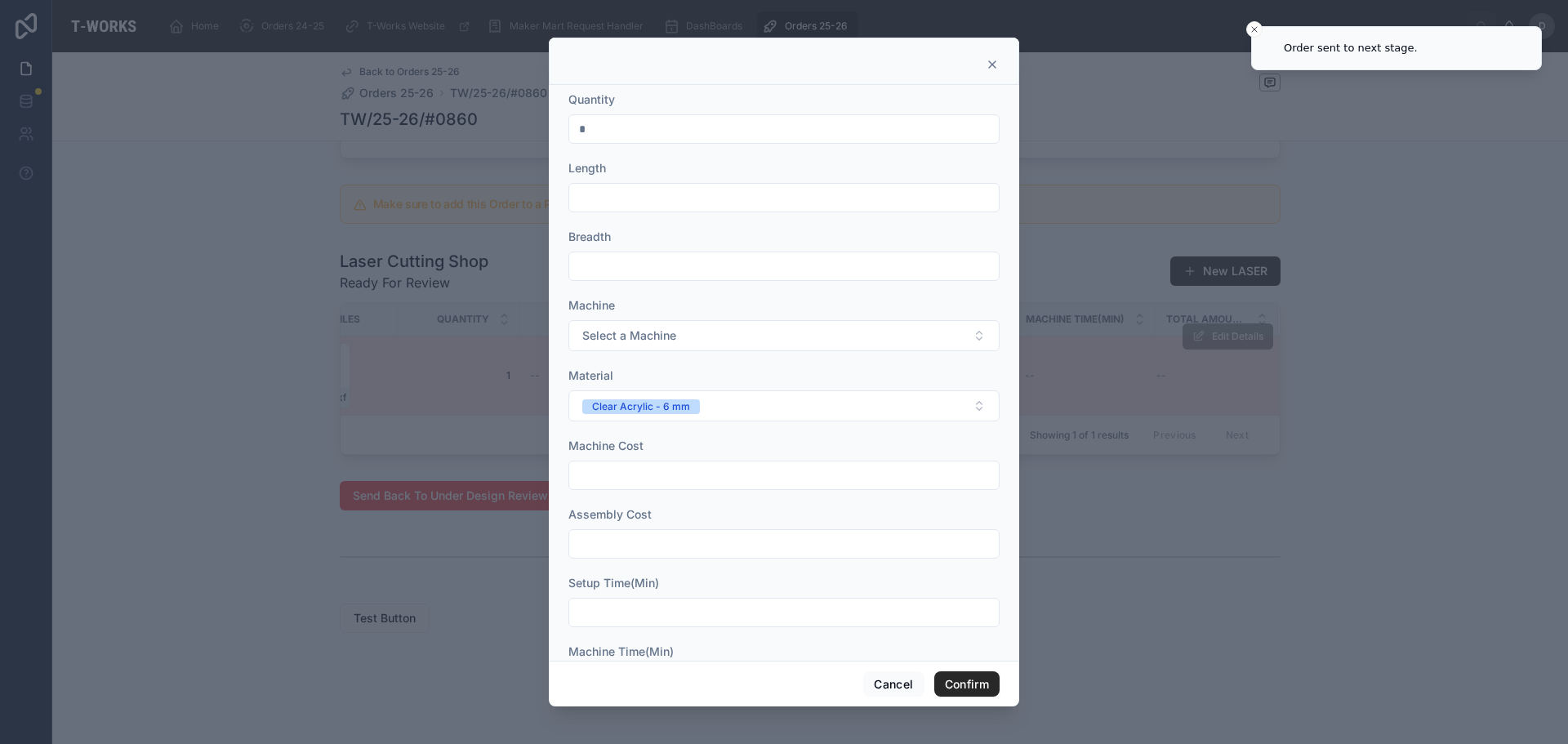
click at [665, 196] on input "text" at bounding box center [784, 198] width 430 height 23
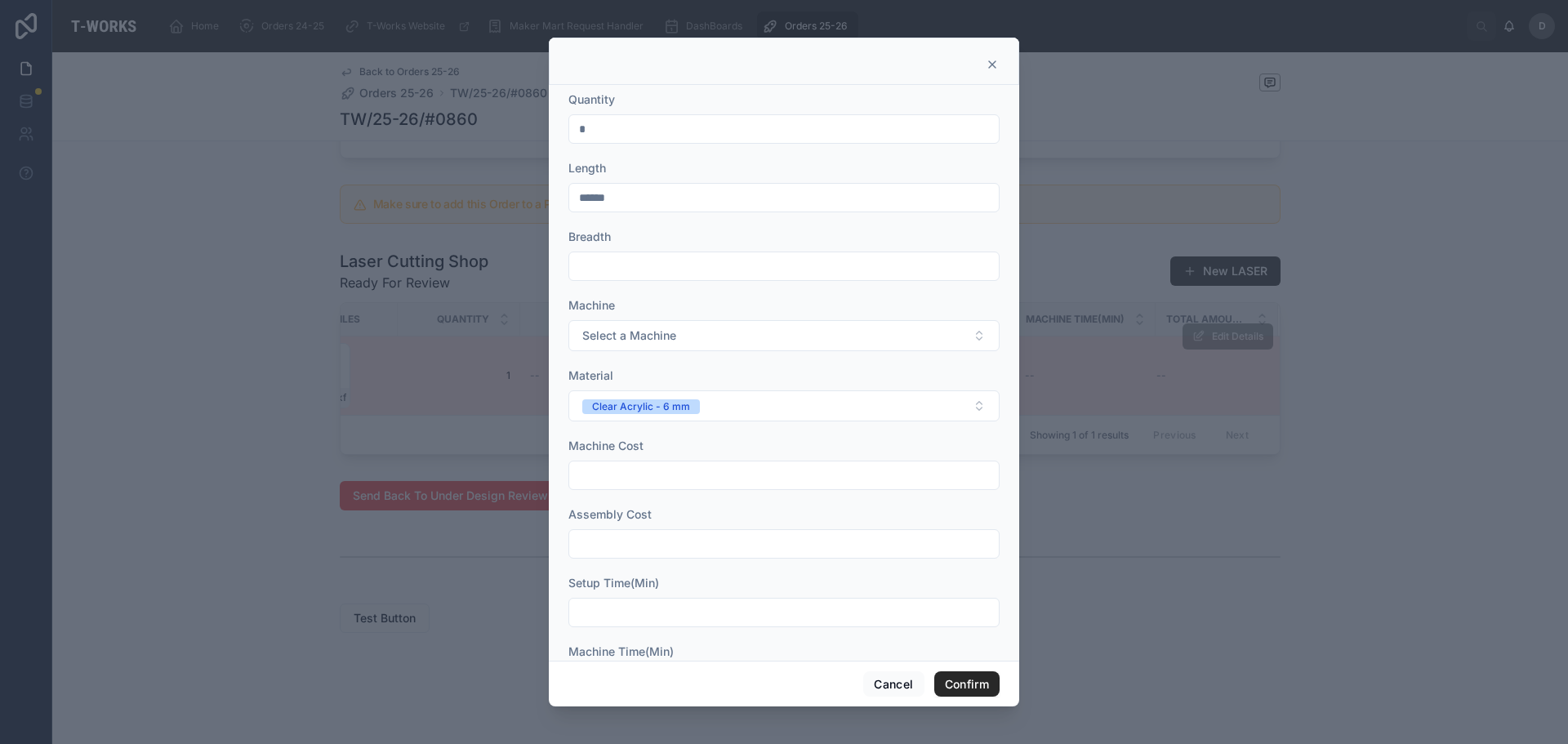
type input "******"
drag, startPoint x: 656, startPoint y: 238, endPoint x: 656, endPoint y: 253, distance: 15.0
click at [656, 244] on div "Breadth" at bounding box center [784, 236] width 432 height 16
click at [656, 259] on input "text" at bounding box center [784, 266] width 430 height 23
type input "******"
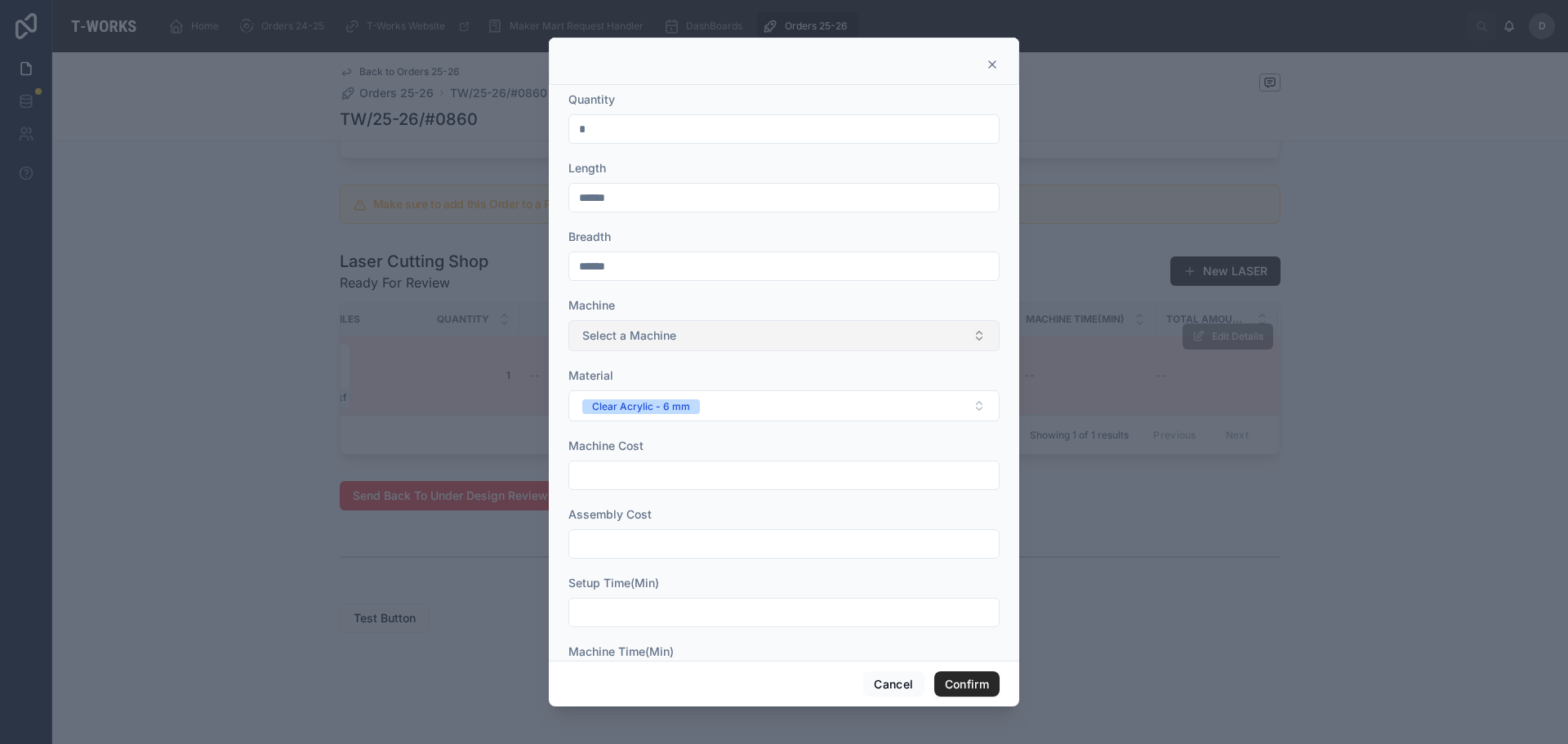
click at [700, 342] on button "Select a Machine" at bounding box center [784, 335] width 432 height 31
click at [652, 404] on div "Sill" at bounding box center [778, 400] width 411 height 24
click at [664, 484] on input "text" at bounding box center [784, 476] width 430 height 23
type input "*"
click at [646, 558] on div at bounding box center [784, 544] width 432 height 30
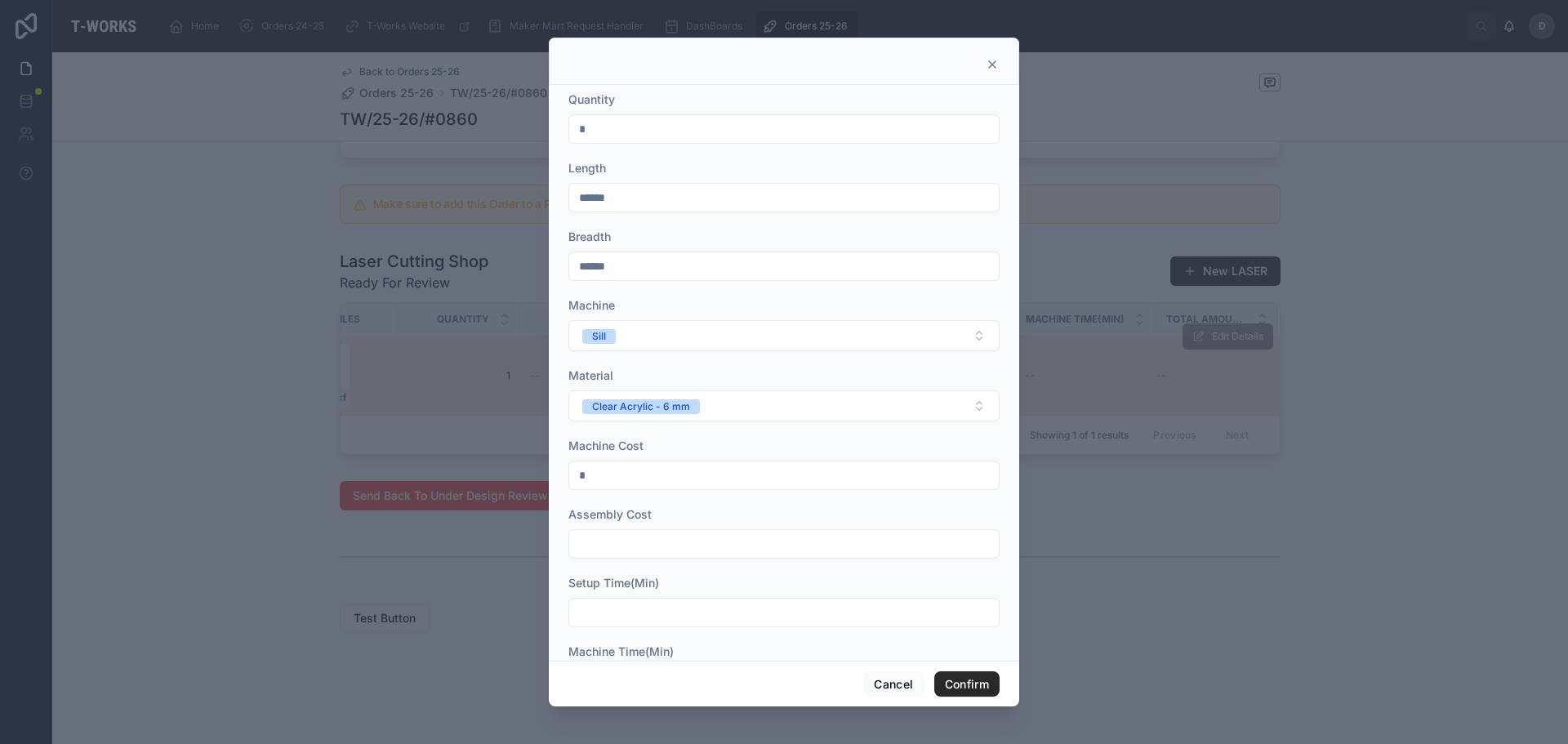
click at [679, 548] on input "text" at bounding box center [784, 544] width 430 height 23
type input "*"
click at [655, 617] on input "text" at bounding box center [784, 612] width 430 height 23
type input "*"
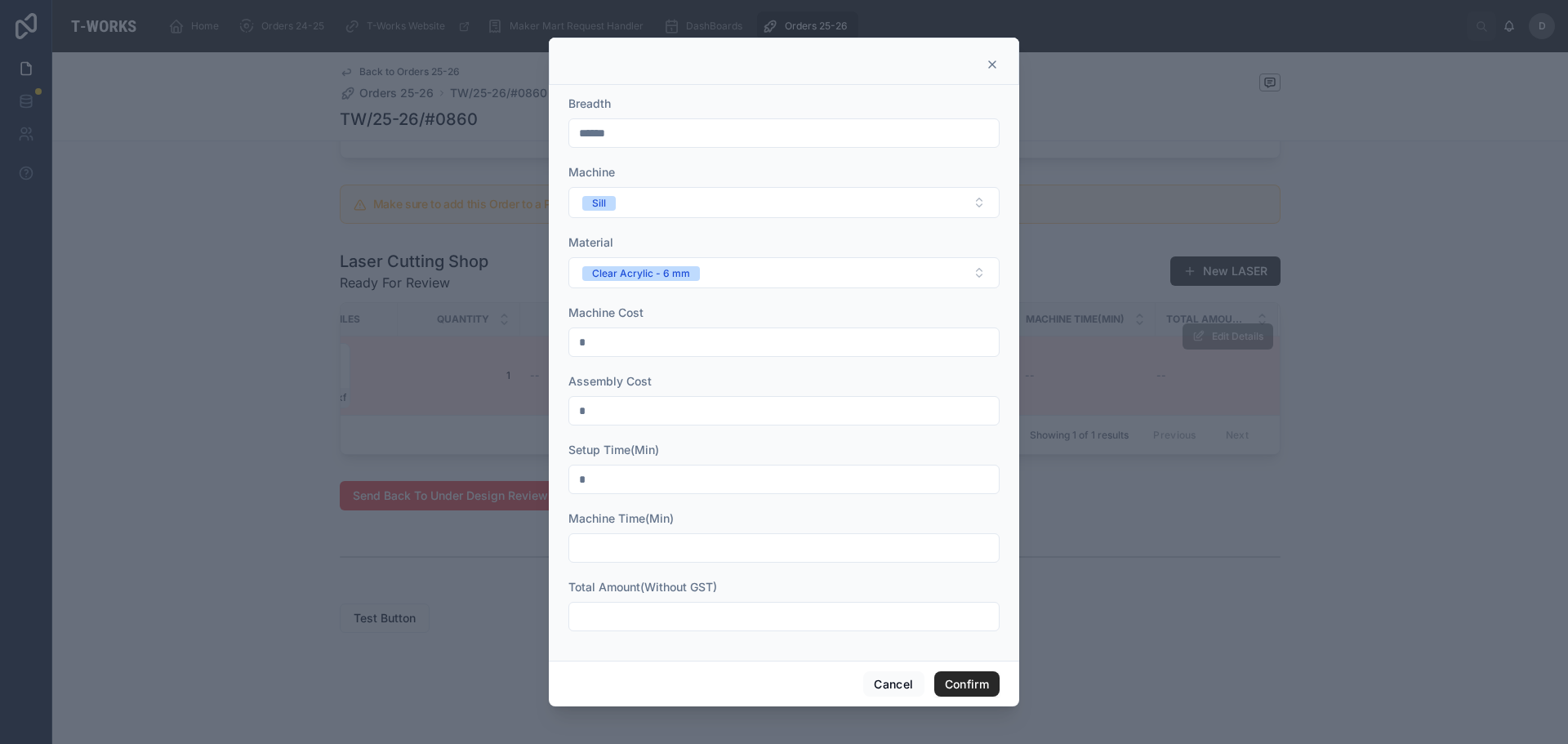
click at [648, 548] on input "text" at bounding box center [784, 548] width 430 height 23
type input "*"
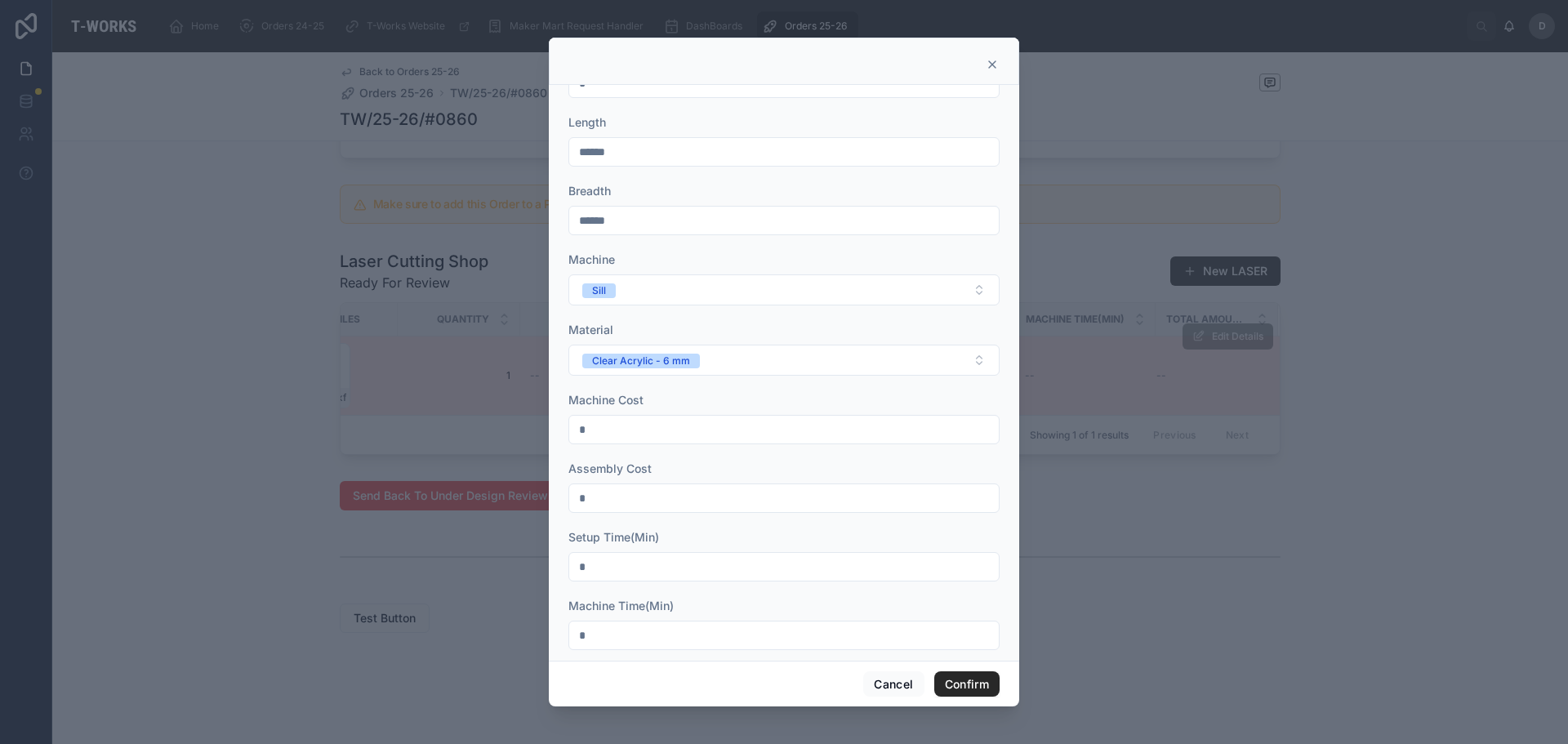
drag, startPoint x: 670, startPoint y: 504, endPoint x: 660, endPoint y: 426, distance: 78.6
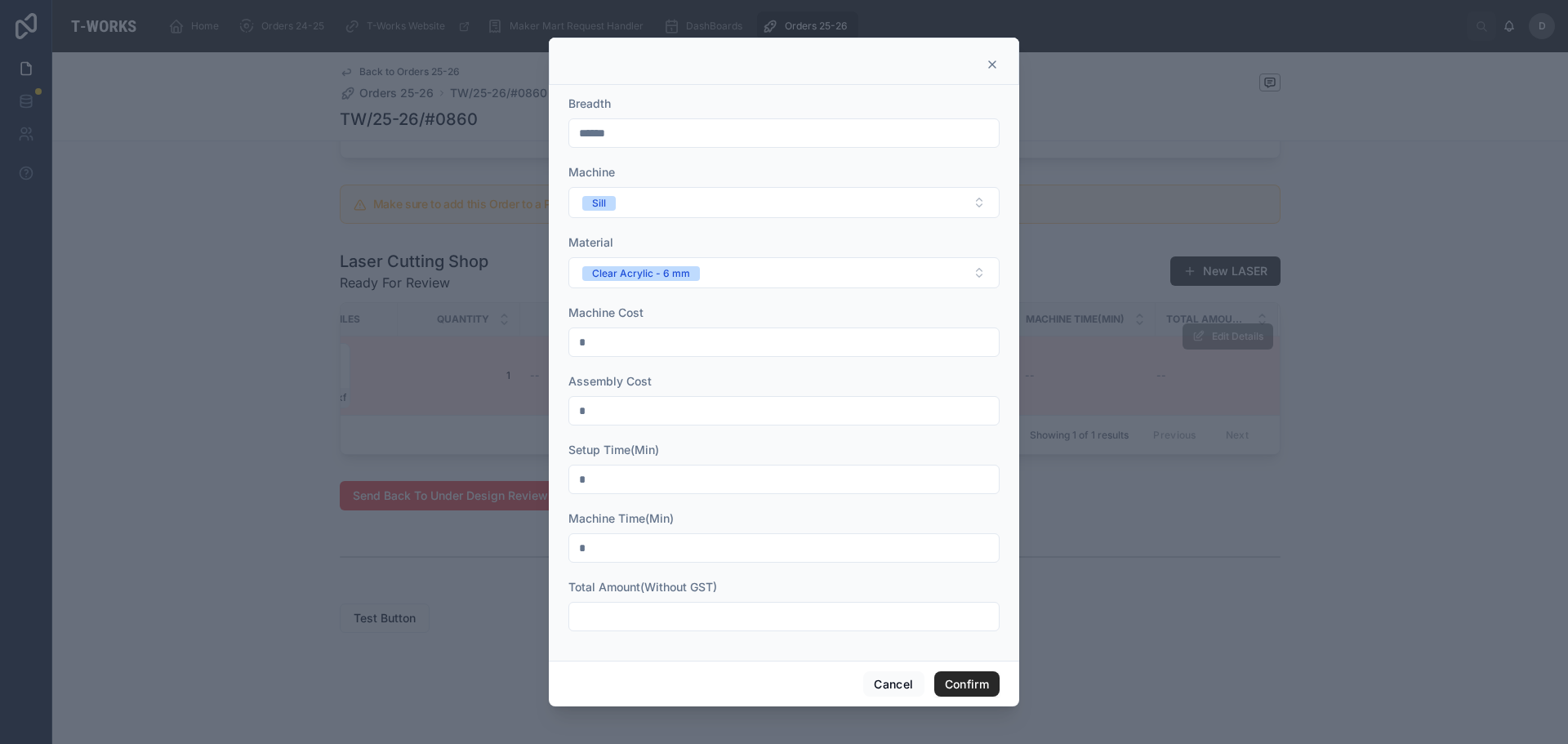
click at [645, 624] on input "text" at bounding box center [784, 617] width 430 height 23
type input "****"
click at [980, 685] on button "Confirm" at bounding box center [967, 683] width 65 height 26
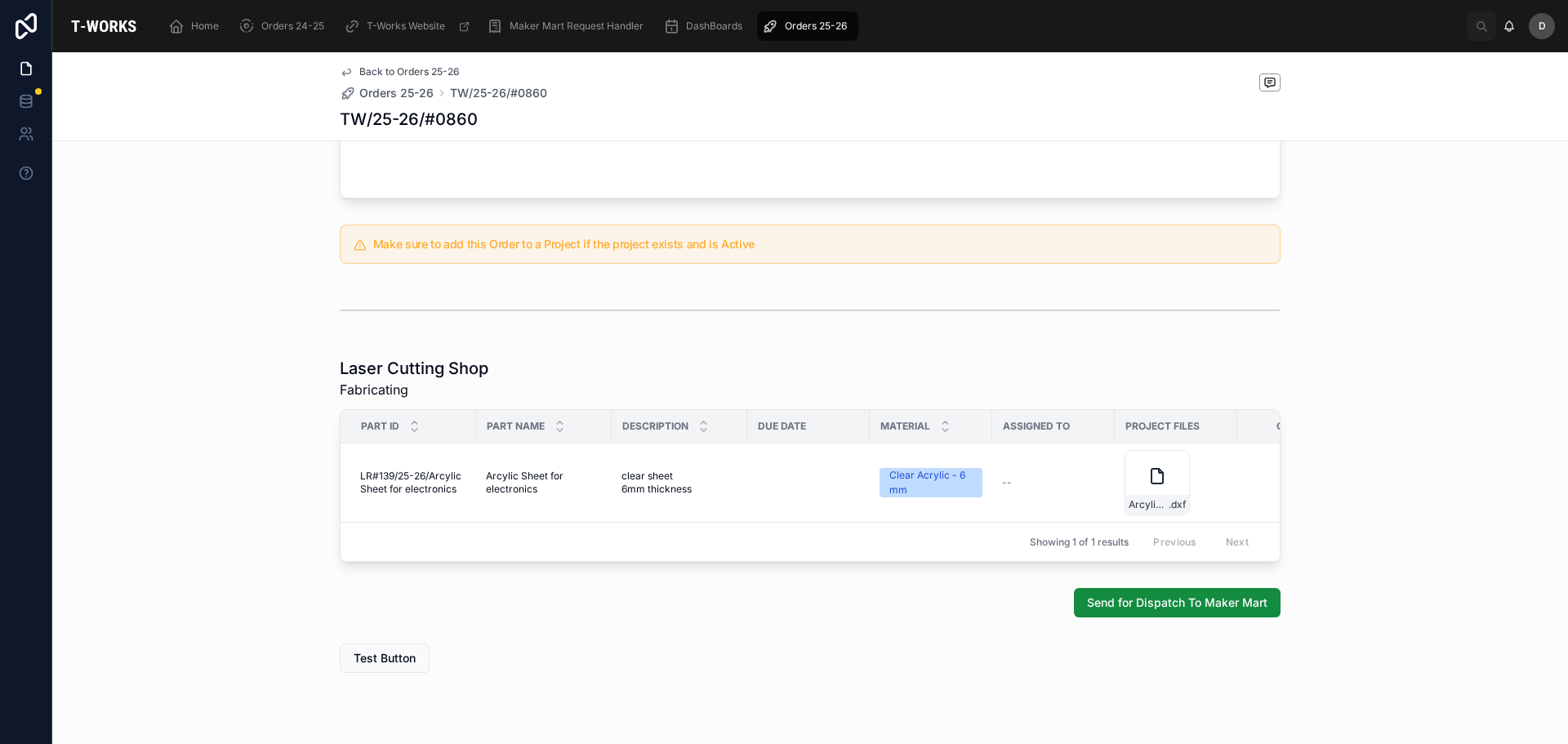
scroll to position [718, 0]
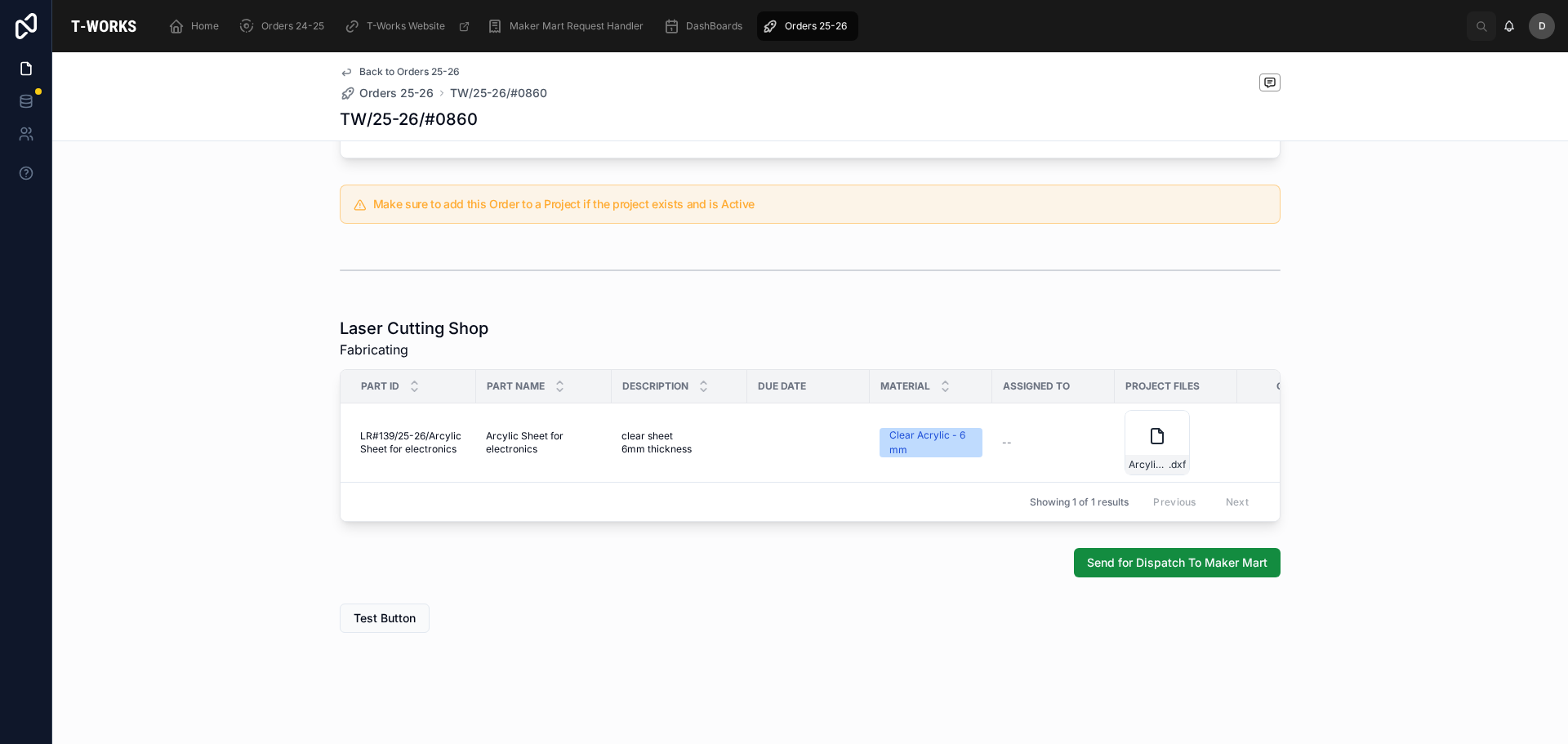
drag, startPoint x: 430, startPoint y: 485, endPoint x: 866, endPoint y: 667, distance: 472.5
click at [866, 667] on div "Back to Orders 25-26 Orders 25-26 TW/25-26/#0860 TW/25-26/#0860 Quotation Sent …" at bounding box center [809, 45] width 1516 height 1398
click at [1227, 573] on button "Send for Dispatch To Maker Mart" at bounding box center [1177, 562] width 207 height 30
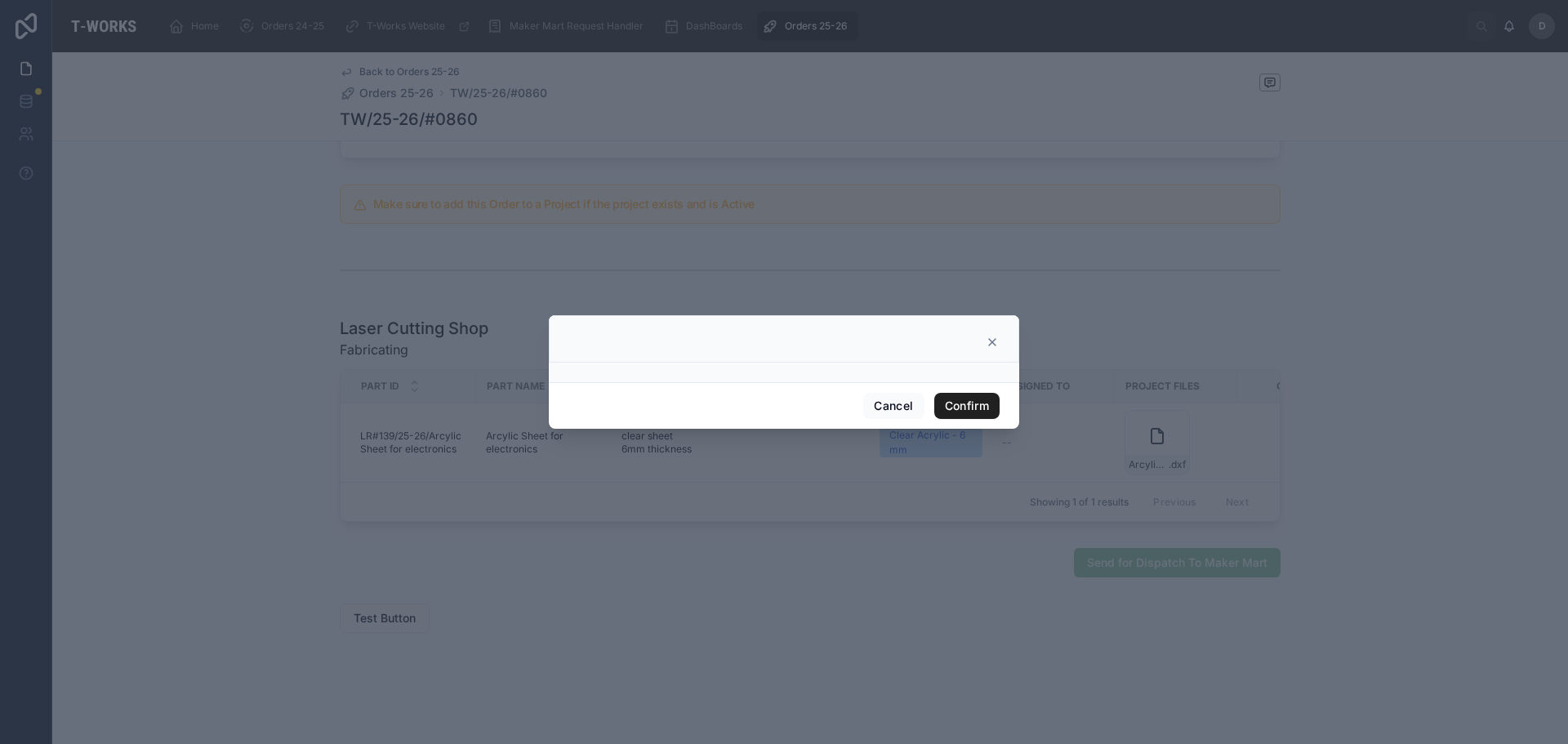
click at [983, 407] on button "Confirm" at bounding box center [967, 406] width 65 height 26
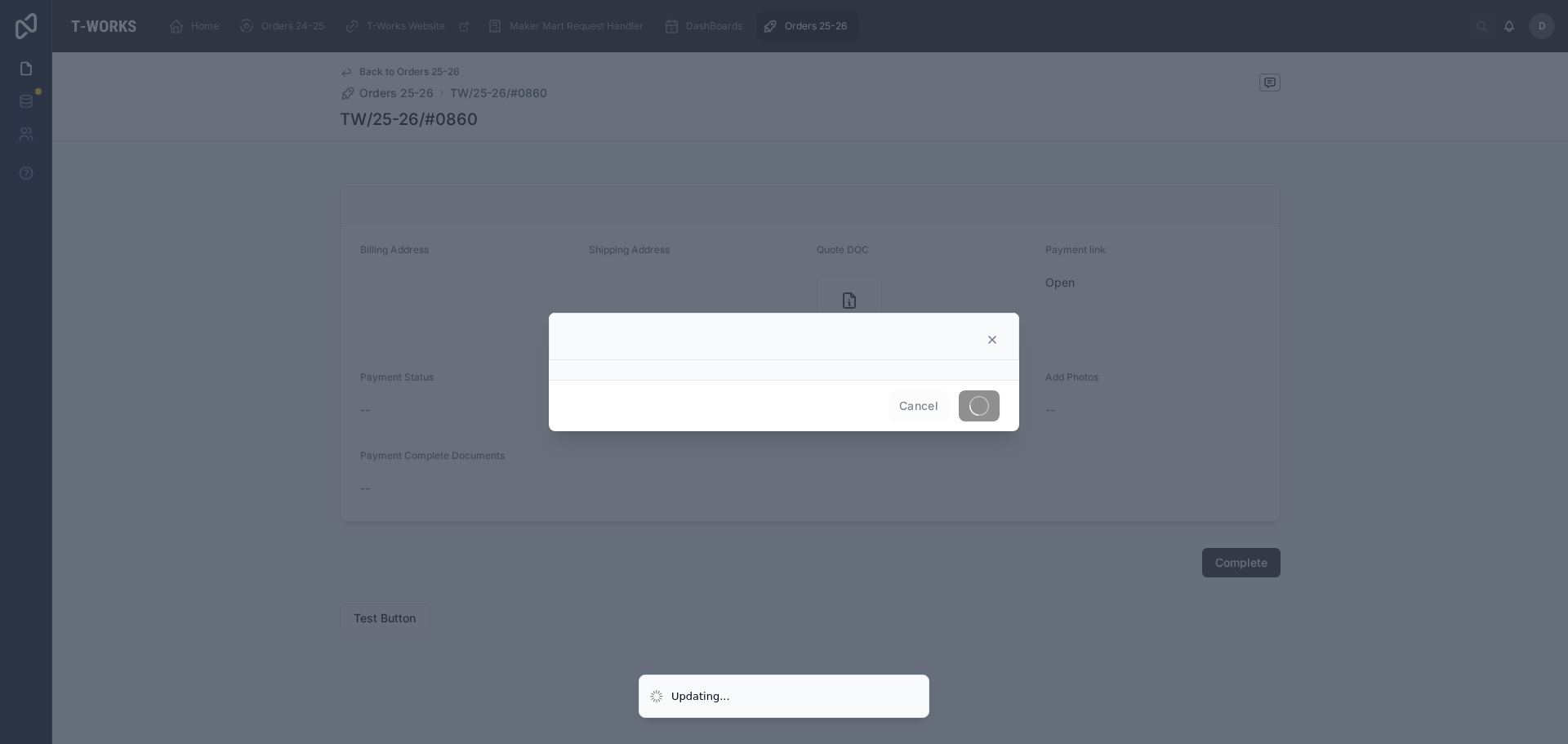
scroll to position [359, 0]
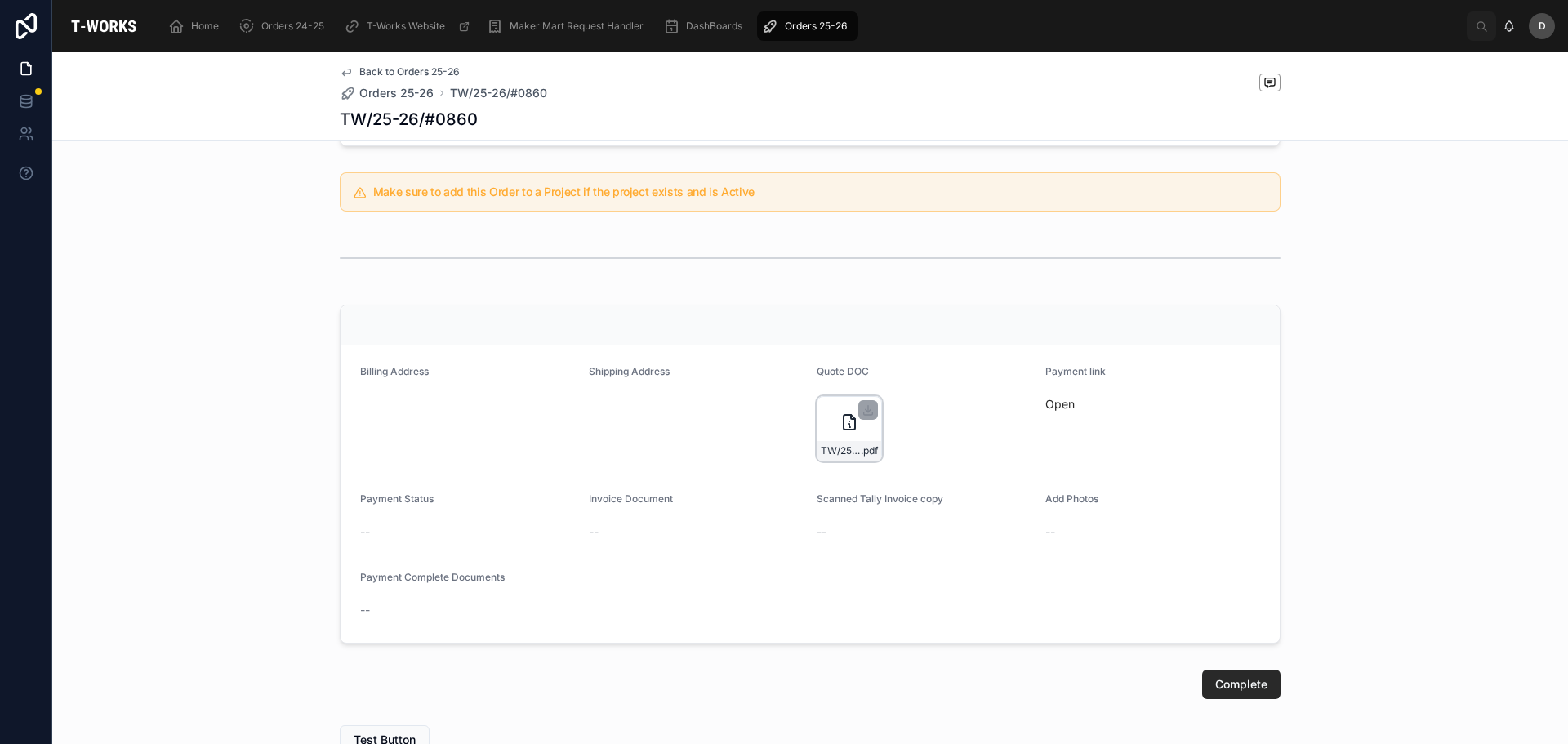
click at [856, 425] on div "TW/25-26/#0860 .pdf" at bounding box center [850, 429] width 65 height 65
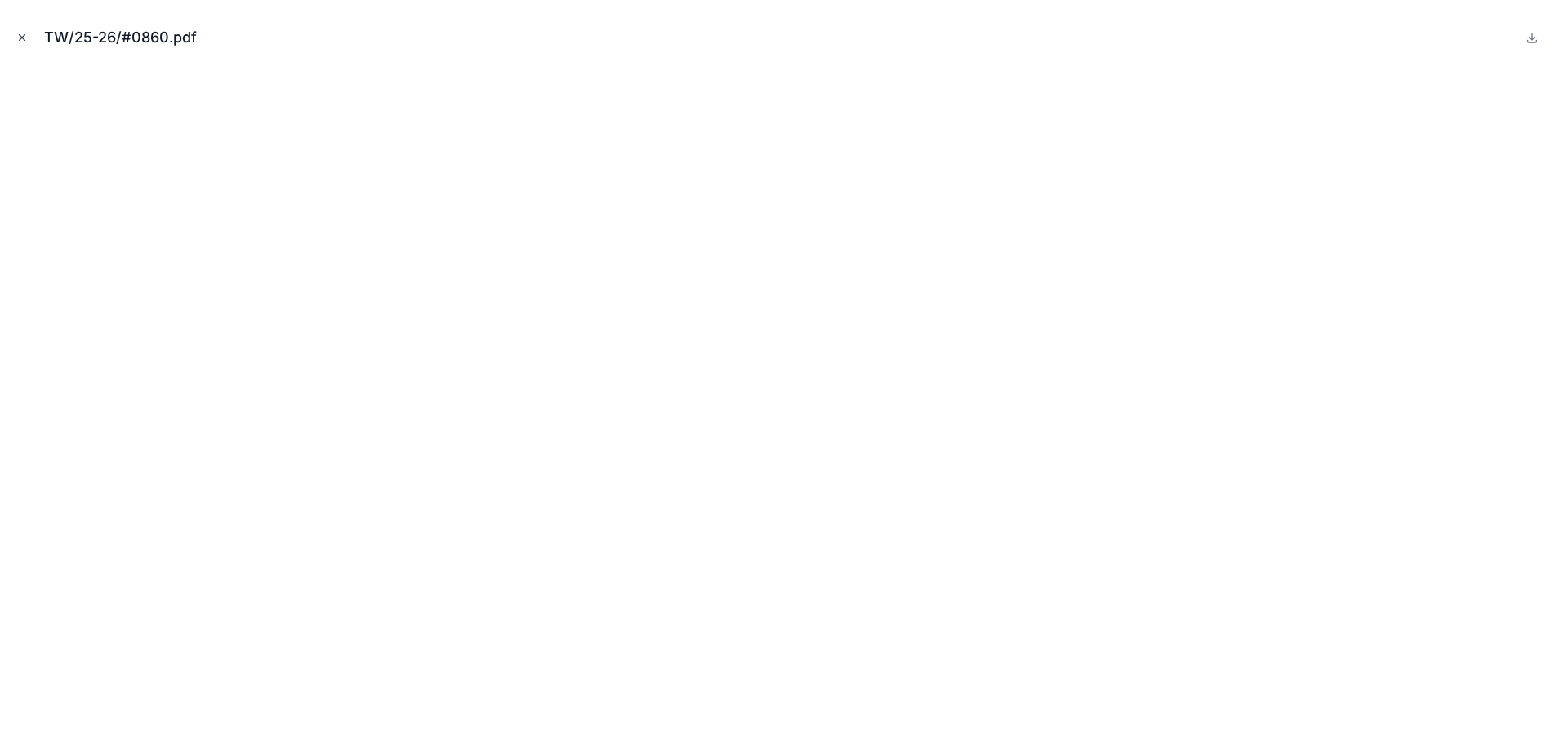
click at [28, 30] on button "Close modal" at bounding box center [22, 37] width 18 height 18
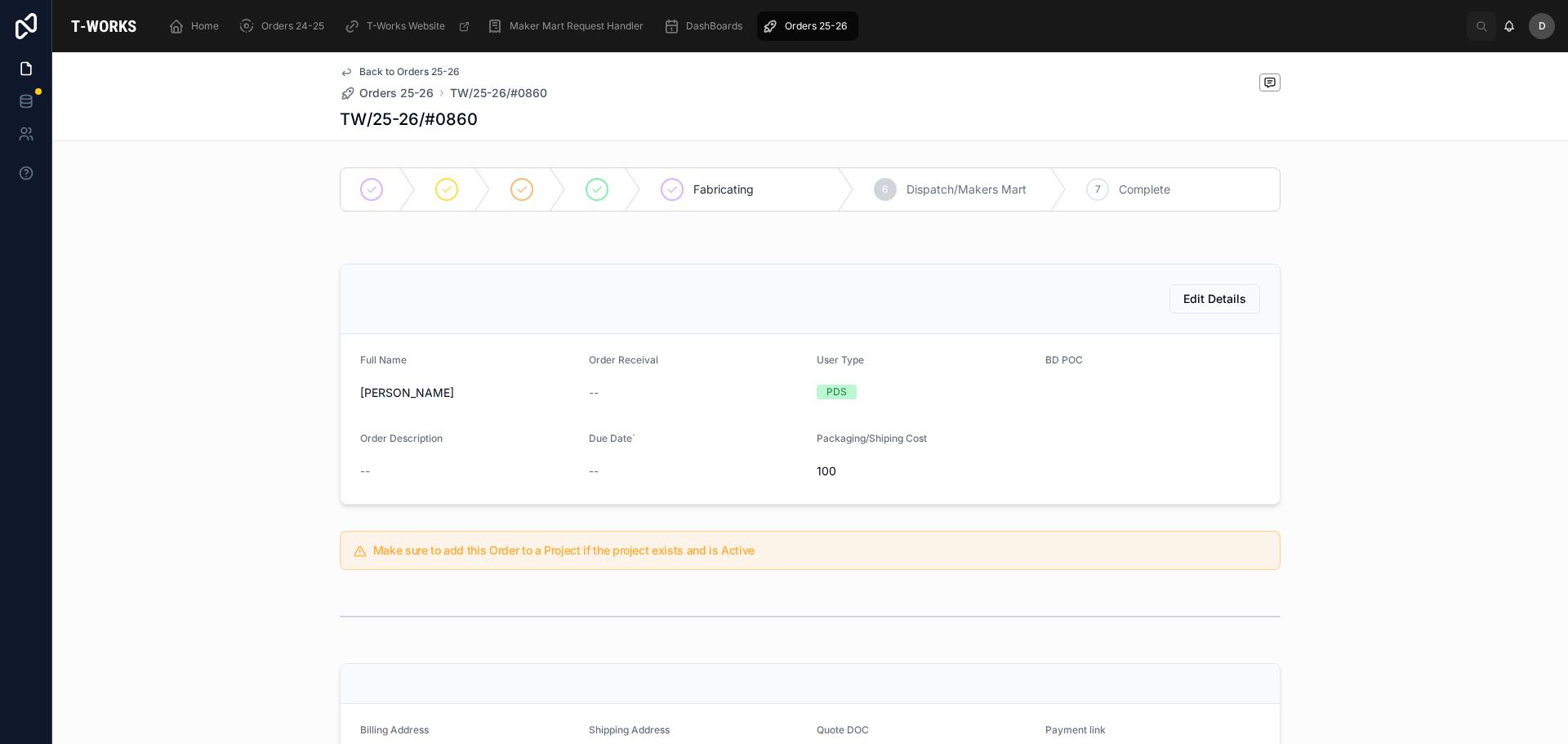
click at [850, 36] on div "Orders 25-26" at bounding box center [808, 26] width 91 height 26
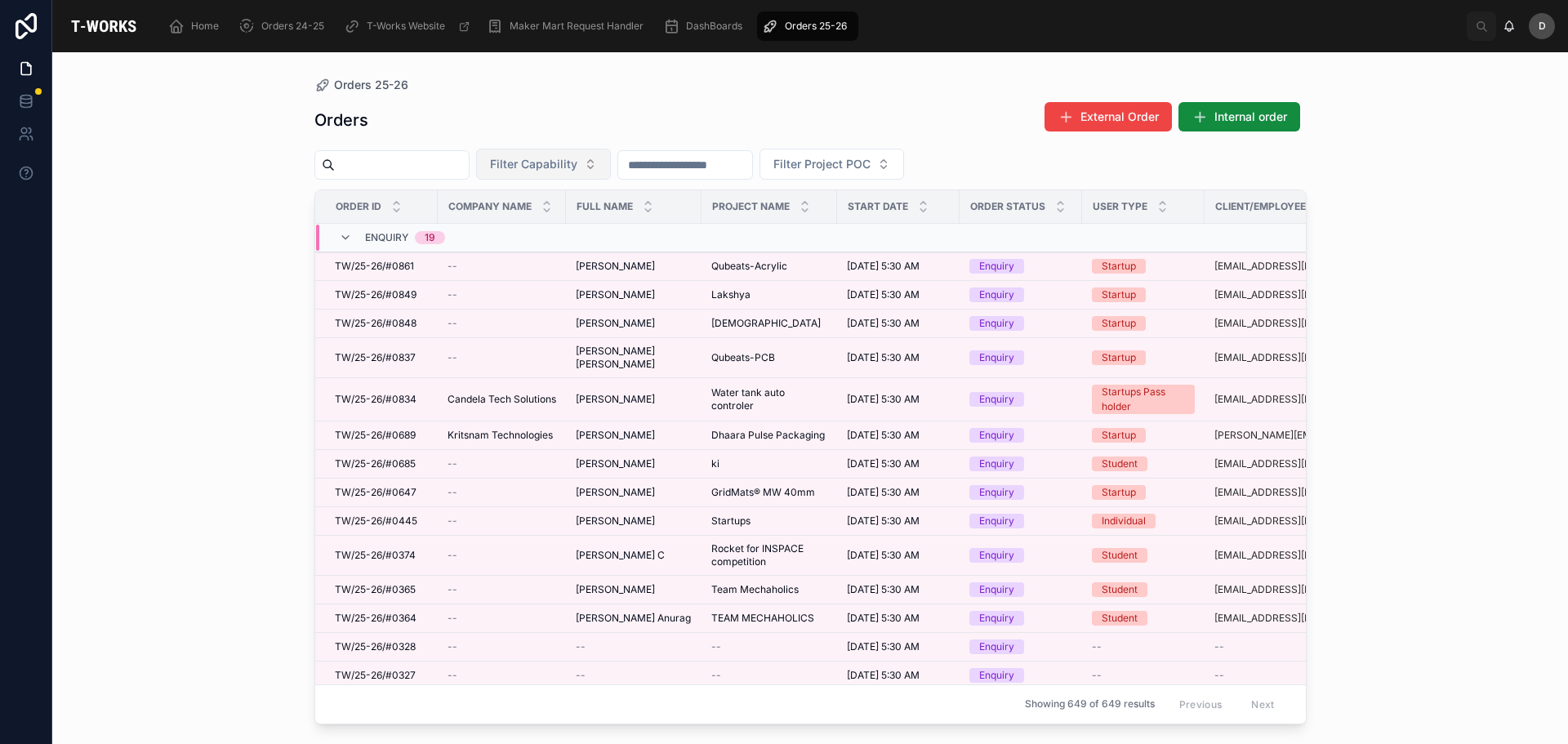
click at [611, 170] on button "Filter Capability" at bounding box center [543, 164] width 135 height 31
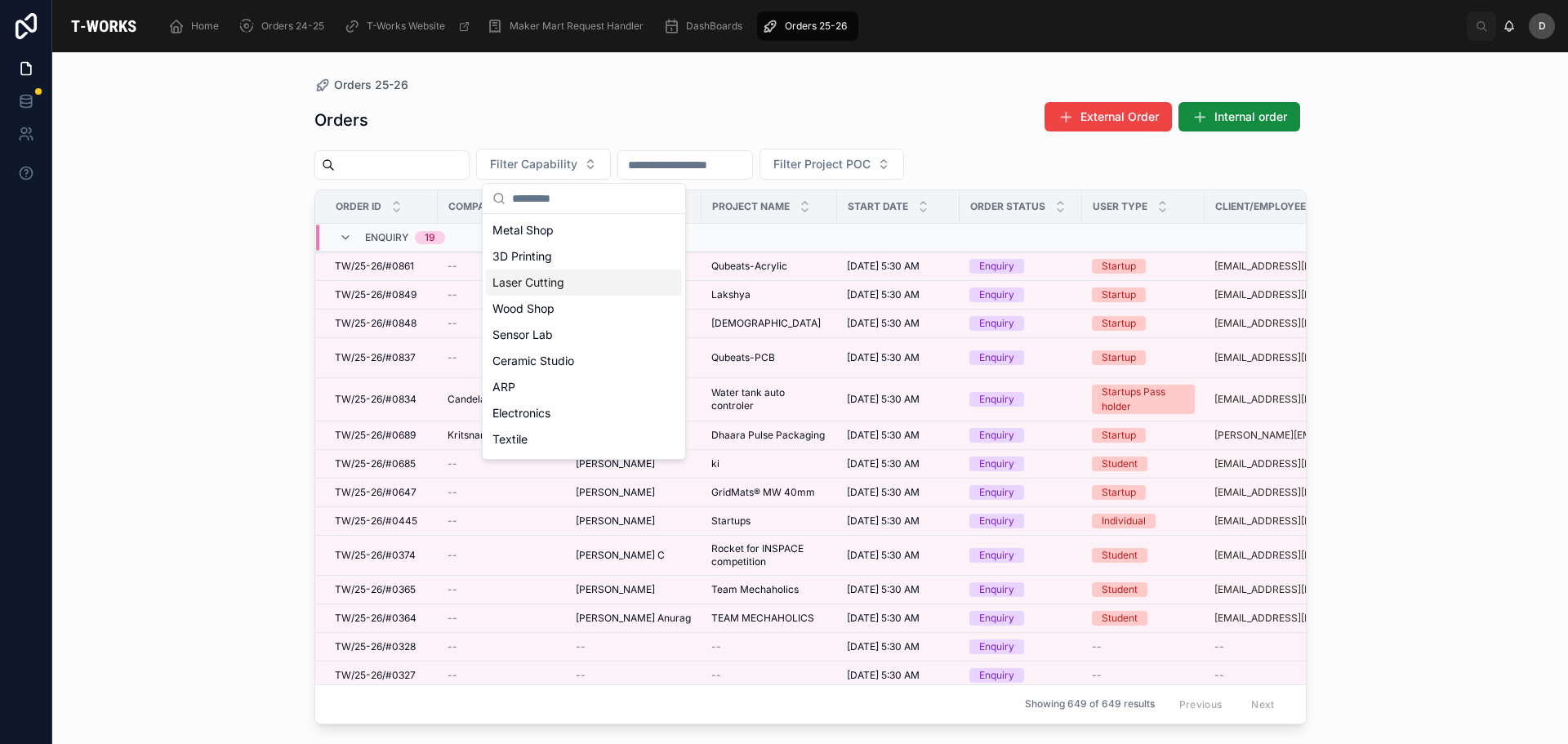
click at [575, 290] on div "Laser Cutting" at bounding box center [585, 282] width 196 height 26
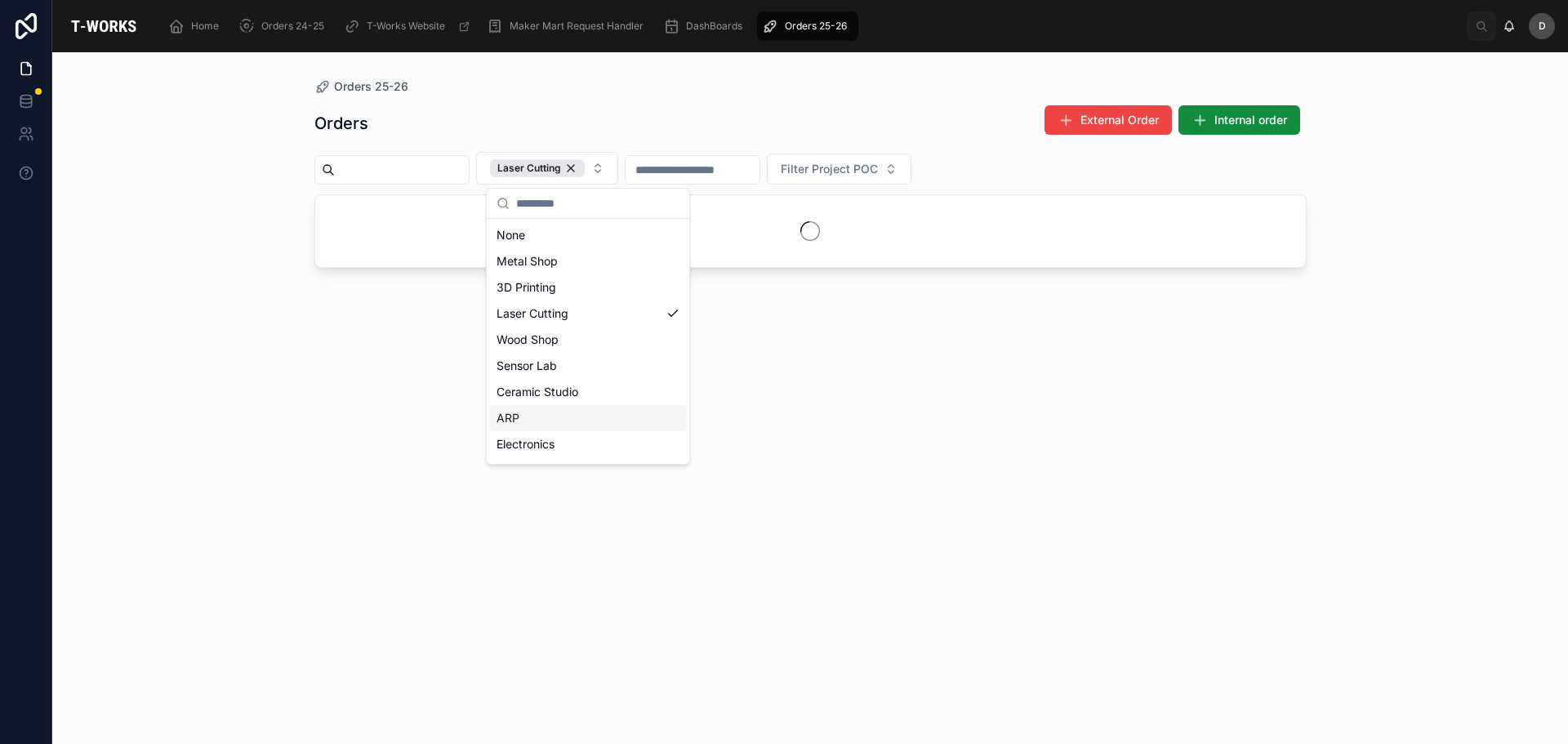
click at [562, 429] on div "ARP" at bounding box center [588, 417] width 196 height 26
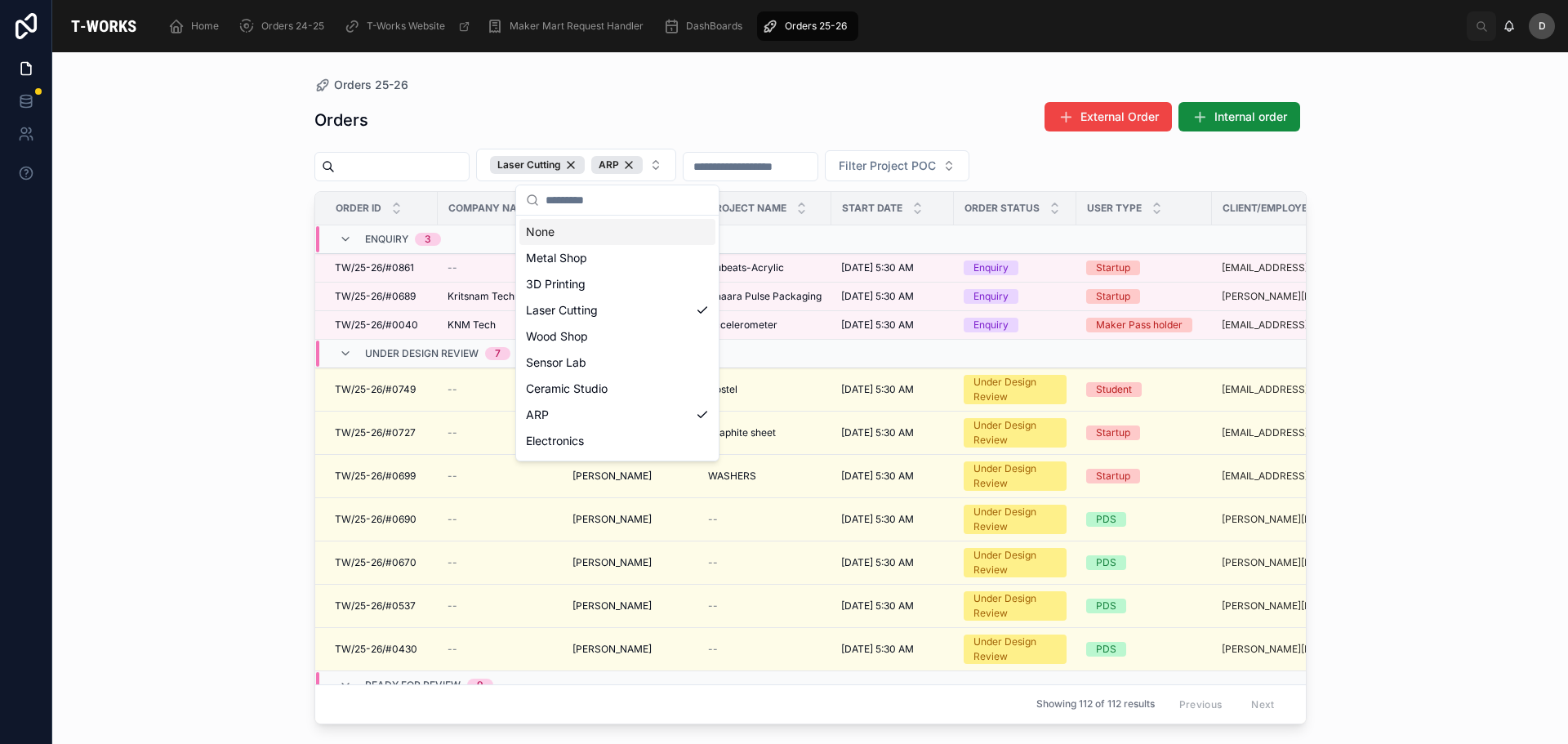
click at [759, 116] on div "Orders External Order Internal order" at bounding box center [810, 119] width 992 height 37
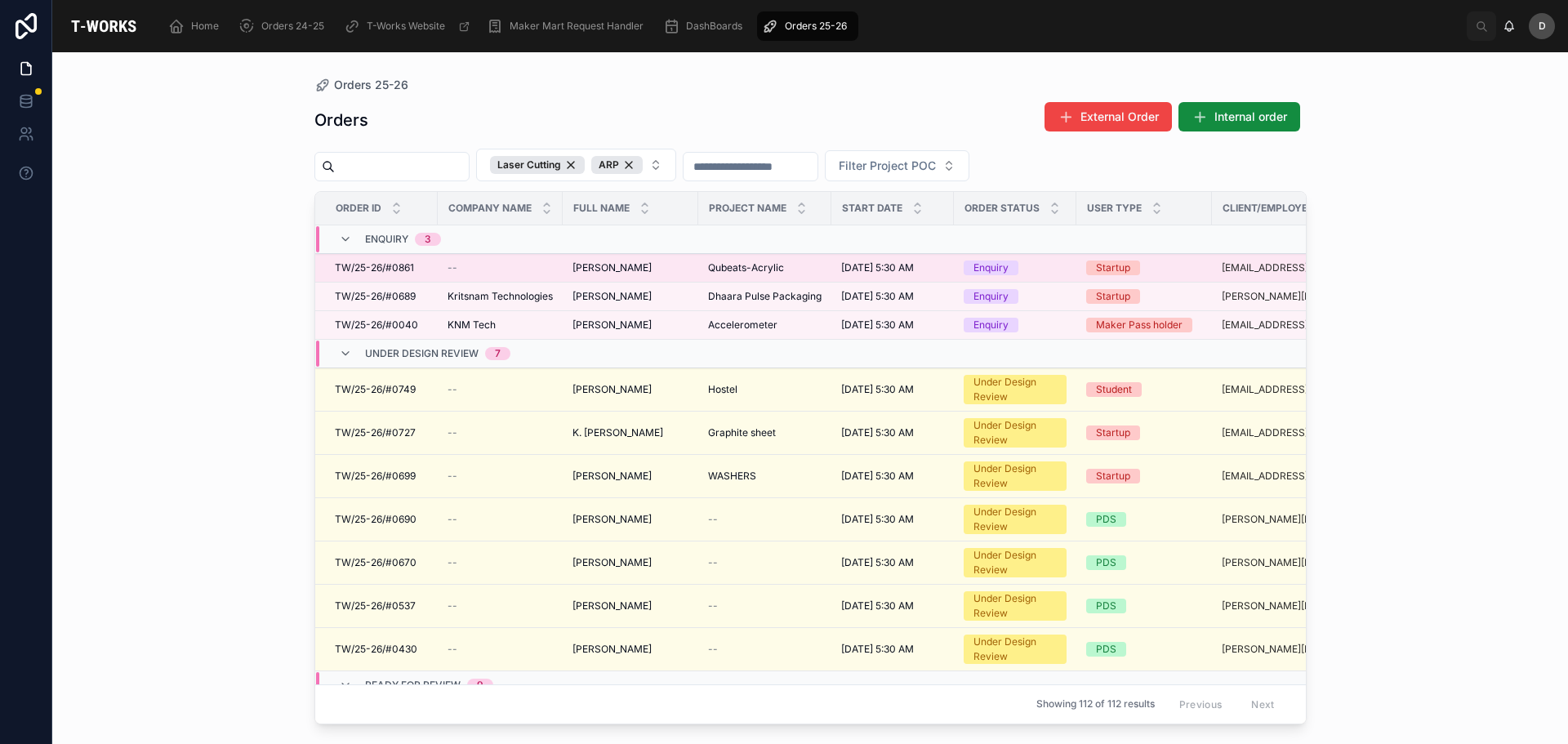
click at [738, 269] on span "Qubeats-Acrylic" at bounding box center [746, 268] width 76 height 13
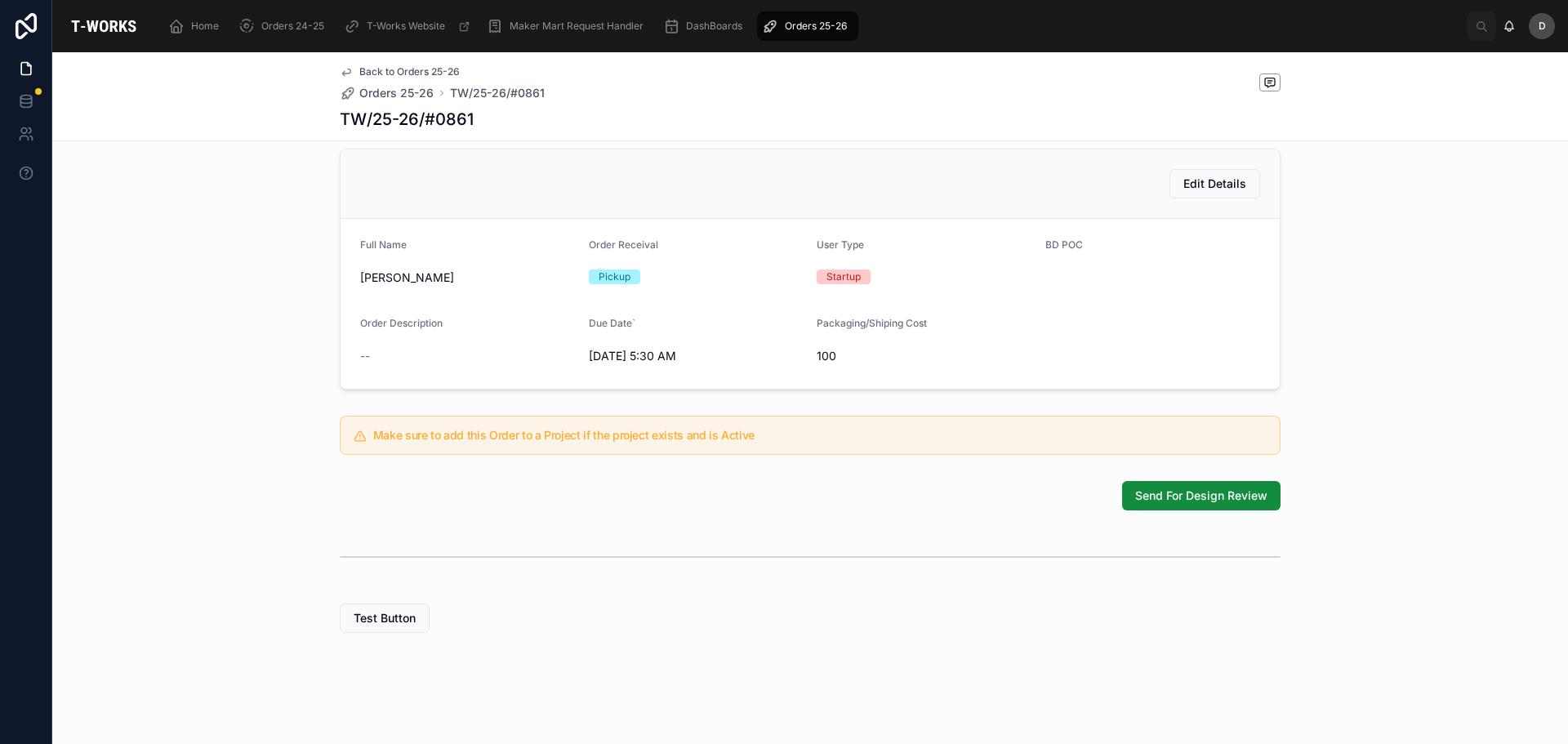
scroll to position [355, 0]
click at [1175, 488] on span "Send For Design Review" at bounding box center [1202, 495] width 133 height 16
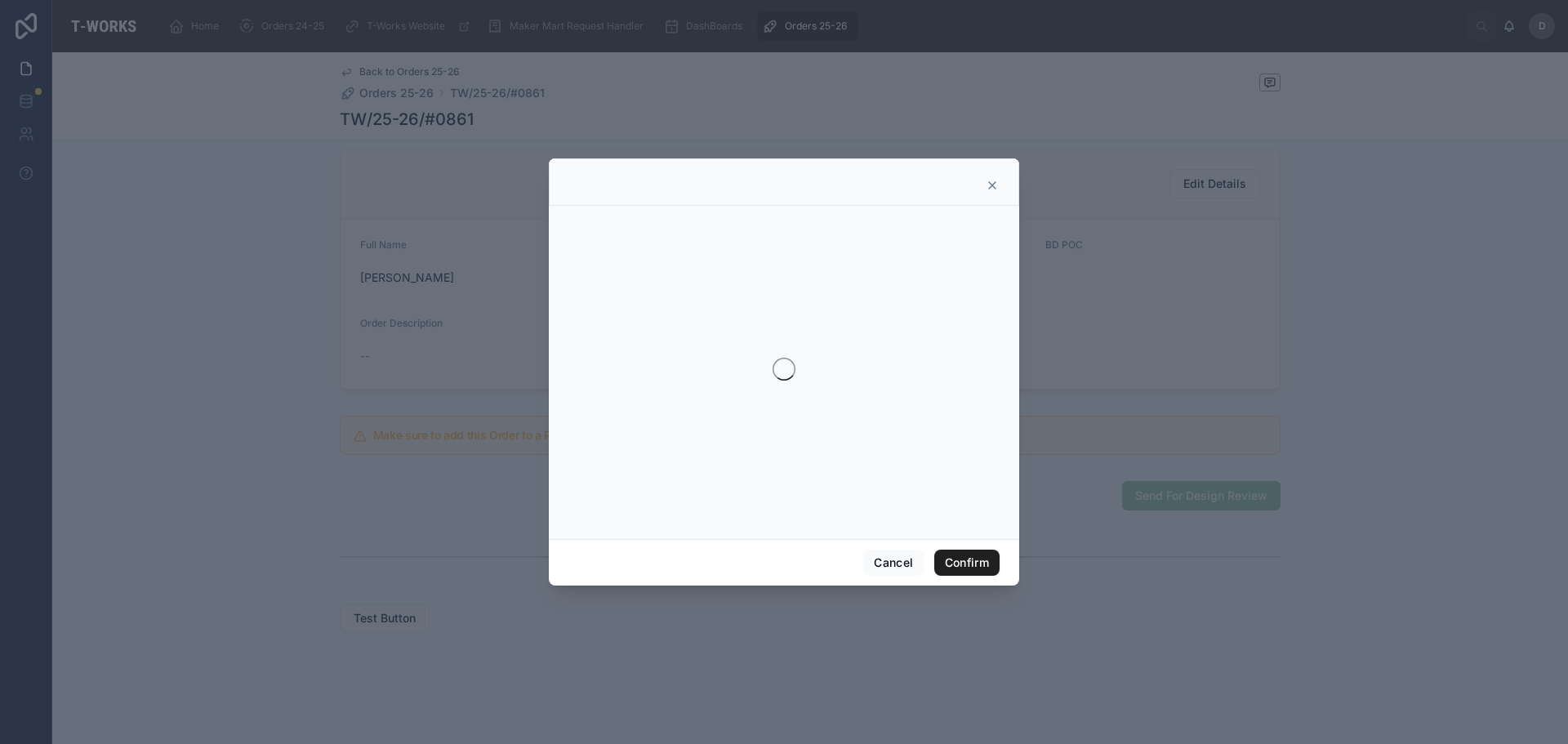
click at [978, 560] on button "Confirm" at bounding box center [967, 562] width 65 height 26
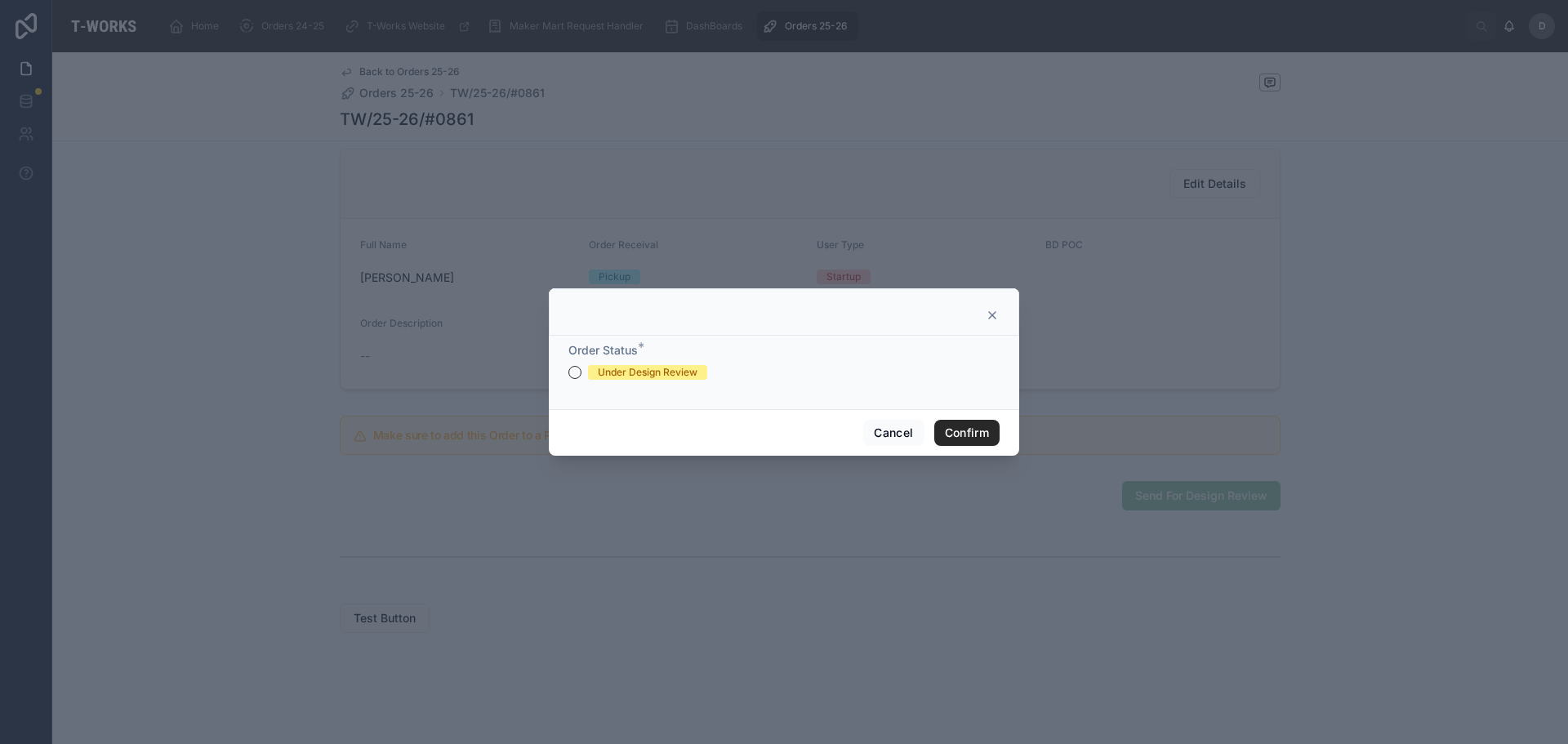
click at [697, 381] on form "Order Status * Under Design Review" at bounding box center [784, 369] width 432 height 54
click at [649, 376] on div "Under Design Review" at bounding box center [648, 372] width 100 height 14
click at [582, 376] on button "Under Design Review" at bounding box center [575, 373] width 13 height 13
click at [981, 442] on button "Confirm" at bounding box center [967, 433] width 65 height 26
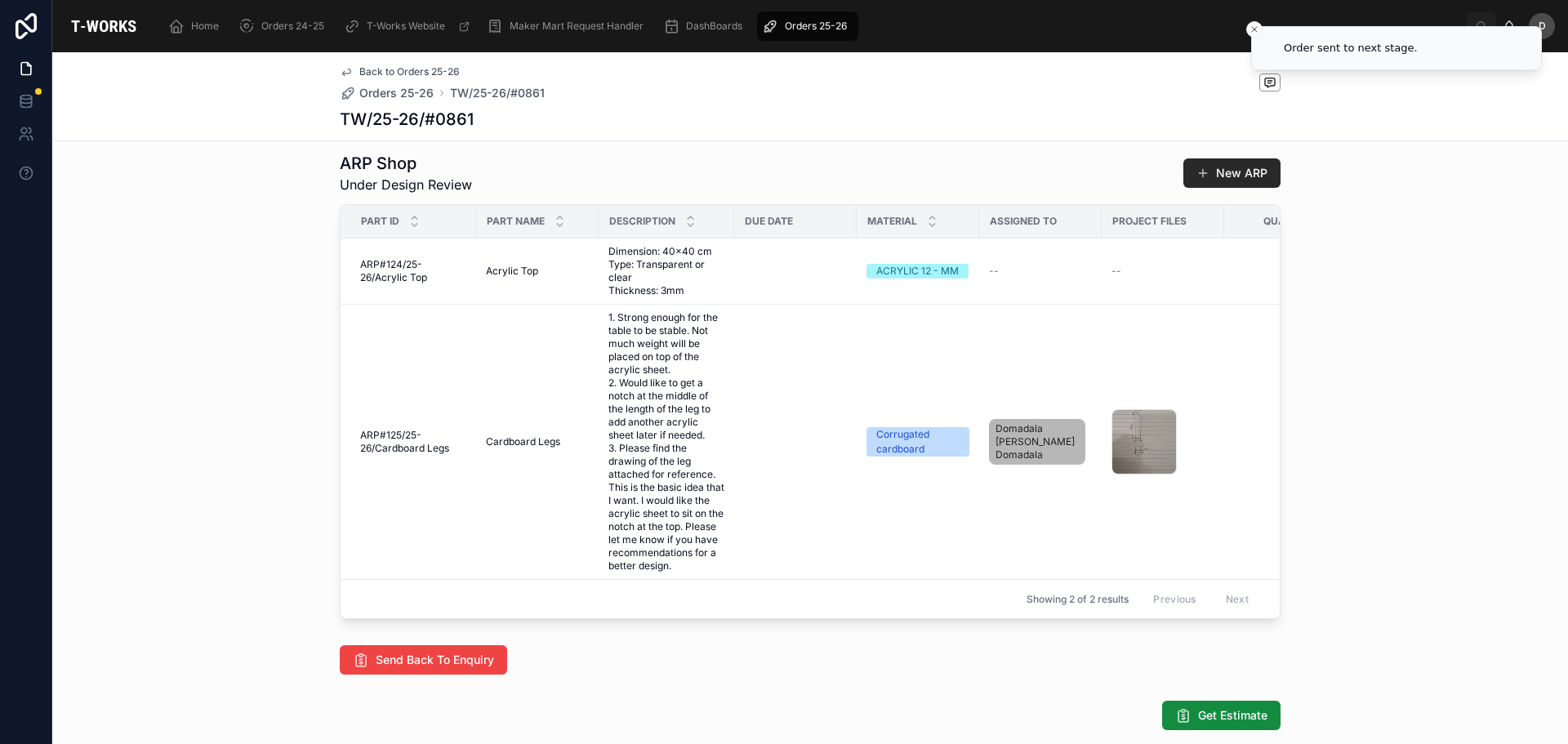
scroll to position [953, 0]
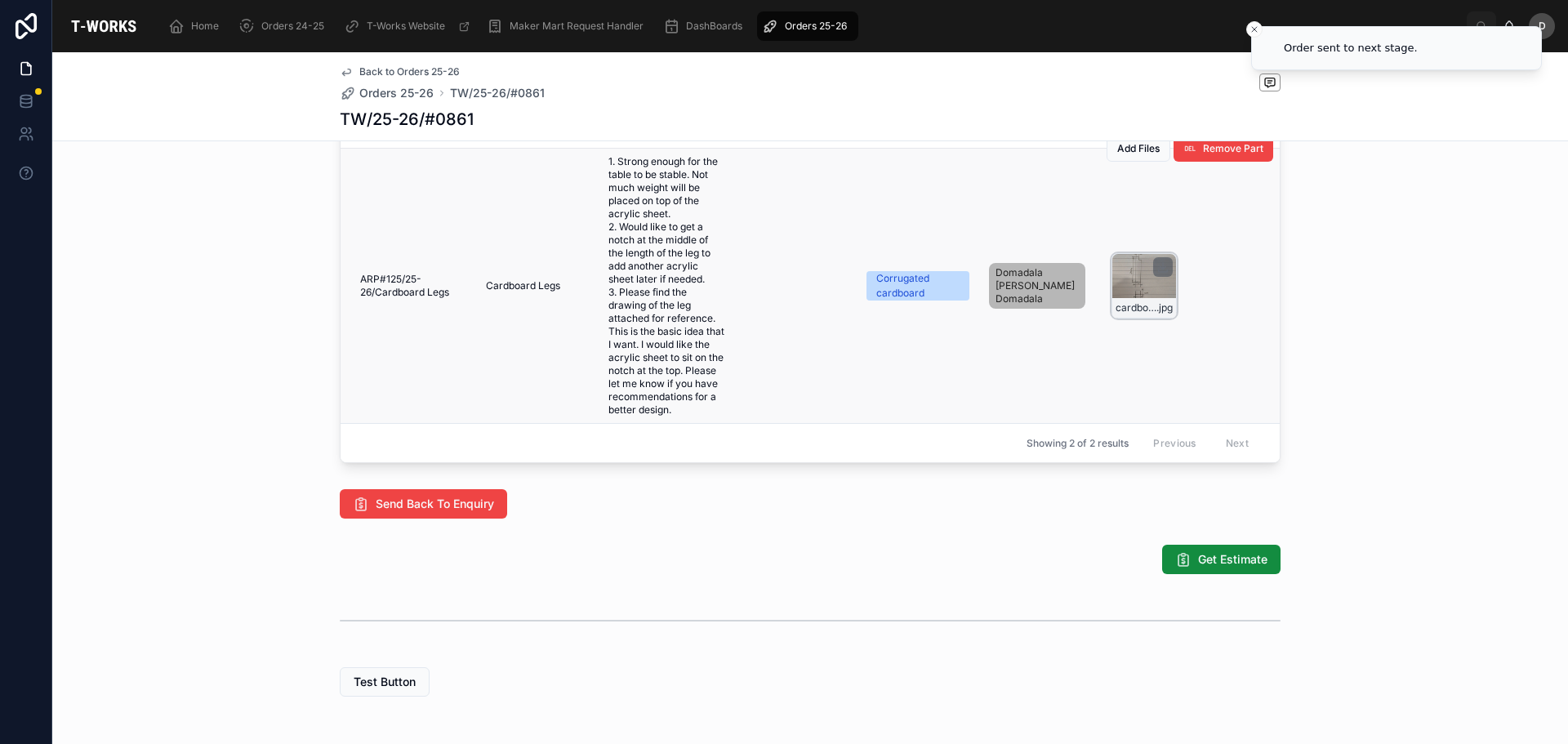
click at [1135, 318] on div "cardboard_leg .jpg" at bounding box center [1144, 285] width 65 height 65
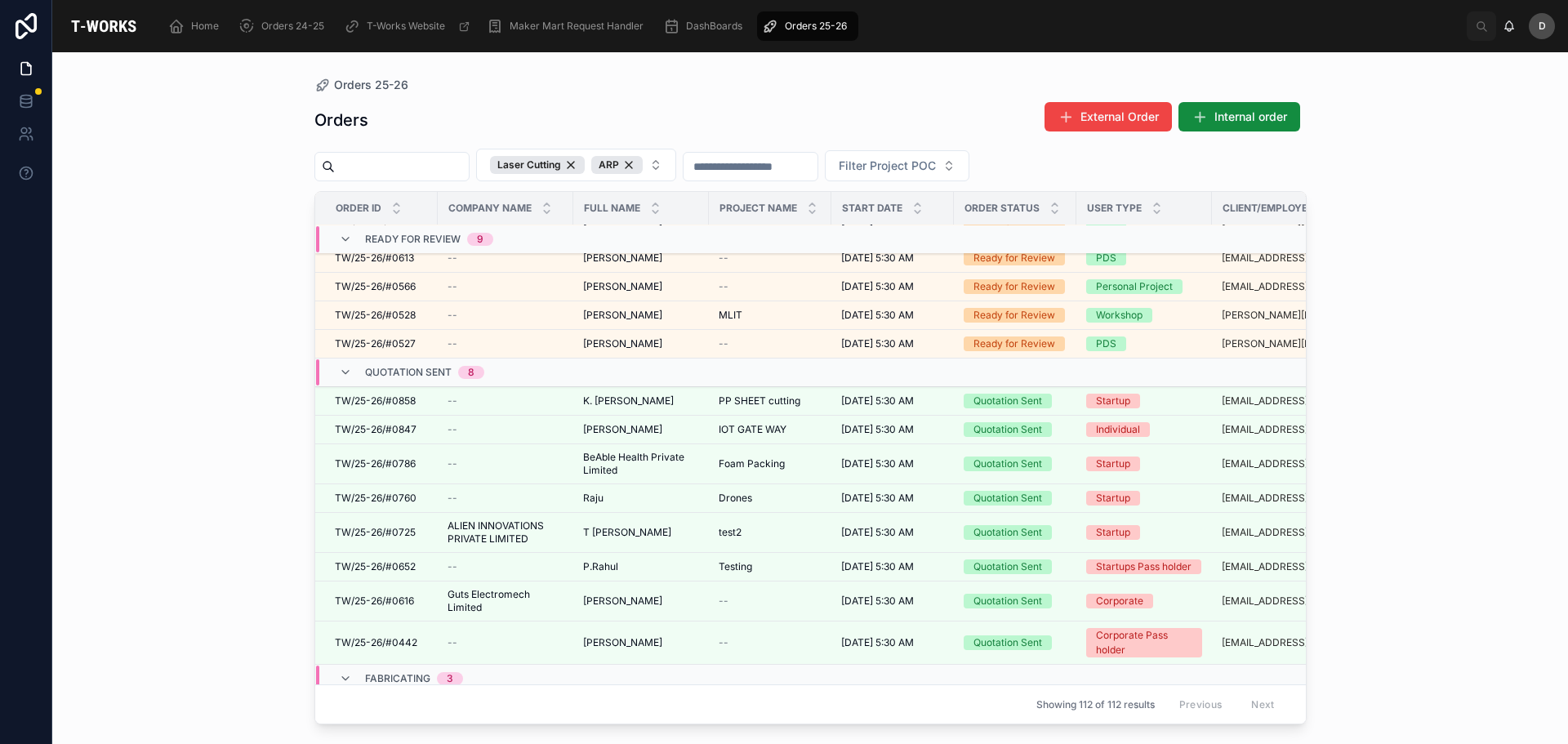
scroll to position [877, 0]
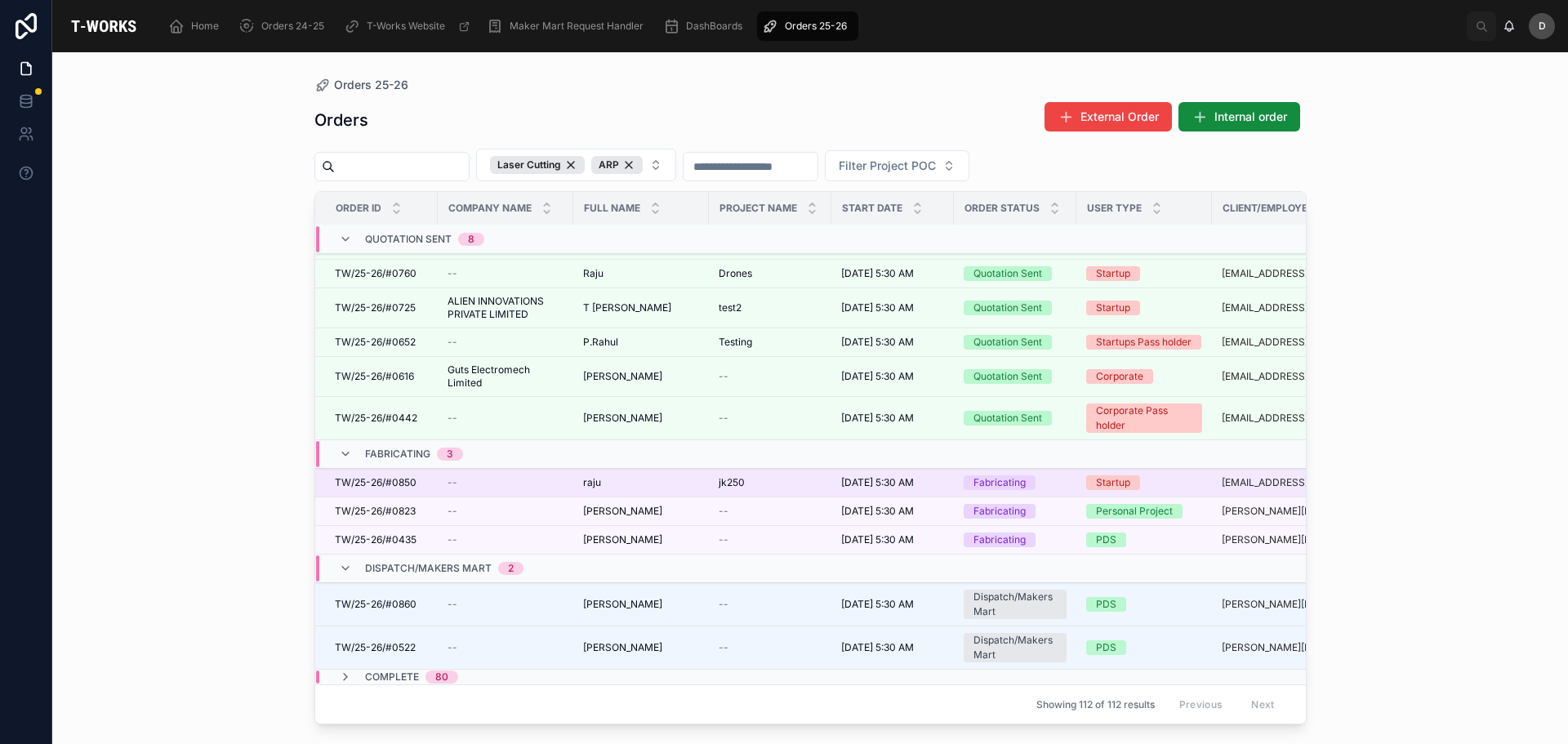
click at [763, 476] on div "jk250 jk250" at bounding box center [770, 483] width 103 height 13
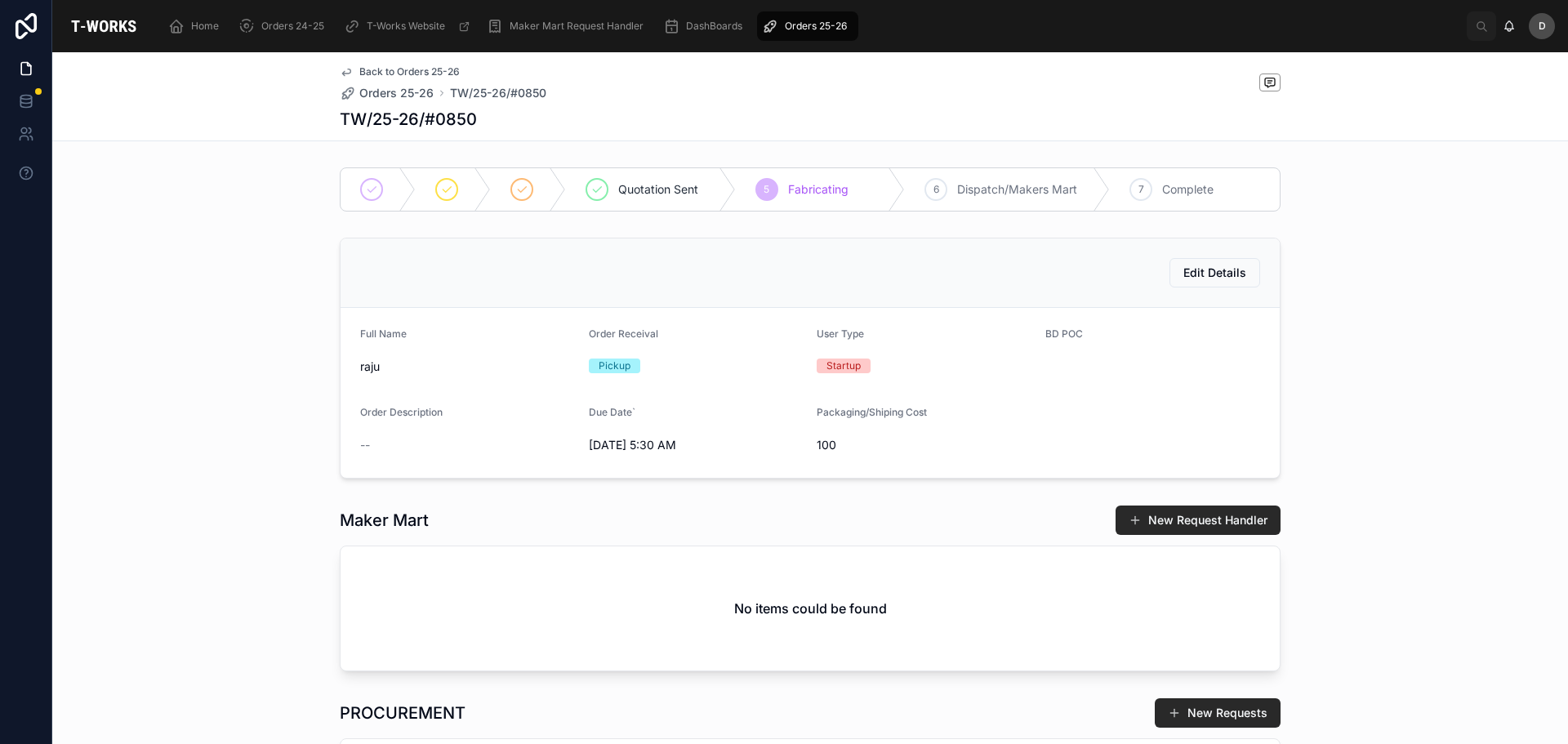
click at [75, 378] on div "Edit Details Full Name [PERSON_NAME] Order Receival Pickup User Type Startup BD…" at bounding box center [809, 358] width 1516 height 254
